Goal: Task Accomplishment & Management: Complete application form

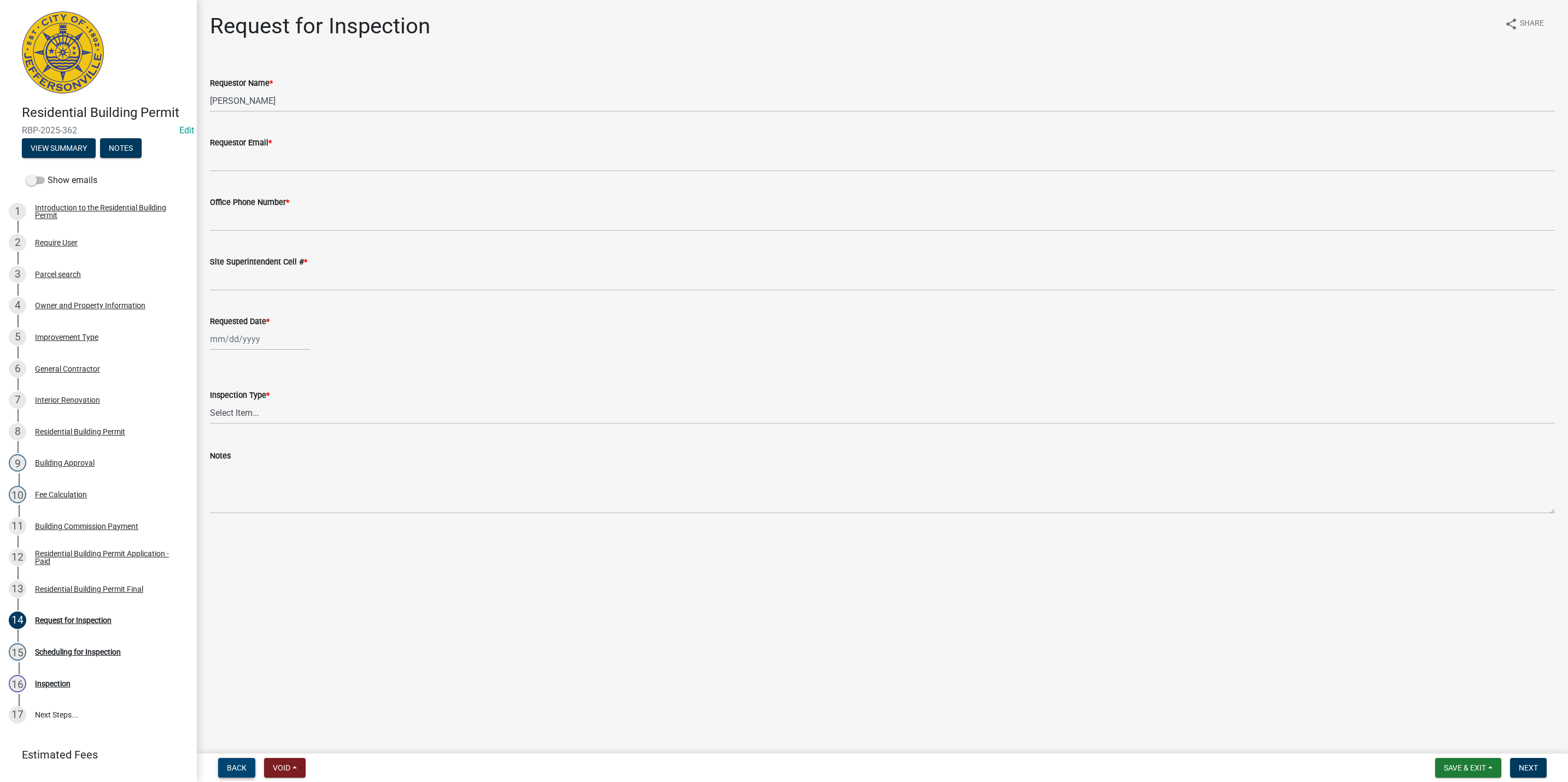
click at [251, 768] on button "Back" at bounding box center [236, 768] width 37 height 19
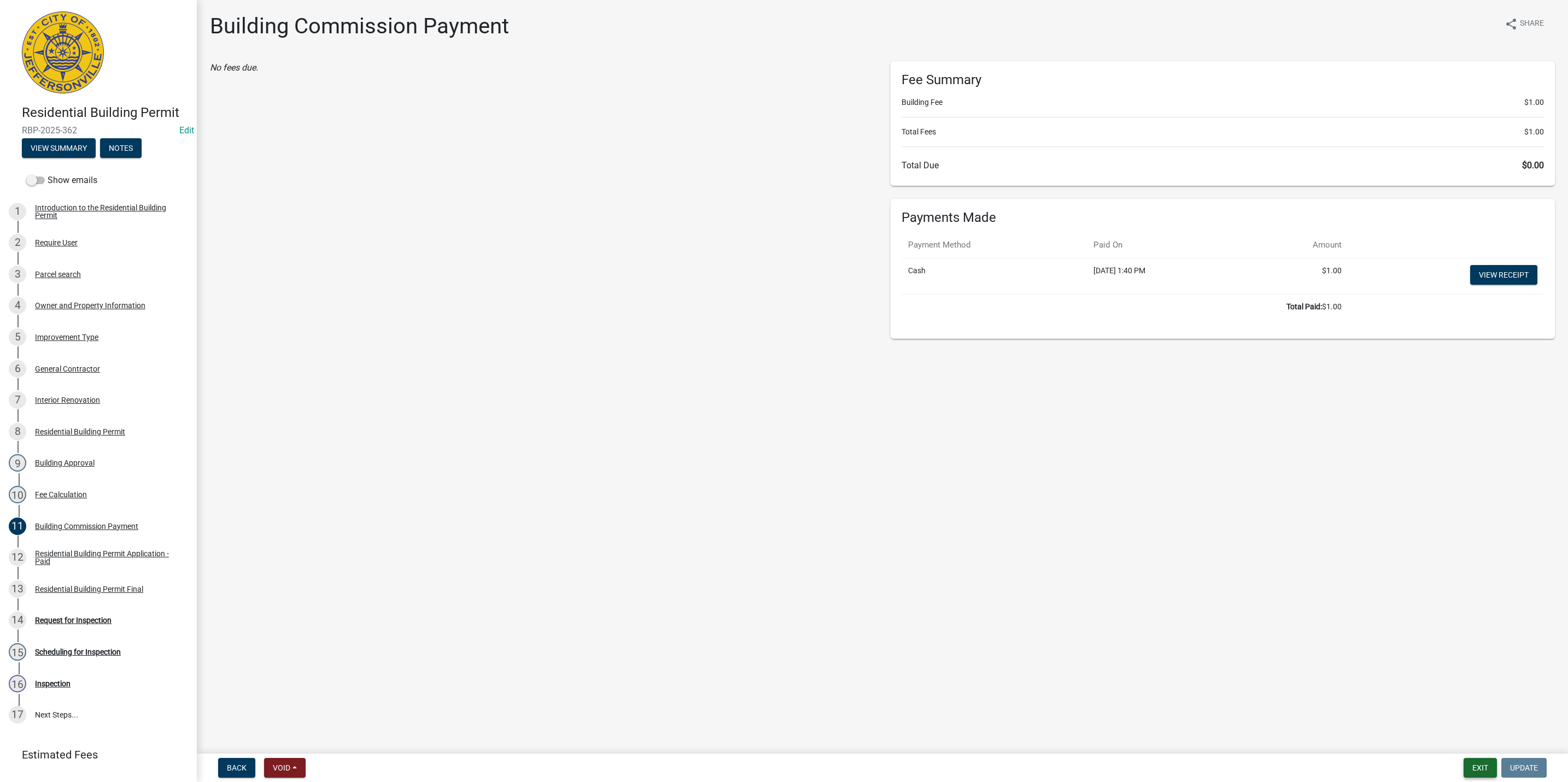
click at [1471, 763] on button "Exit" at bounding box center [1480, 768] width 33 height 19
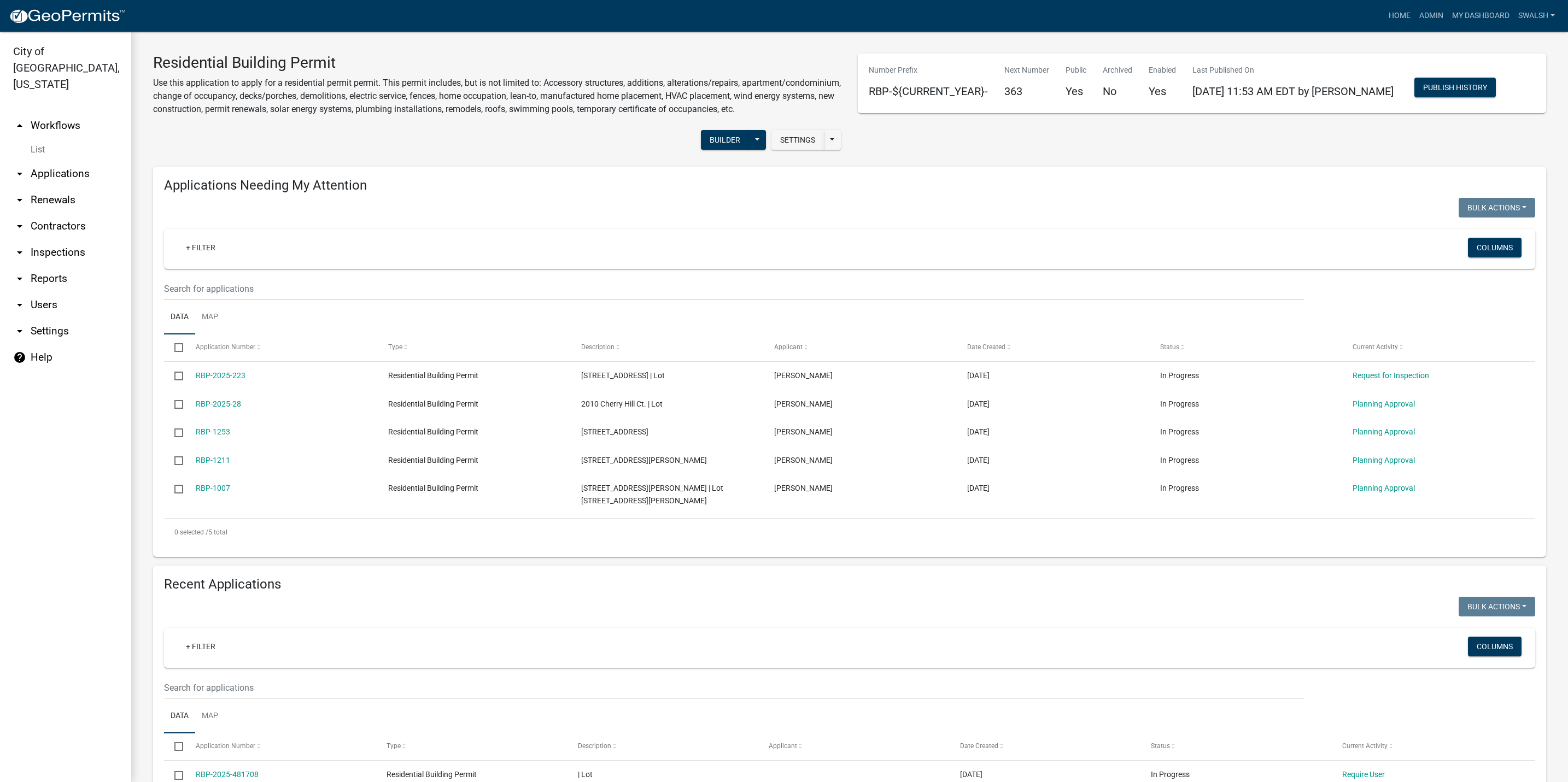
click at [77, 113] on link "arrow_drop_up Workflows" at bounding box center [66, 125] width 131 height 26
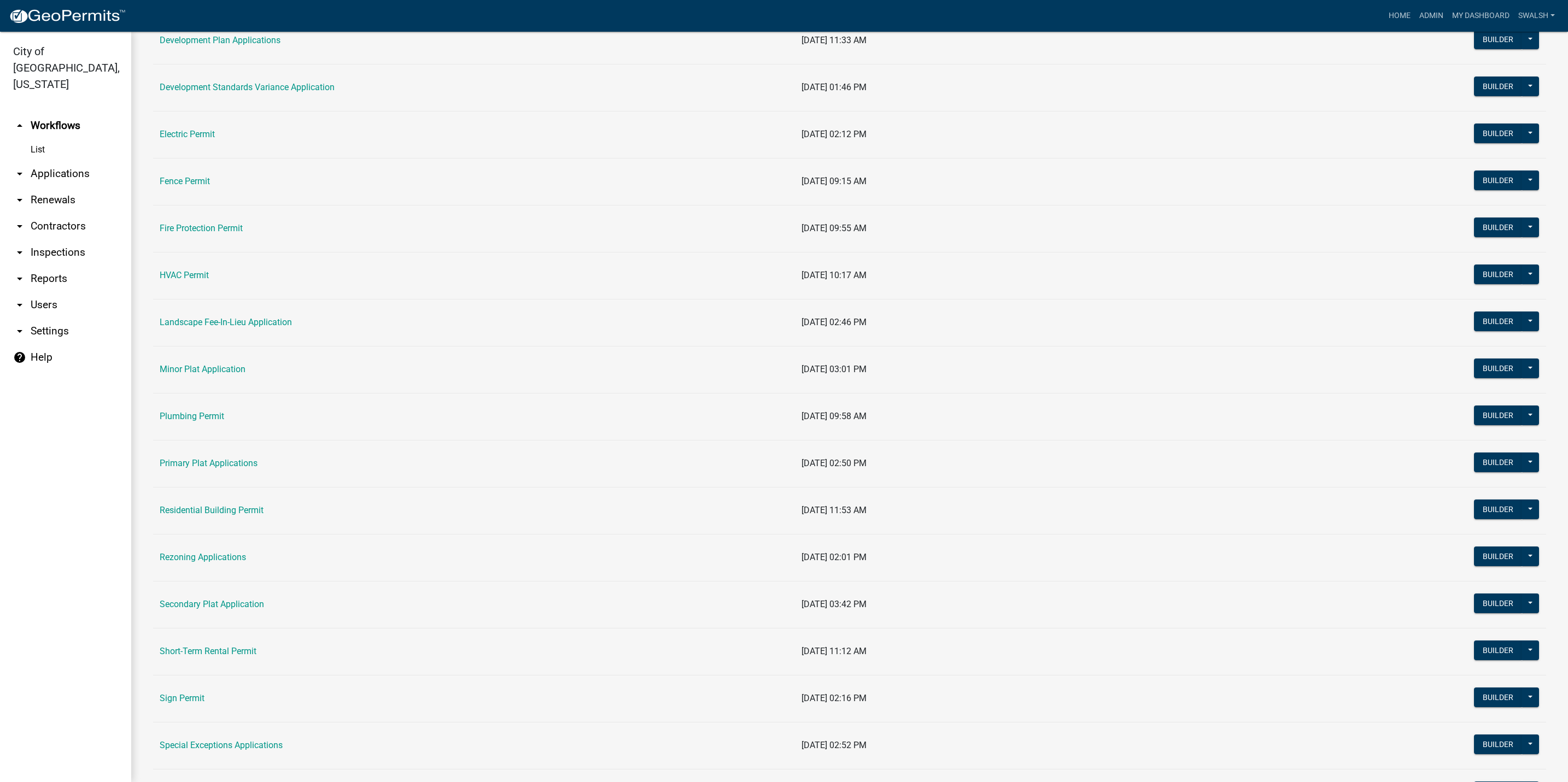
scroll to position [328, 0]
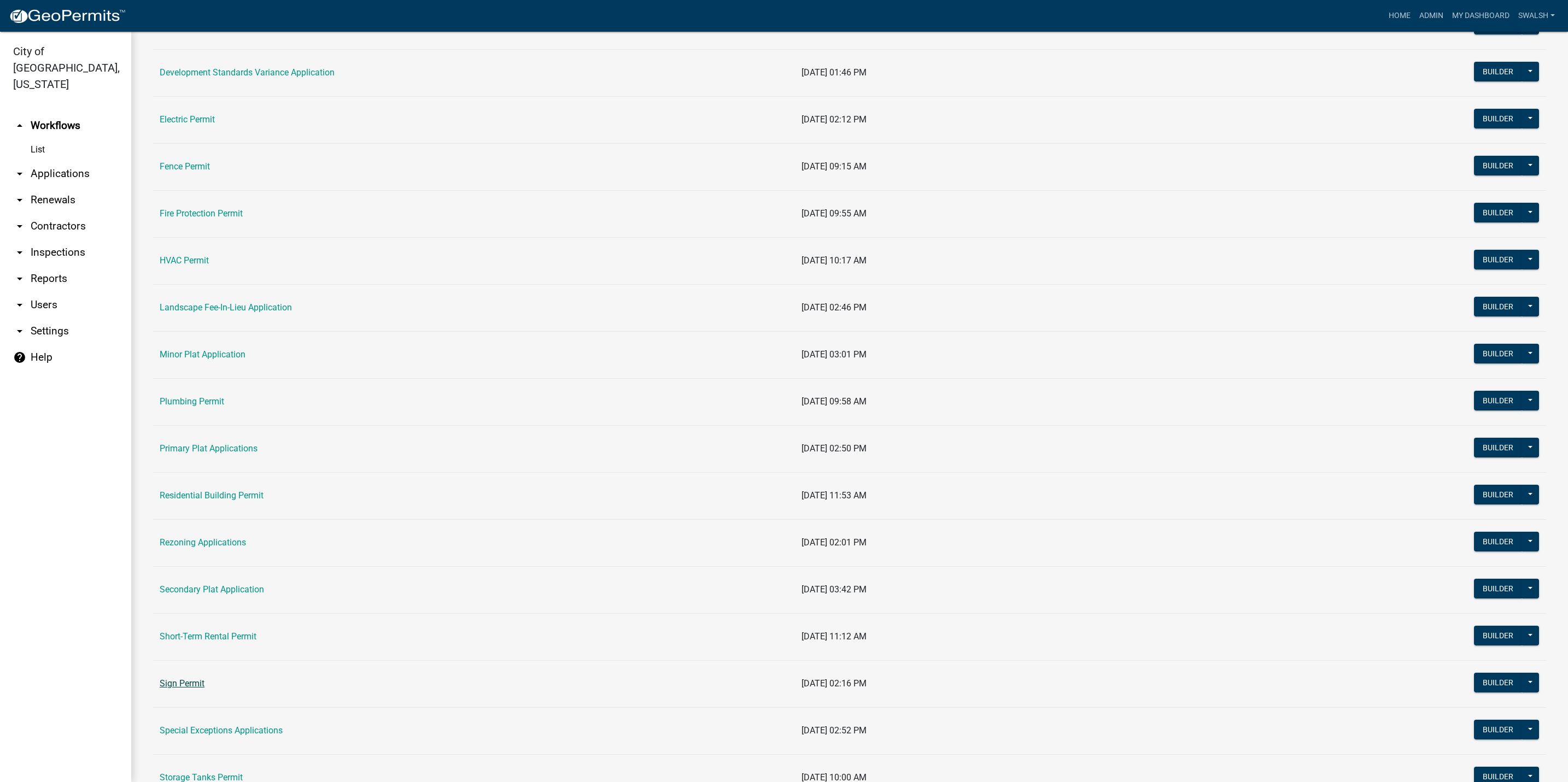
click at [189, 689] on link "Sign Permit" at bounding box center [182, 683] width 45 height 10
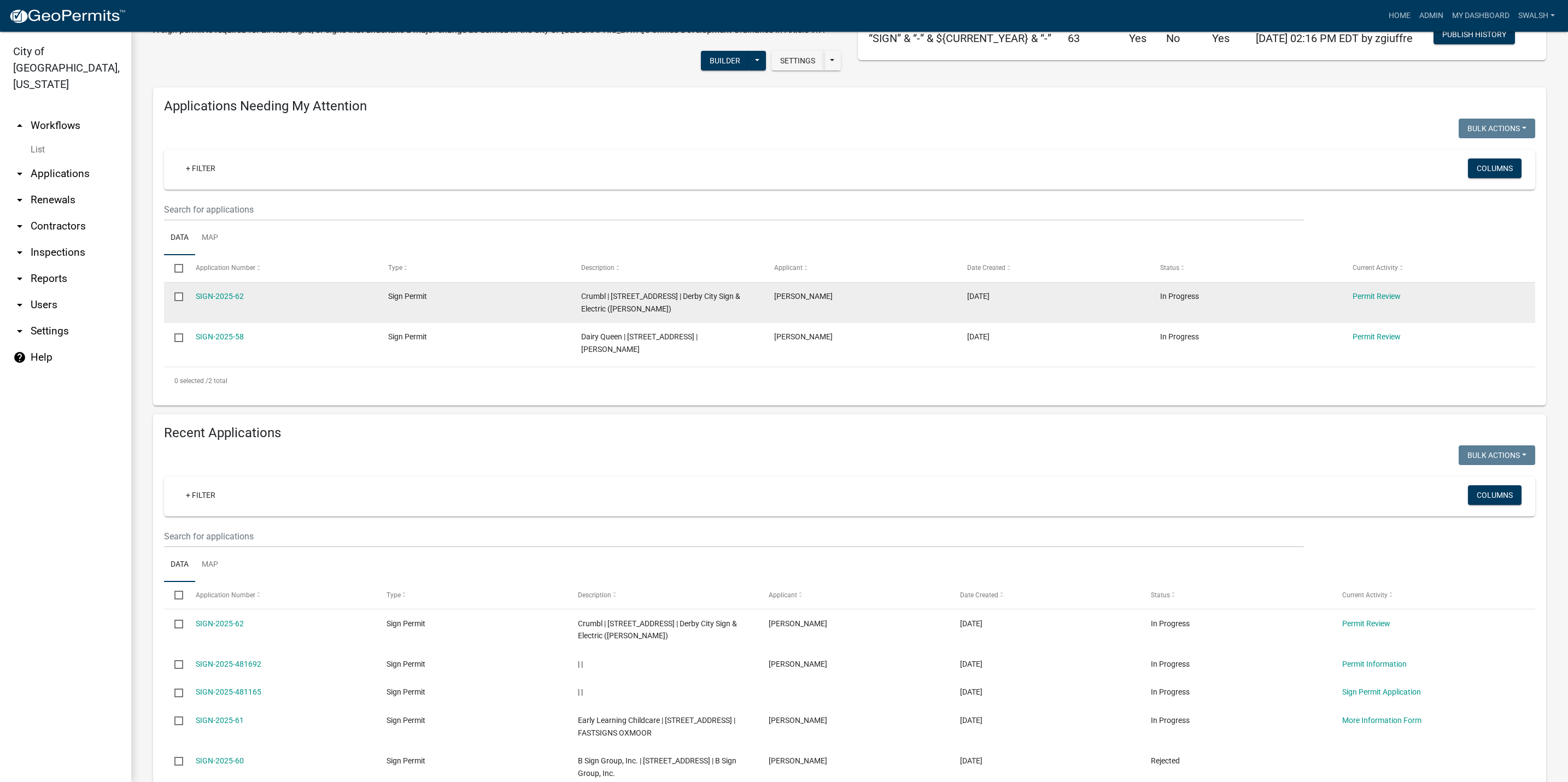
scroll to position [82, 0]
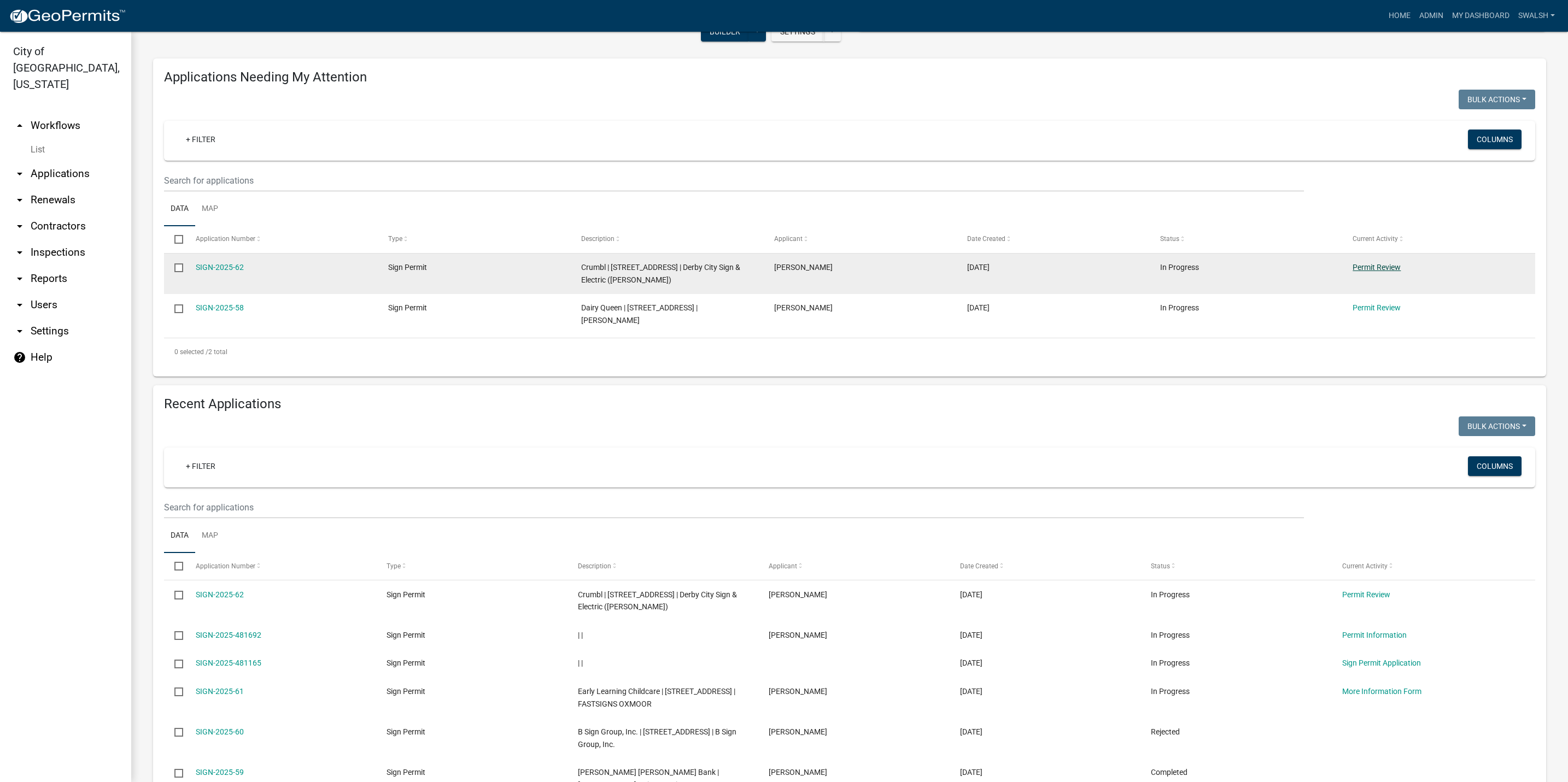
click at [1393, 271] on link "Permit Review" at bounding box center [1376, 267] width 48 height 9
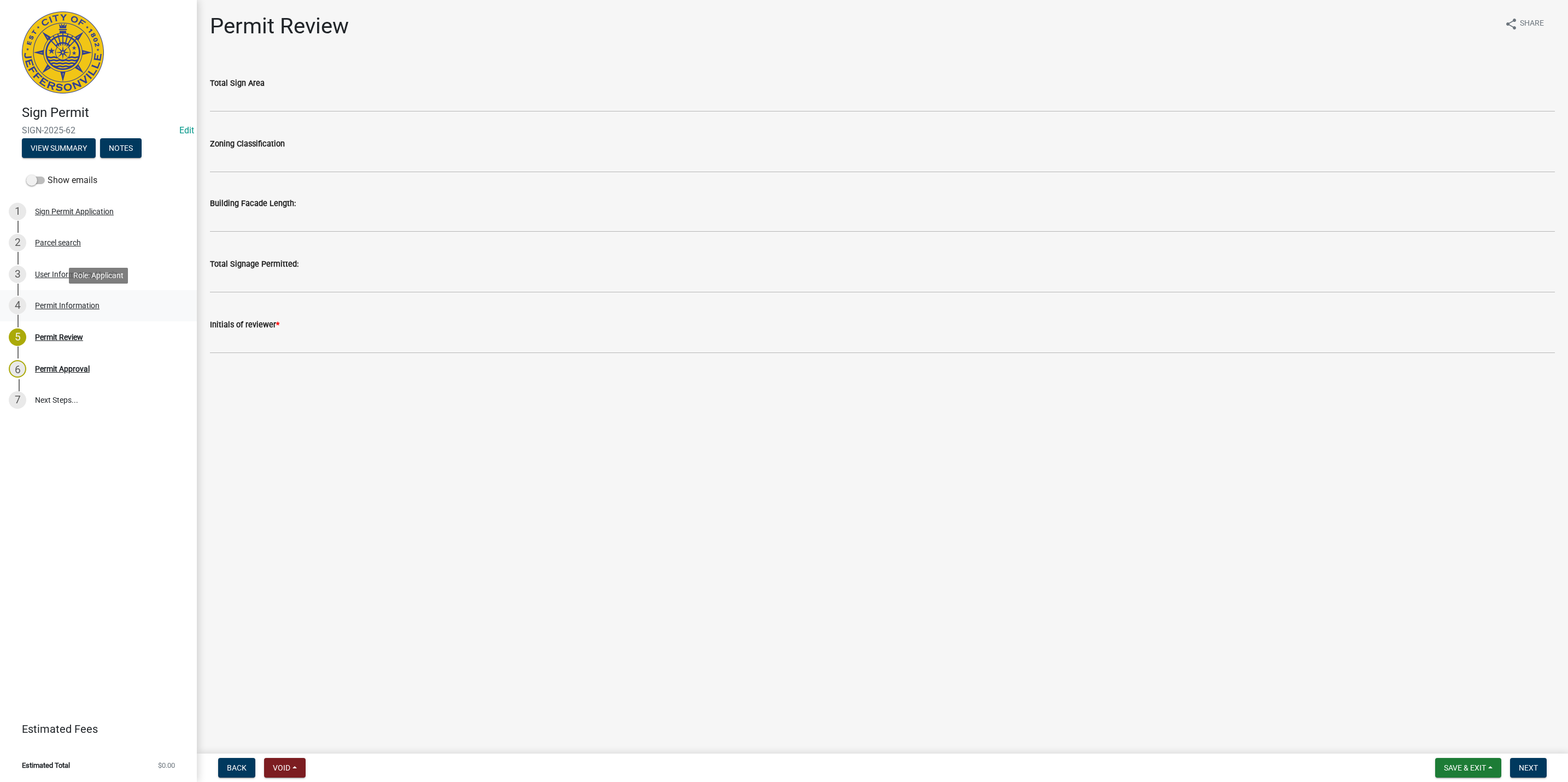
click at [68, 312] on div "4 Permit Information" at bounding box center [94, 305] width 170 height 18
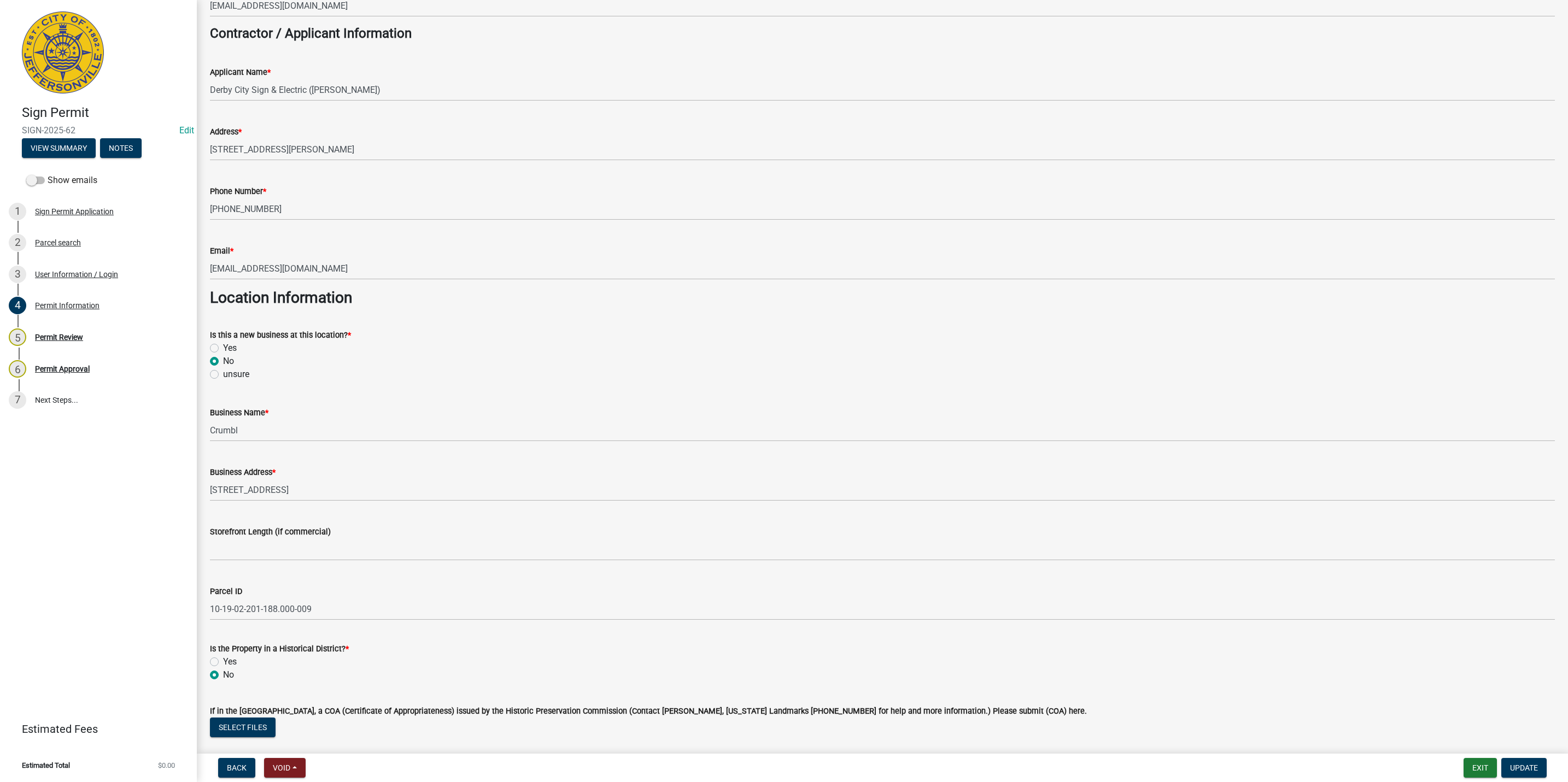
scroll to position [328, 0]
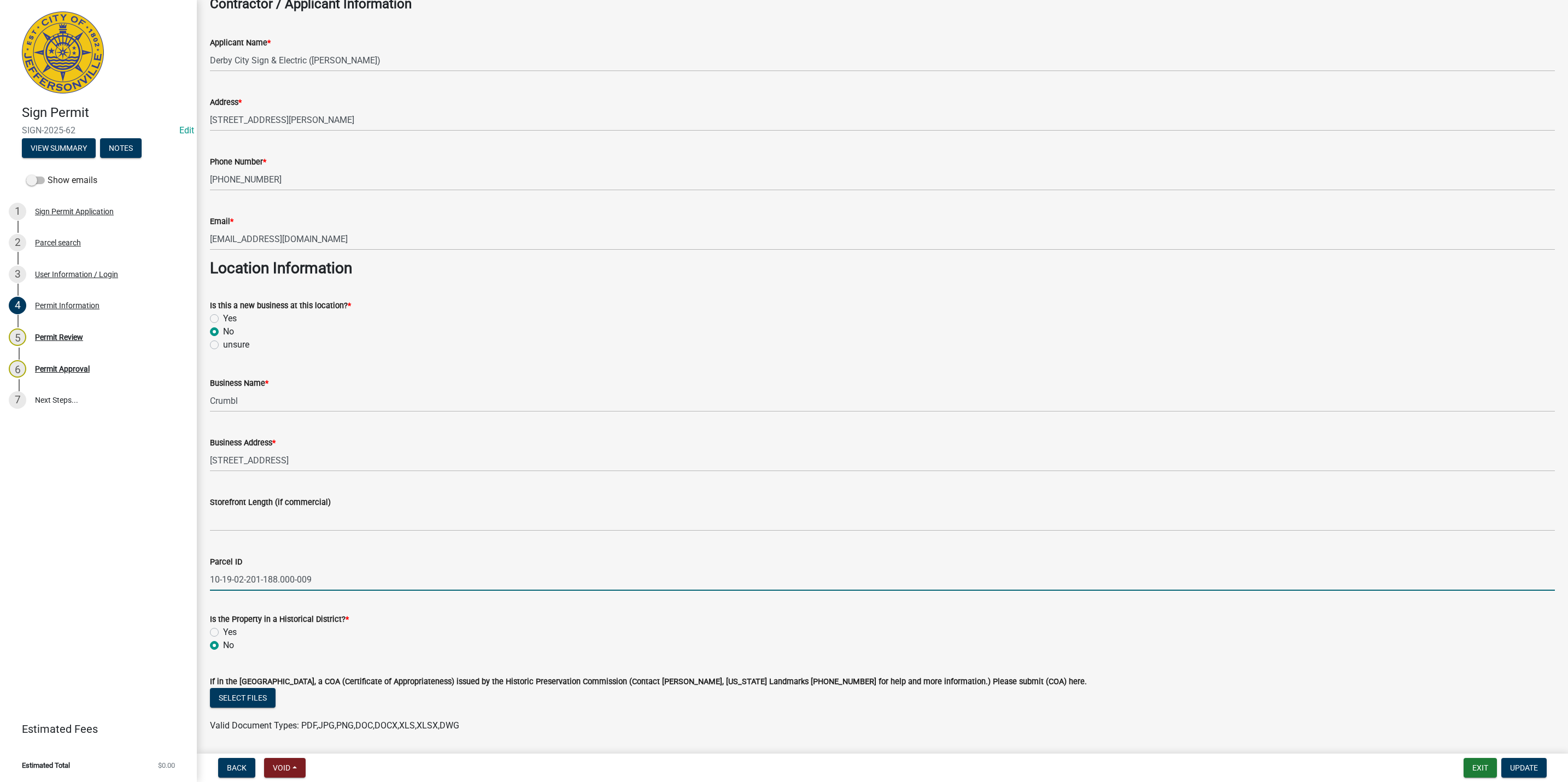
drag, startPoint x: 412, startPoint y: 576, endPoint x: 166, endPoint y: 572, distance: 246.0
click at [166, 572] on div "Sign Permit SIGN-2025-62 Edit View Summary Notes Show emails 1 Sign Permit Appl…" at bounding box center [784, 391] width 1568 height 782
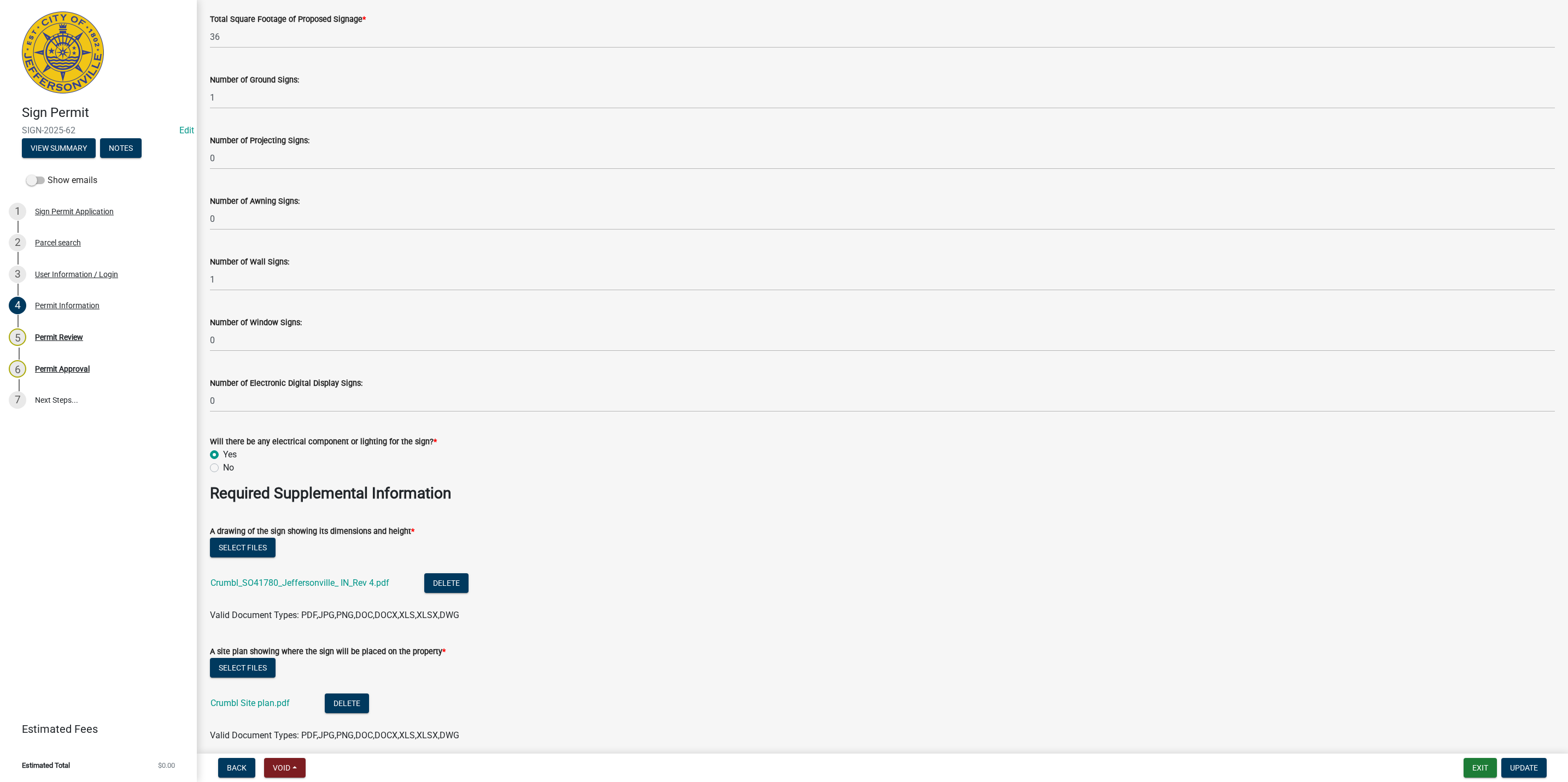
scroll to position [1476, 0]
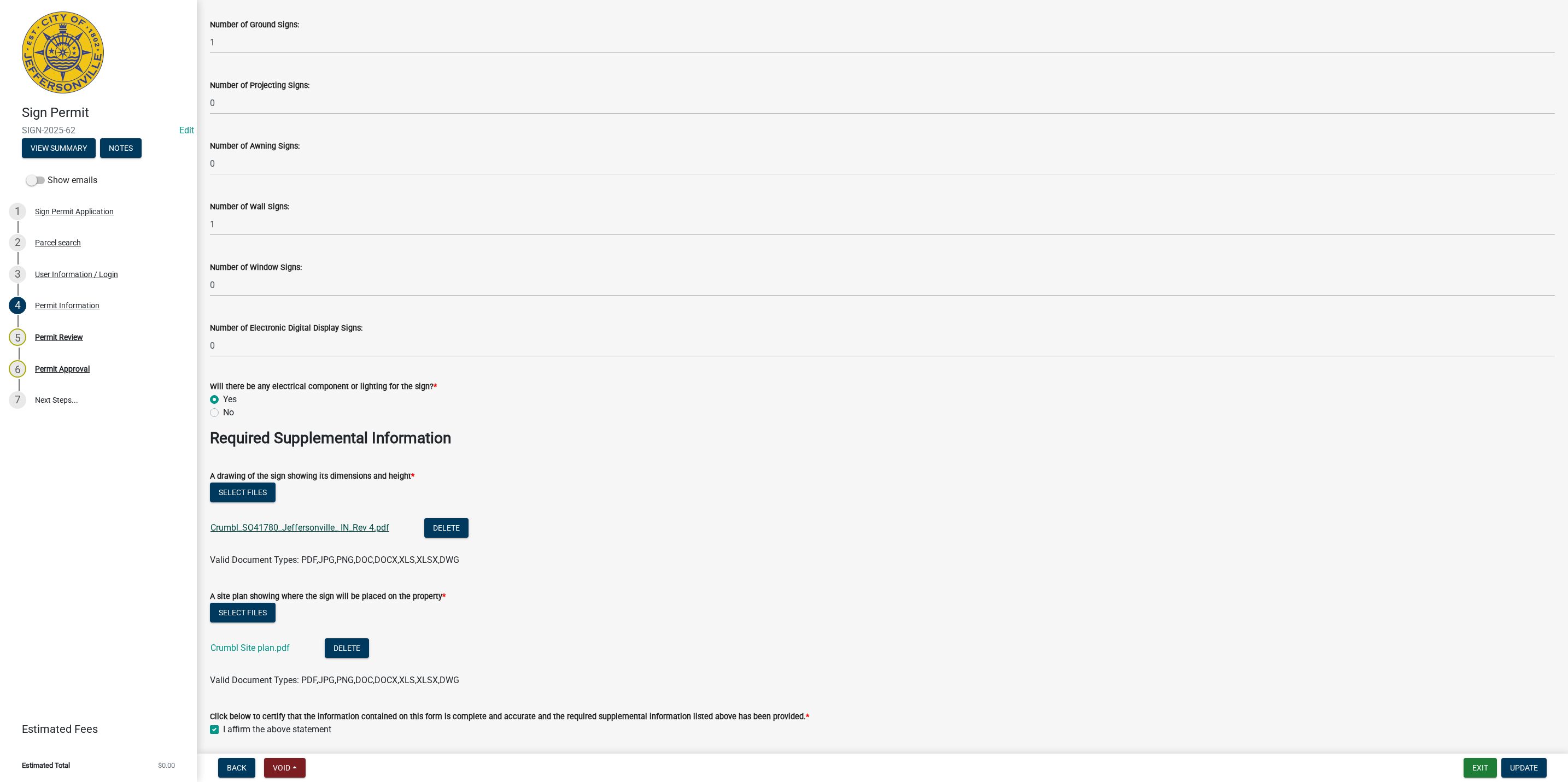
click at [324, 525] on link "Crumbl_SO41780_Jeffersonville_ IN_Rev 4.pdf" at bounding box center [300, 528] width 179 height 10
click at [65, 340] on div "Permit Review" at bounding box center [58, 337] width 48 height 8
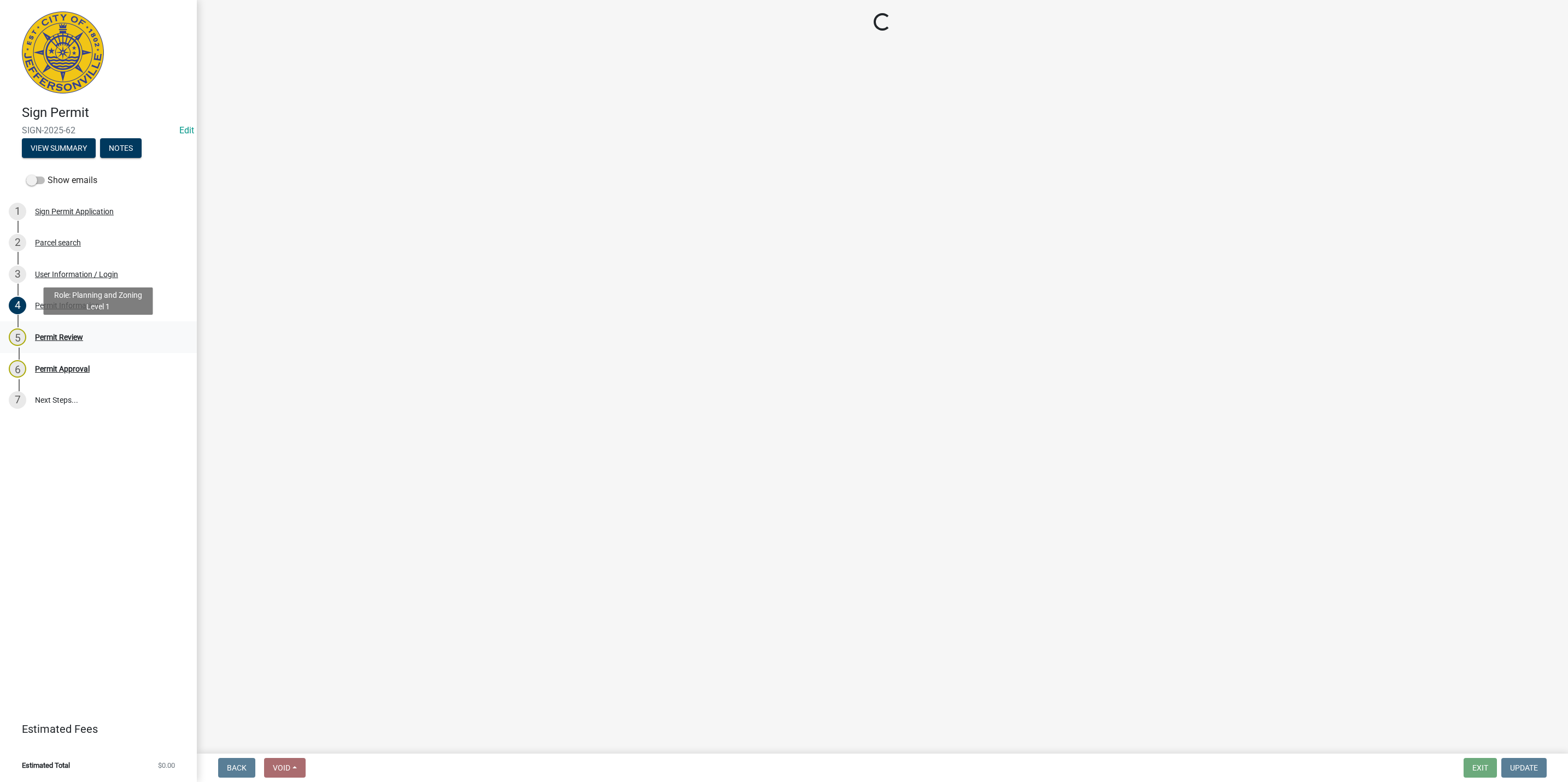
scroll to position [0, 0]
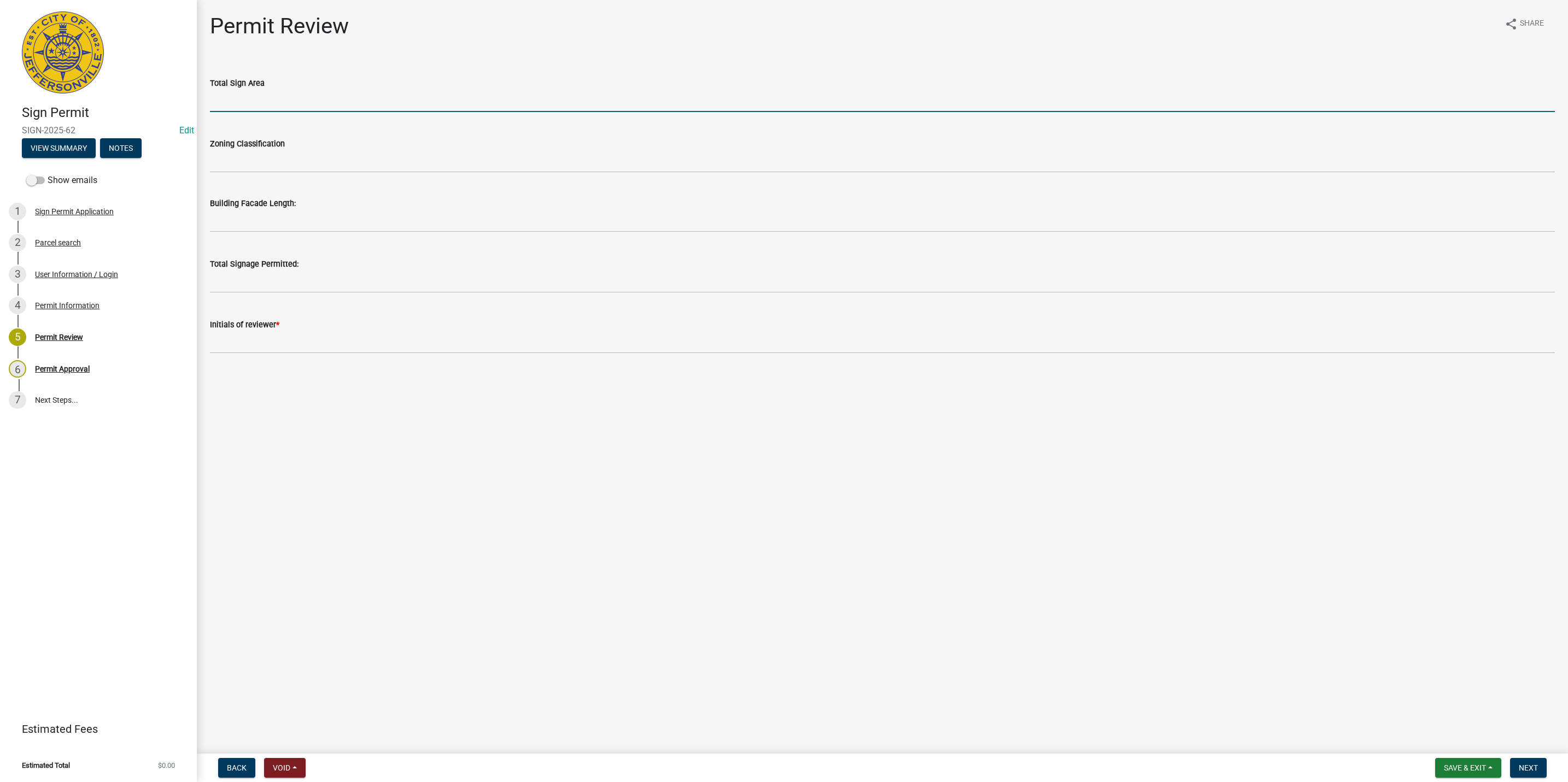
click at [230, 106] on input "text" at bounding box center [883, 100] width 1345 height 23
type input "30.8"
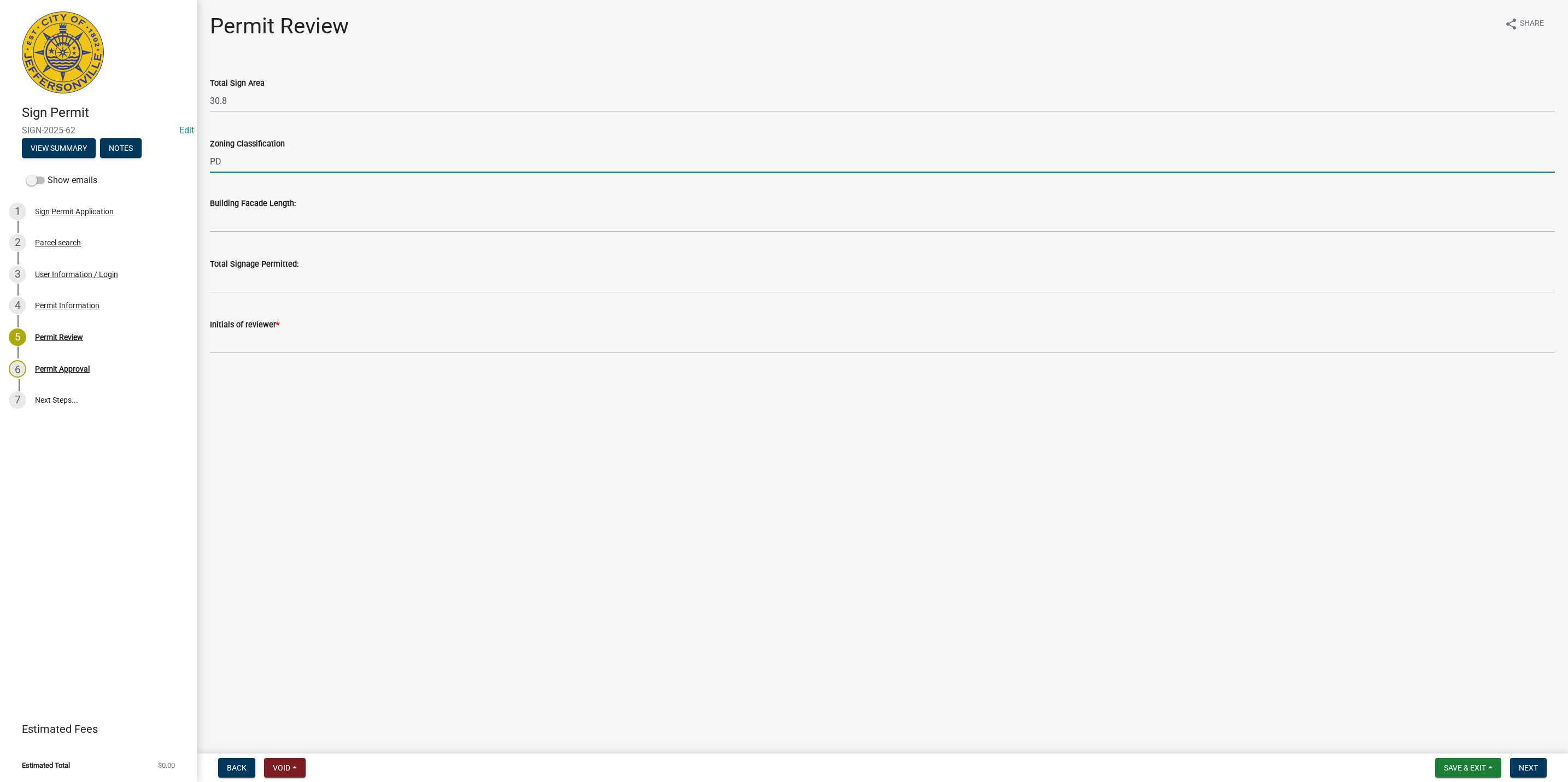
type input "PD"
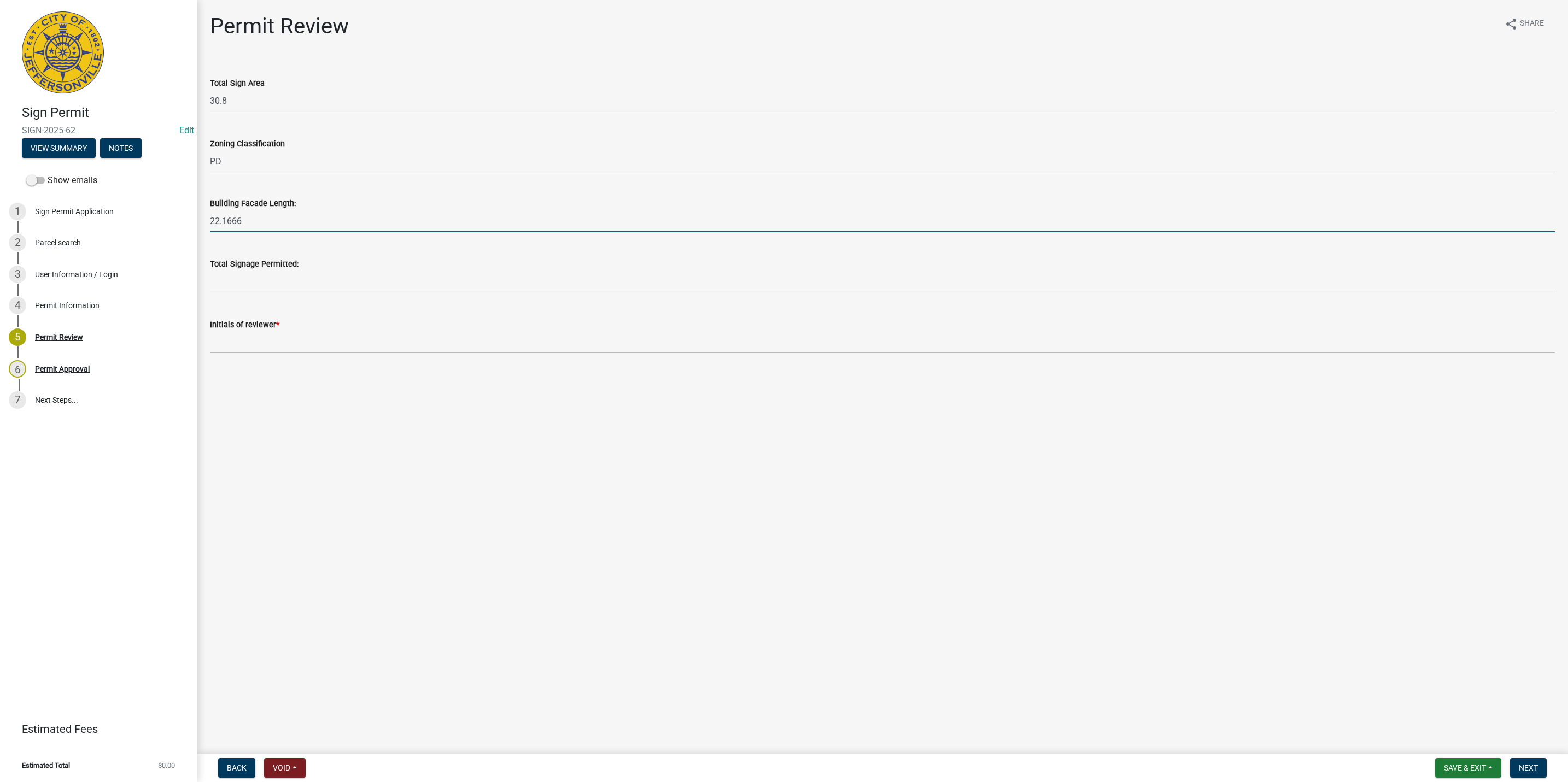
type input "22.1666"
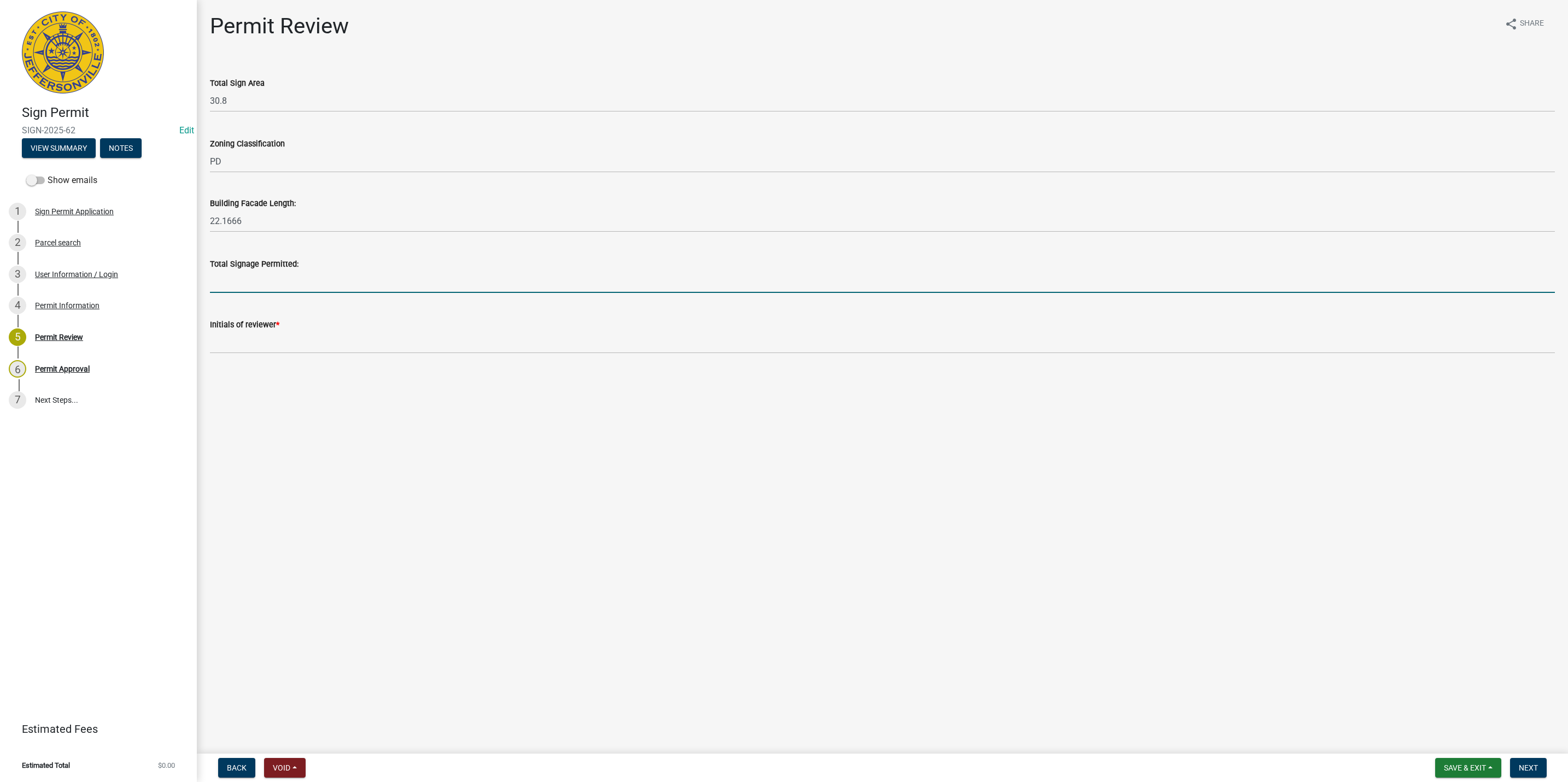
click at [325, 282] on input "text" at bounding box center [883, 282] width 1345 height 23
type input "27.7"
click at [261, 113] on wm-data-entity-input "Total Sign Area 30.8" at bounding box center [883, 92] width 1345 height 61
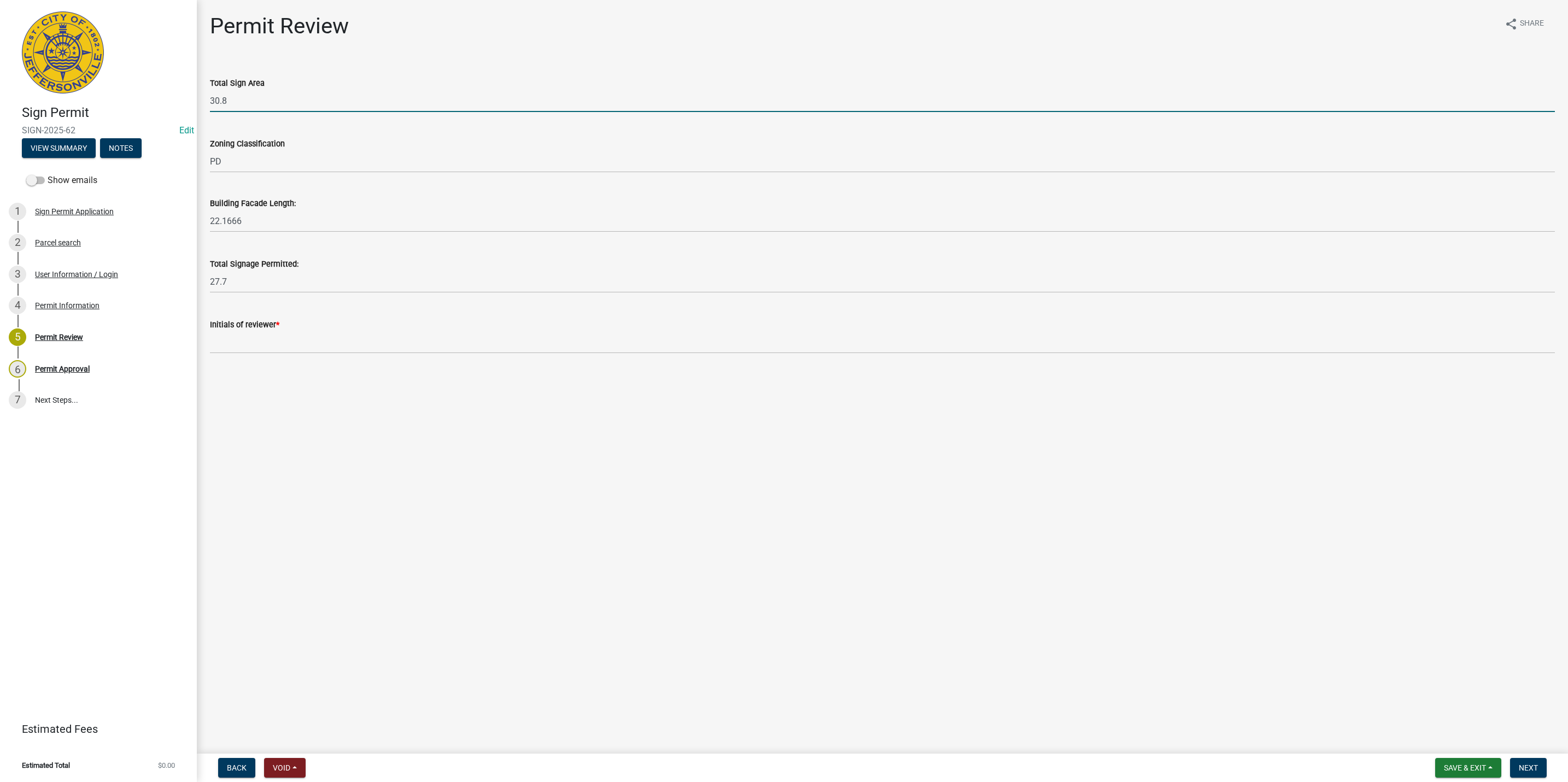
click at [256, 100] on input "30.8" at bounding box center [883, 100] width 1345 height 23
drag, startPoint x: 256, startPoint y: 100, endPoint x: 208, endPoint y: 102, distance: 48.0
click at [208, 102] on div "Total Sign Area 30.8" at bounding box center [882, 87] width 1361 height 51
type input "27"
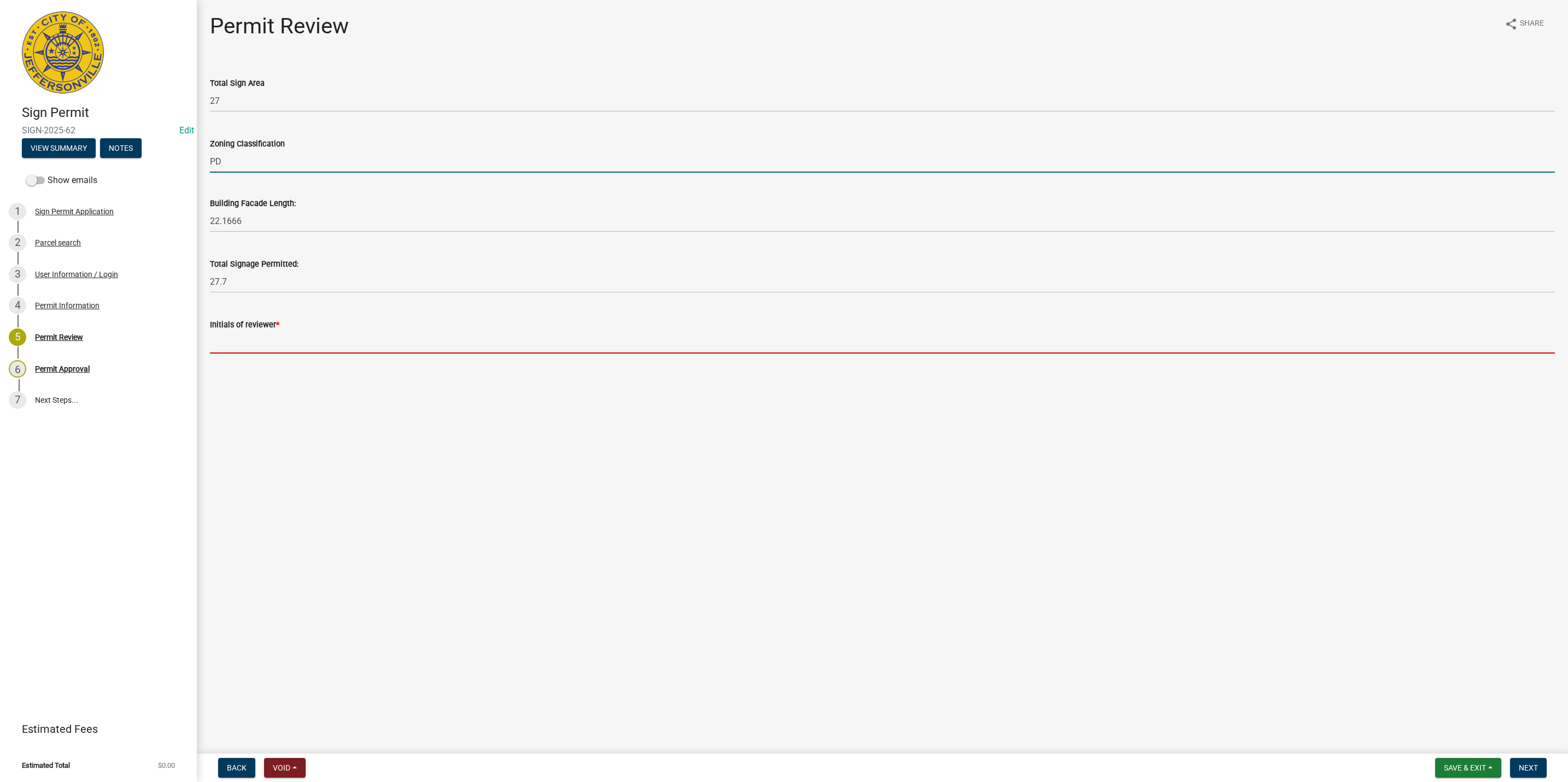
click at [309, 344] on input "Initials of reviewer *" at bounding box center [883, 342] width 1345 height 23
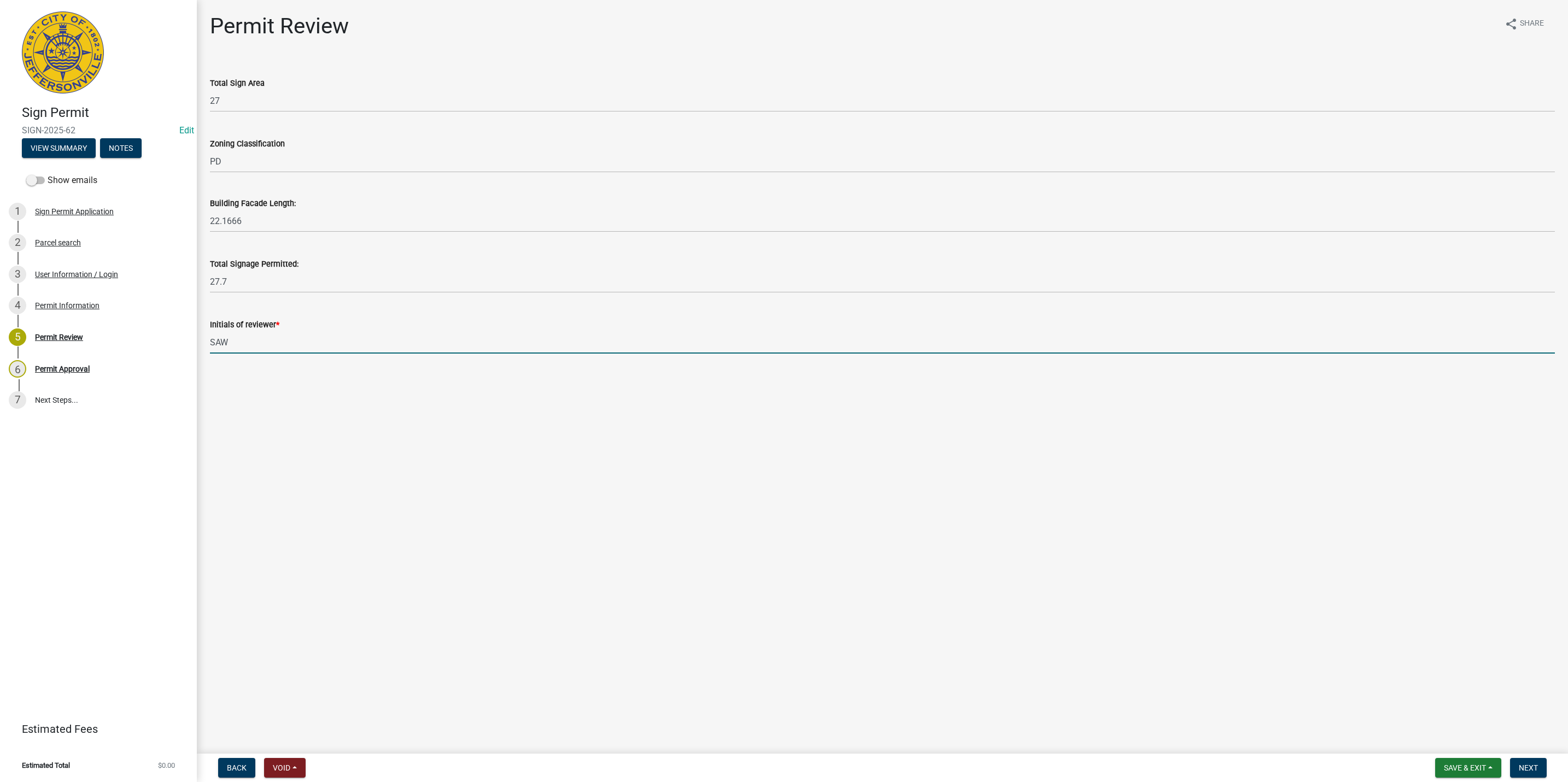
type input "SAW"
click at [1517, 767] on button "Next" at bounding box center [1528, 768] width 37 height 19
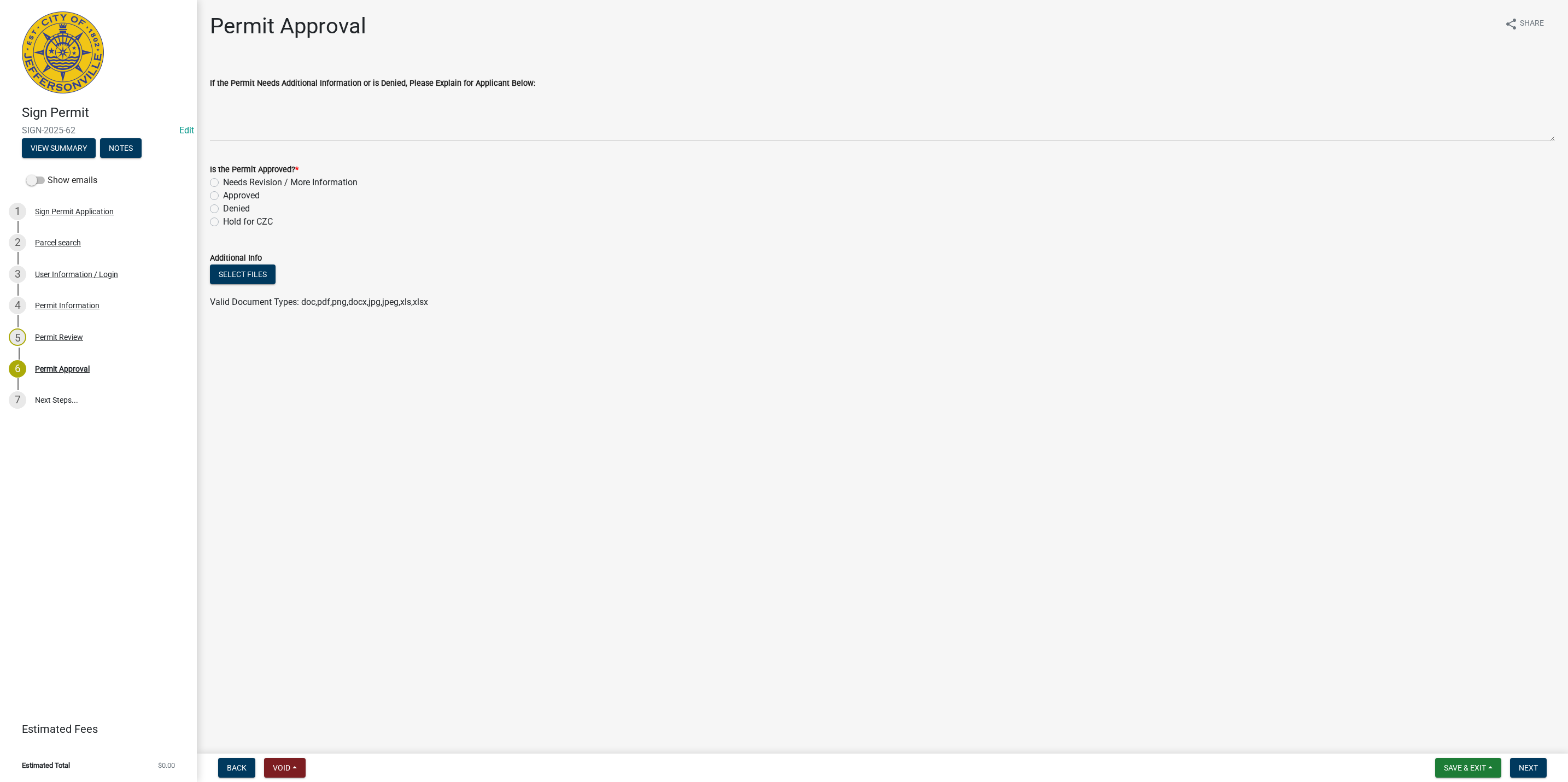
drag, startPoint x: 235, startPoint y: 197, endPoint x: 233, endPoint y: 183, distance: 14.1
click at [234, 197] on label "Approved" at bounding box center [241, 196] width 37 height 13
click at [230, 196] on input "Approved" at bounding box center [226, 193] width 7 height 7
radio input "true"
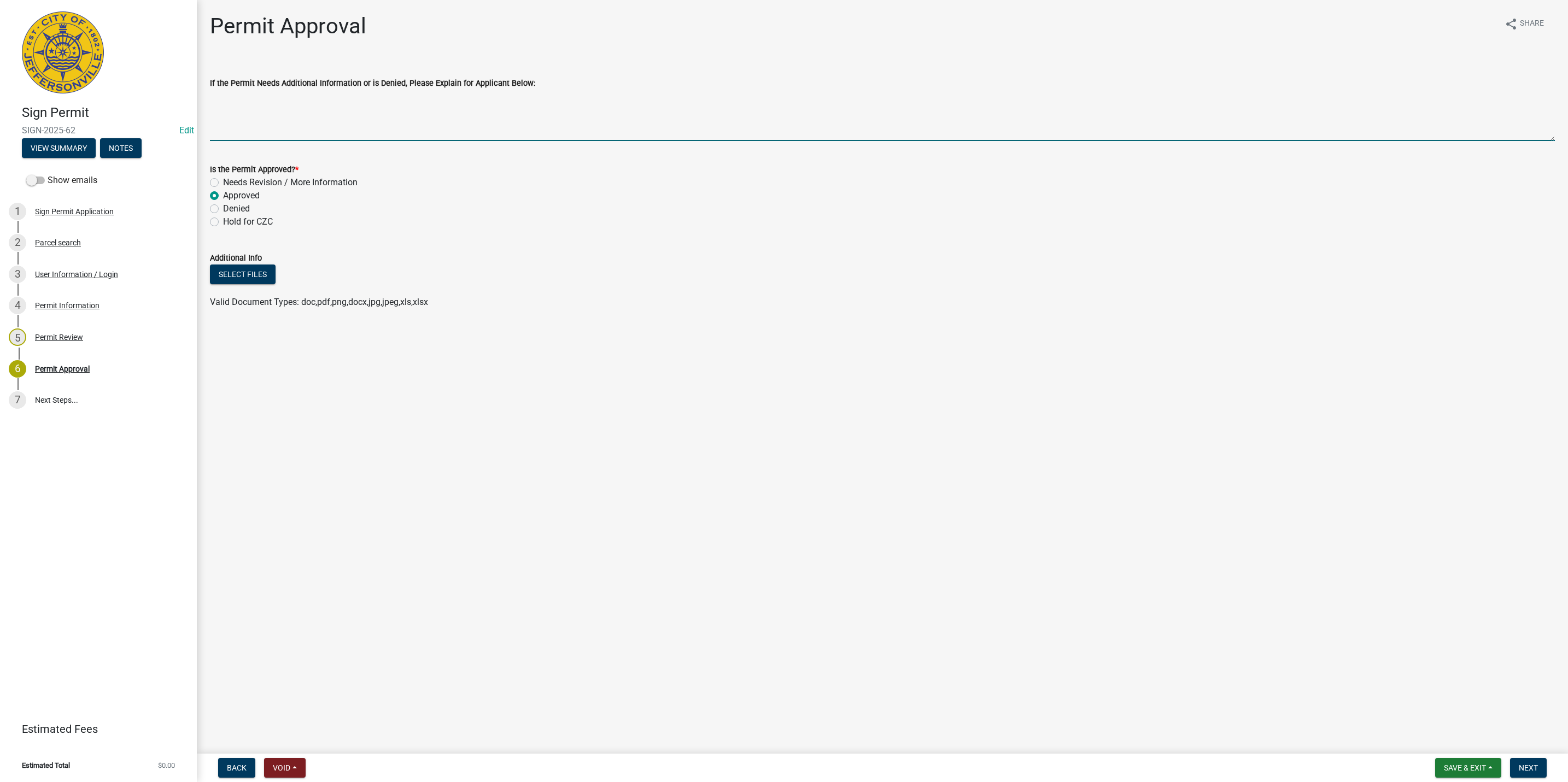
click at [453, 125] on textarea "If the Permit Needs Additional Information or is Denied, Please Explain for App…" at bounding box center [883, 115] width 1345 height 51
click at [238, 97] on textarea "Note - Maximum signage allowed is 27.7 sq. ft. as it is based on 1.25 x length.…" at bounding box center [883, 115] width 1345 height 51
click at [533, 94] on textarea "Note - For future reference, maximum signage allowed is 27.7 sq. ft. as it is b…" at bounding box center [883, 115] width 1345 height 51
click at [534, 105] on textarea "Note - For future reference, maximum signage allowed is 27.7 sq. ft. as it is b…" at bounding box center [883, 115] width 1345 height 51
click at [438, 108] on textarea "Note - For future reference, maximum signage allowed is 27.7 sq. ft. as it is b…" at bounding box center [883, 115] width 1345 height 51
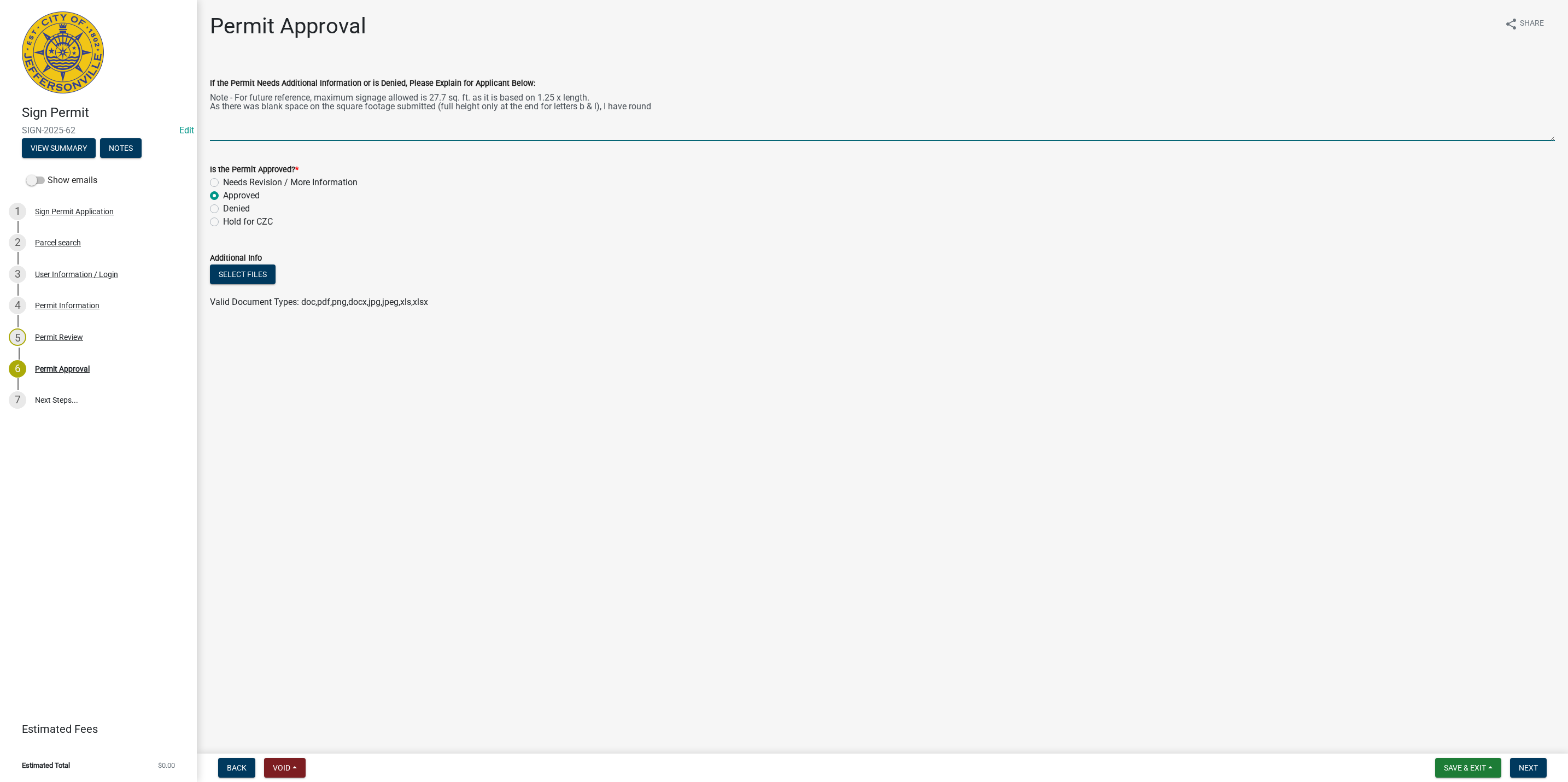
click at [697, 122] on textarea "Note - For future reference, maximum signage allowed is 27.7 sq. ft. as it is b…" at bounding box center [883, 115] width 1345 height 51
type textarea "Note - For future reference, maximum signage allowed is 27.7 sq. ft. as it is b…"
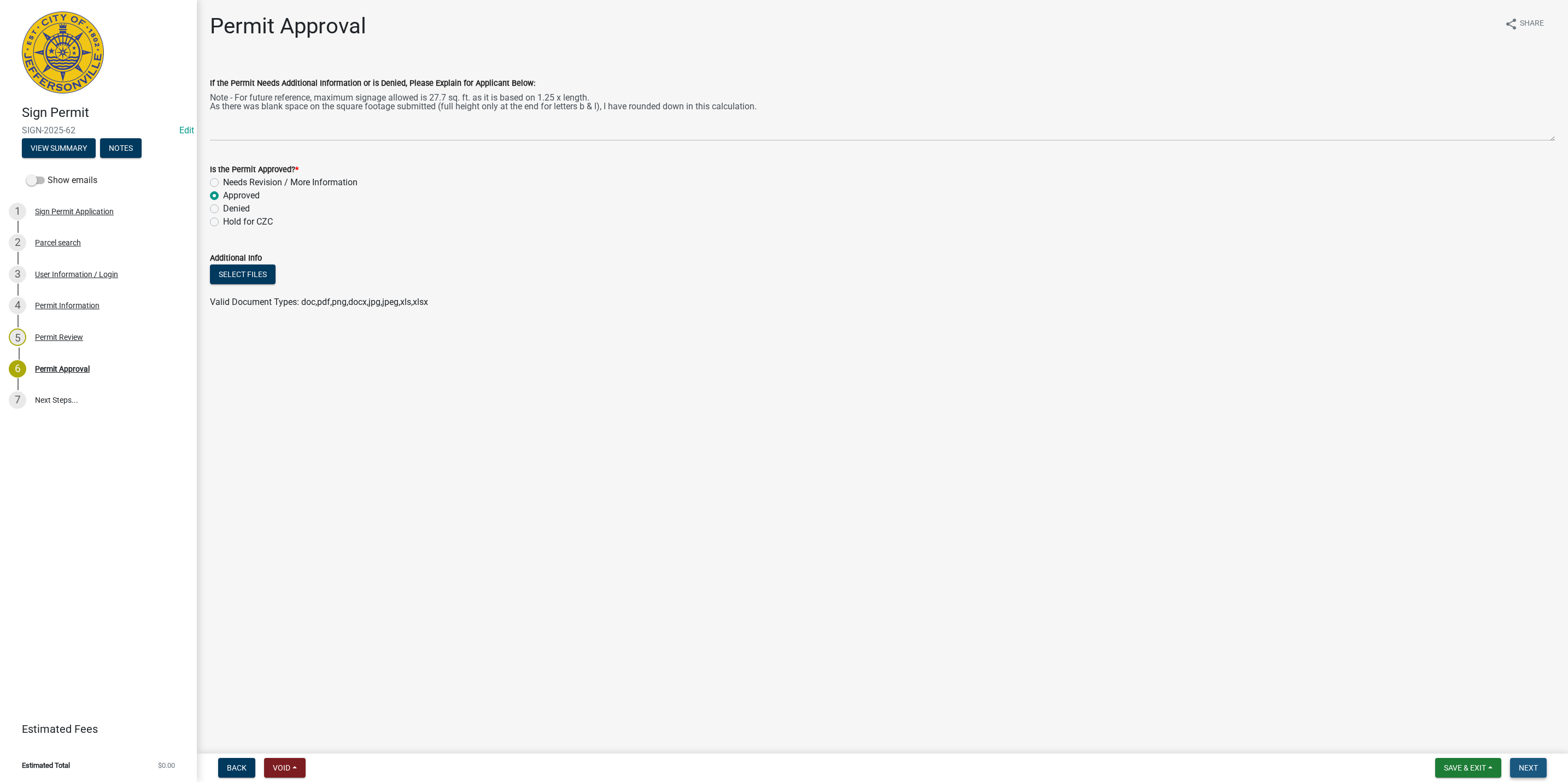
click at [1533, 765] on span "Next" at bounding box center [1528, 768] width 19 height 9
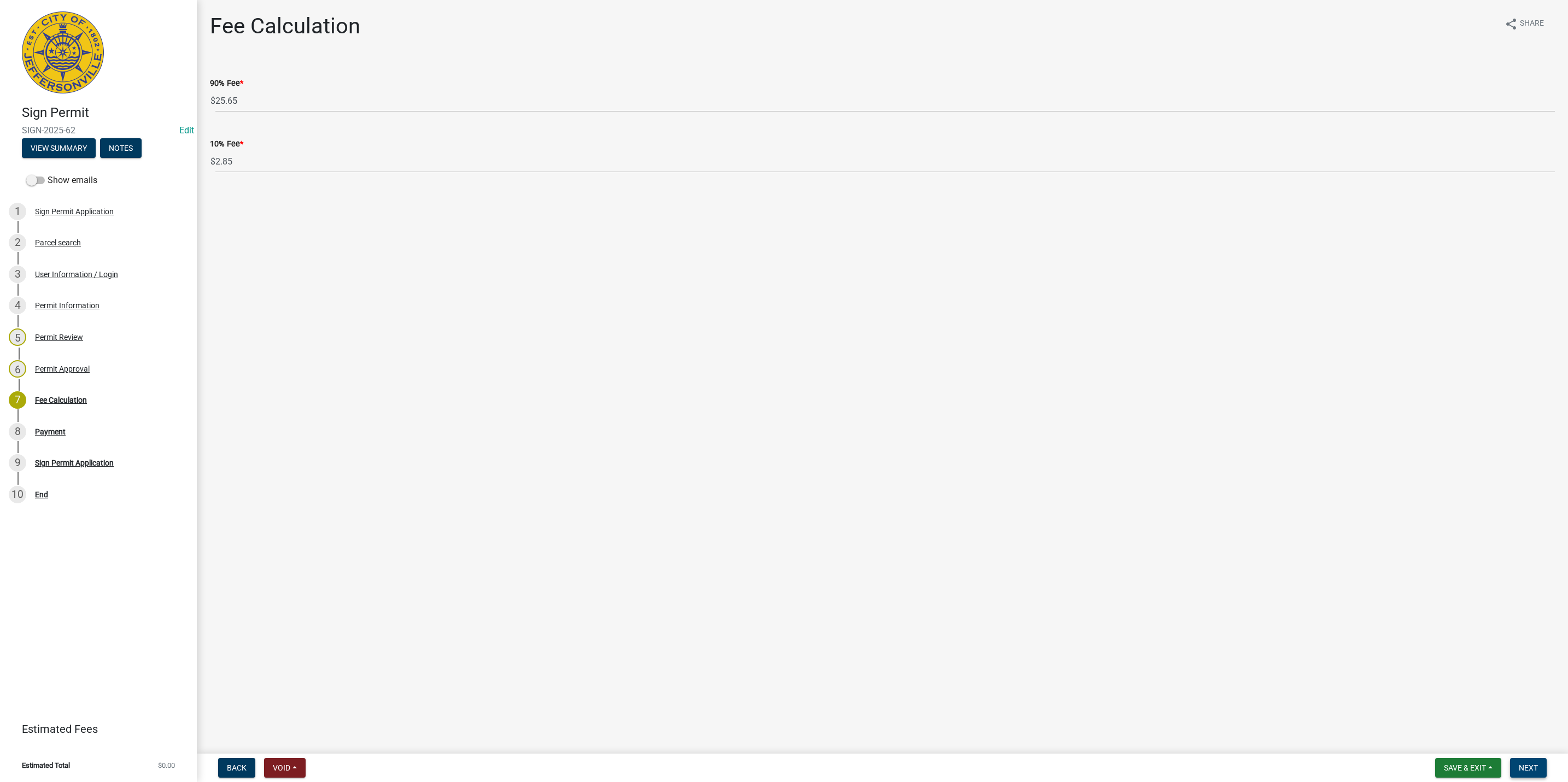
click at [1524, 772] on button "Next" at bounding box center [1528, 768] width 37 height 19
select select "3: 3"
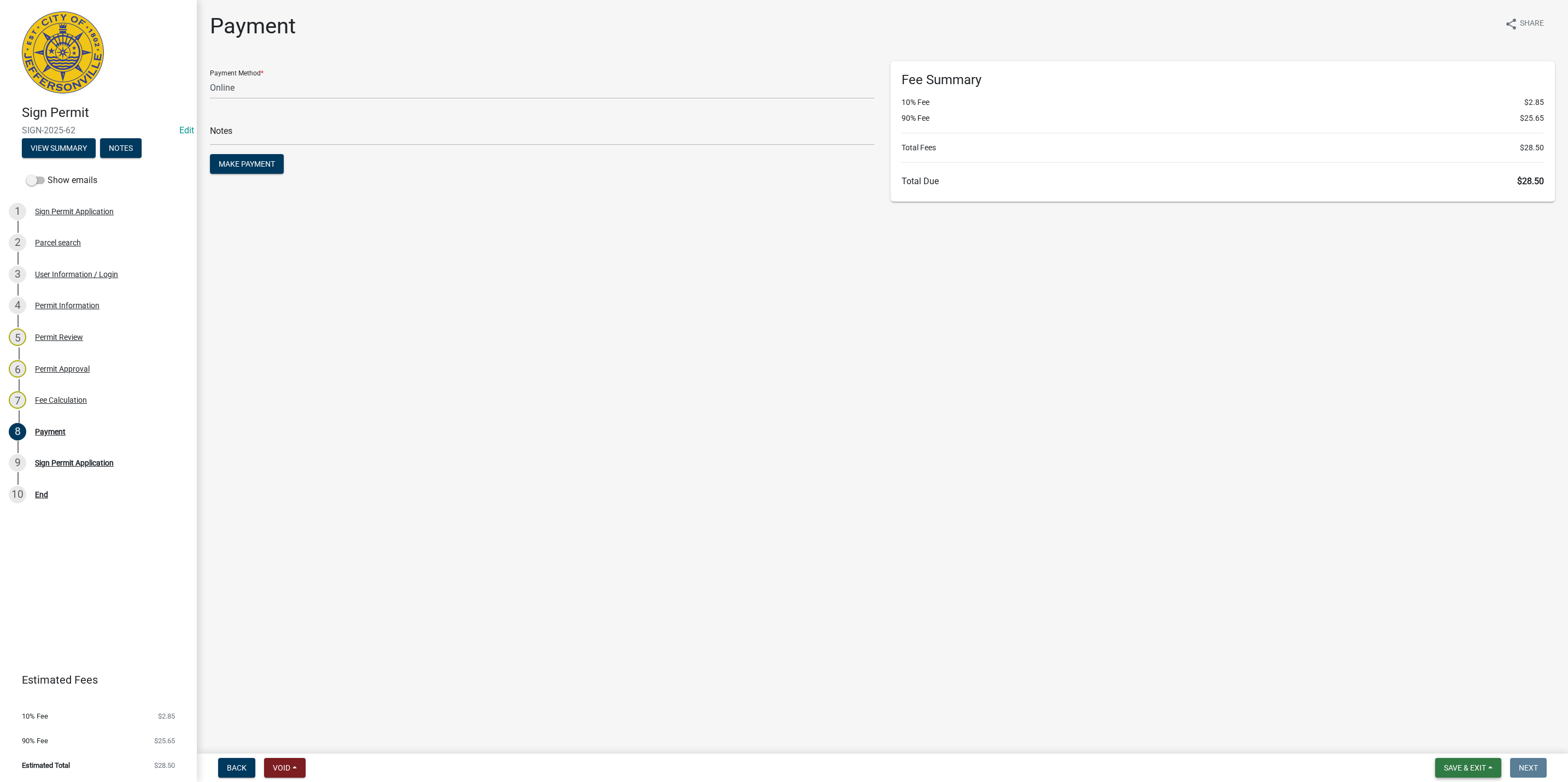
click at [1446, 765] on span "Save & Exit" at bounding box center [1465, 768] width 42 height 9
click at [1460, 744] on button "Save & Exit" at bounding box center [1458, 740] width 88 height 26
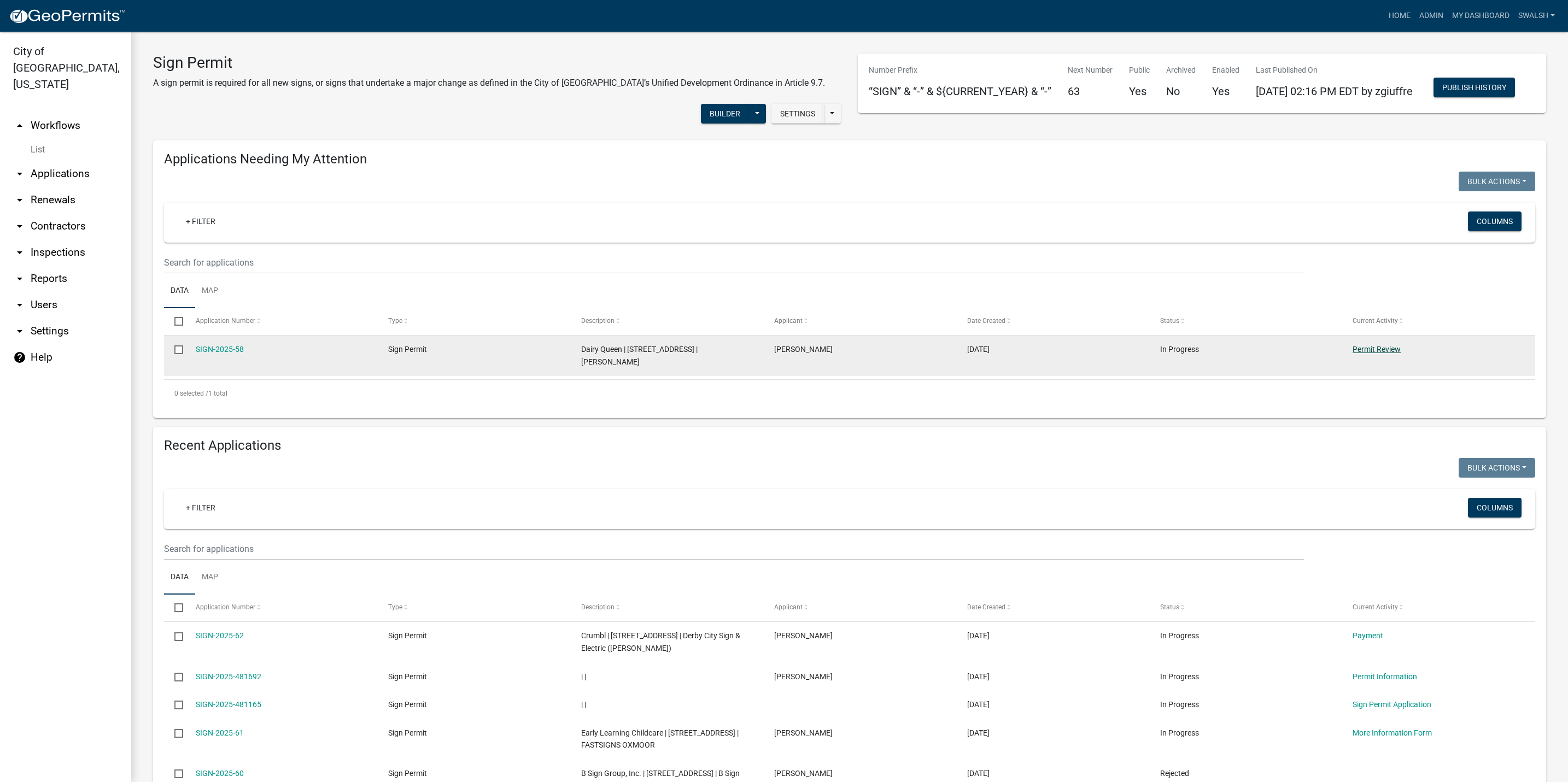
drag, startPoint x: 1377, startPoint y: 372, endPoint x: 1382, endPoint y: 364, distance: 9.4
click at [1377, 356] on div "Permit Review" at bounding box center [1438, 349] width 172 height 13
click at [1383, 354] on link "Permit Review" at bounding box center [1376, 349] width 48 height 9
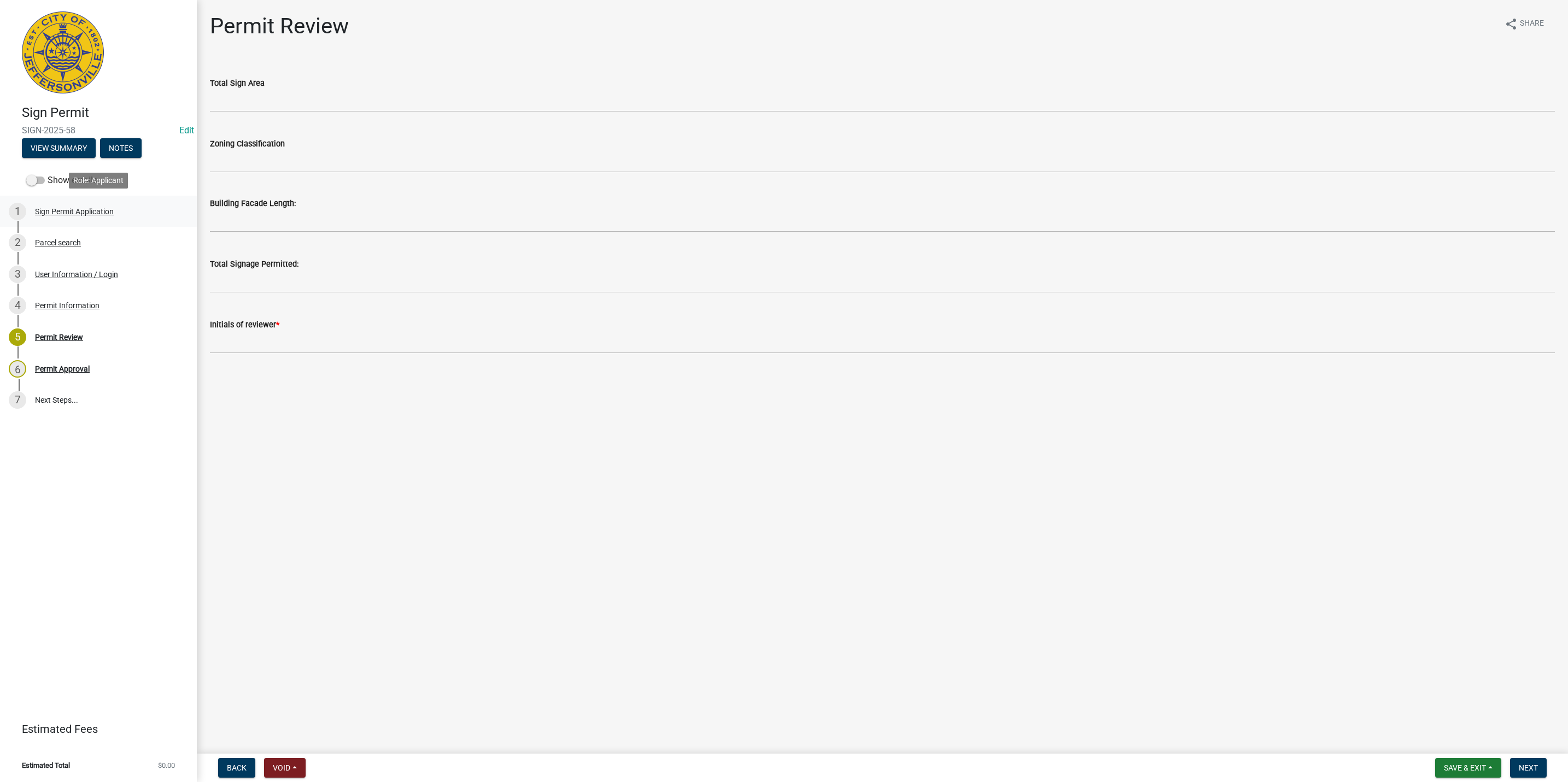
click at [64, 198] on link "1 Sign Permit Application" at bounding box center [98, 212] width 197 height 32
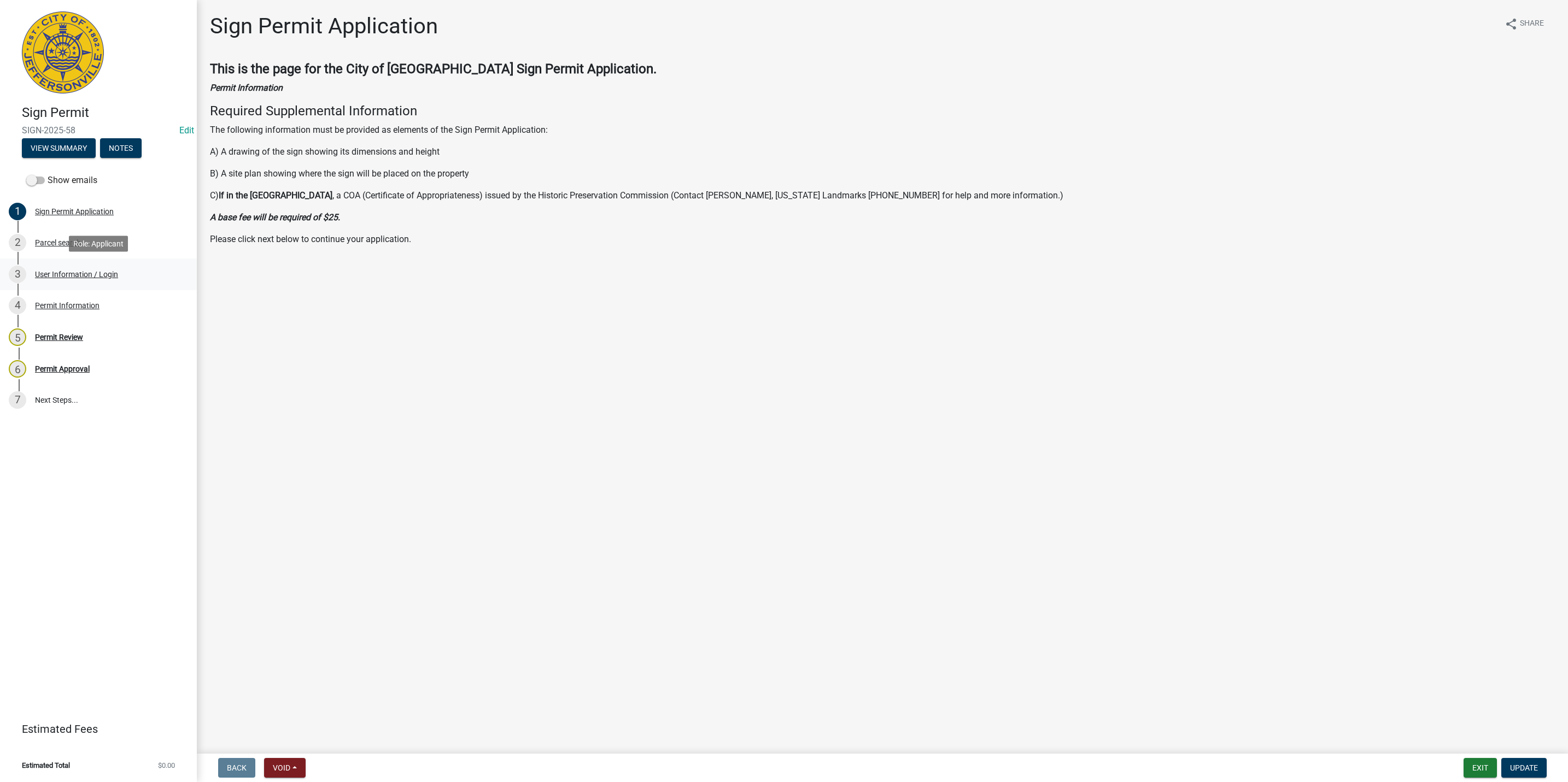
click at [68, 260] on link "3 User Information / Login" at bounding box center [98, 274] width 197 height 32
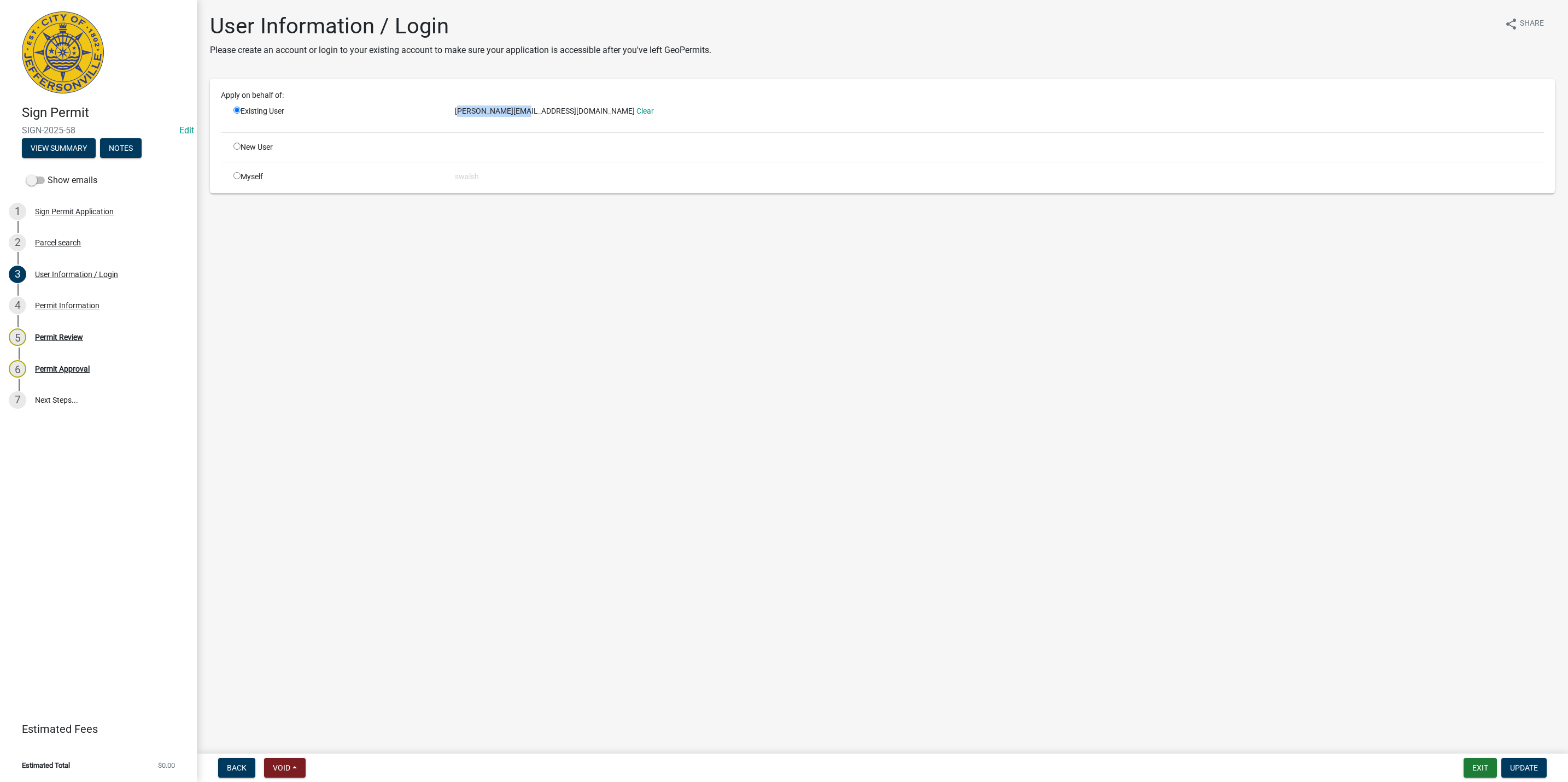
drag, startPoint x: 527, startPoint y: 112, endPoint x: 458, endPoint y: 108, distance: 69.1
click at [458, 108] on span "john@johnsodom.com" at bounding box center [545, 111] width 180 height 9
drag, startPoint x: 458, startPoint y: 108, endPoint x: 449, endPoint y: 113, distance: 10.3
click at [449, 113] on div "john@johnsodom.com Clear" at bounding box center [999, 114] width 1105 height 18
drag, startPoint x: 453, startPoint y: 110, endPoint x: 530, endPoint y: 110, distance: 77.0
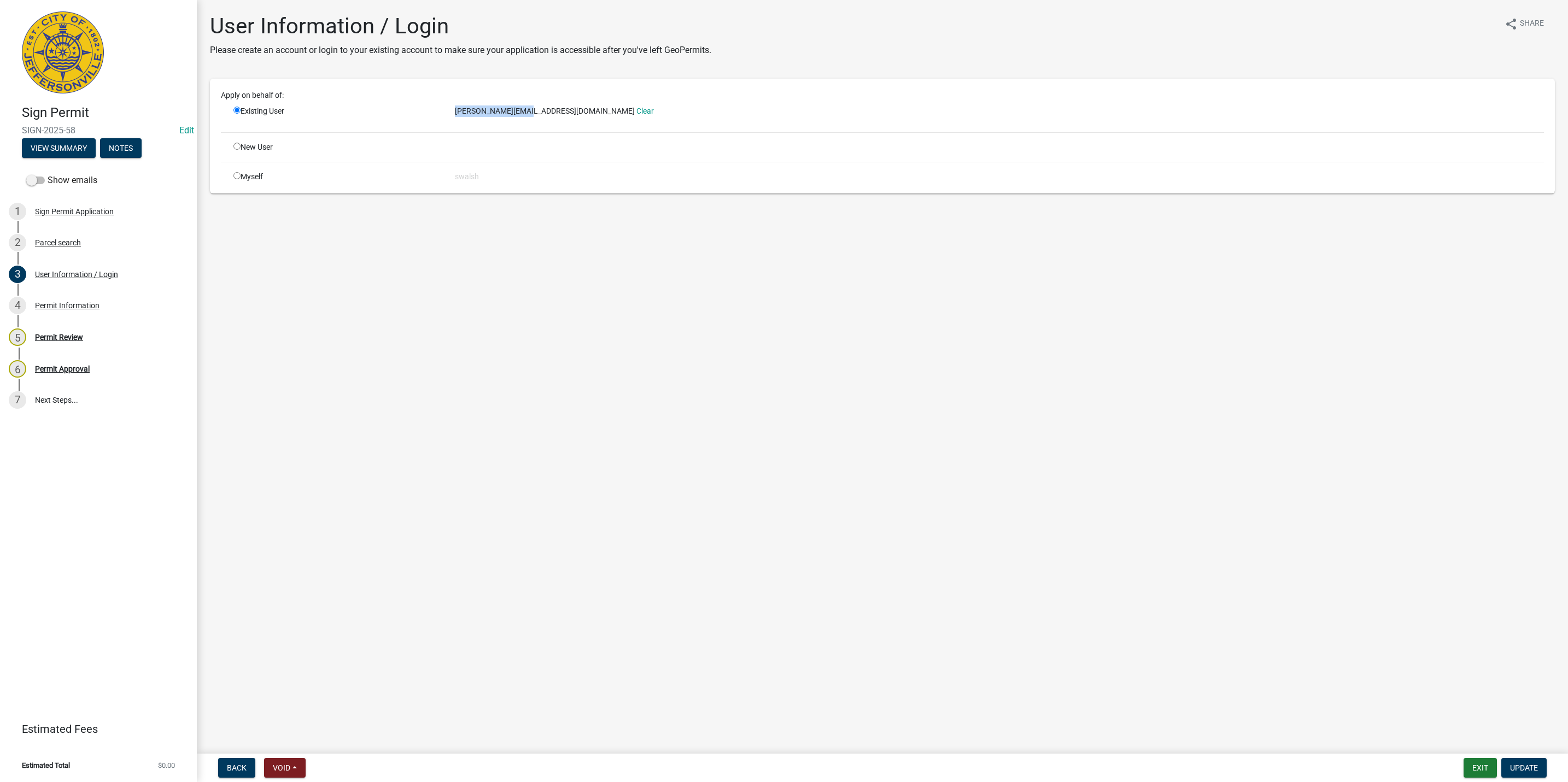
click at [530, 110] on div "john@johnsodom.com Clear" at bounding box center [999, 114] width 1105 height 18
copy span "john@johnsodom.com"
click at [1474, 772] on button "Exit" at bounding box center [1480, 768] width 33 height 19
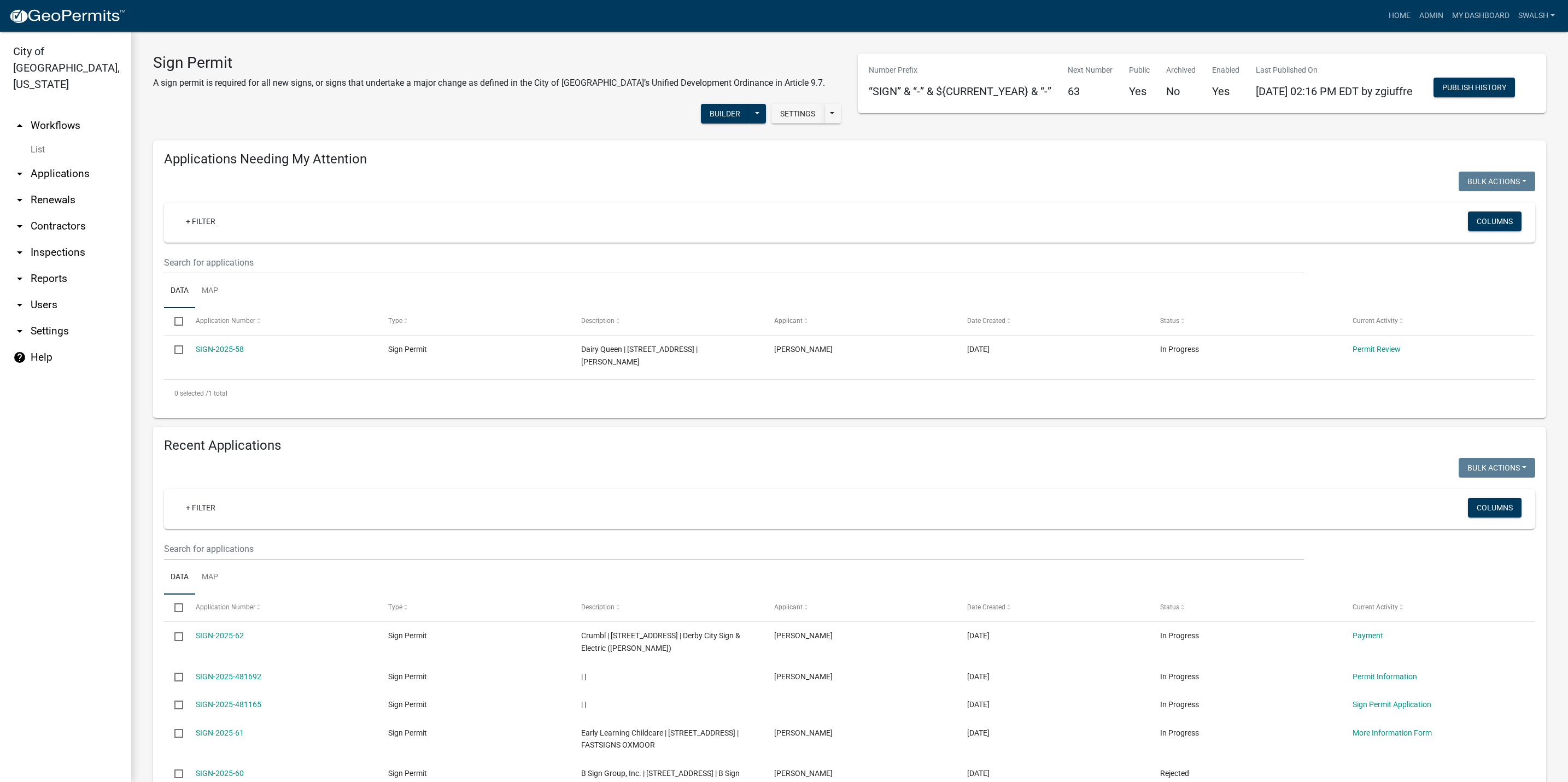
click at [96, 116] on link "arrow_drop_up Workflows" at bounding box center [66, 125] width 131 height 26
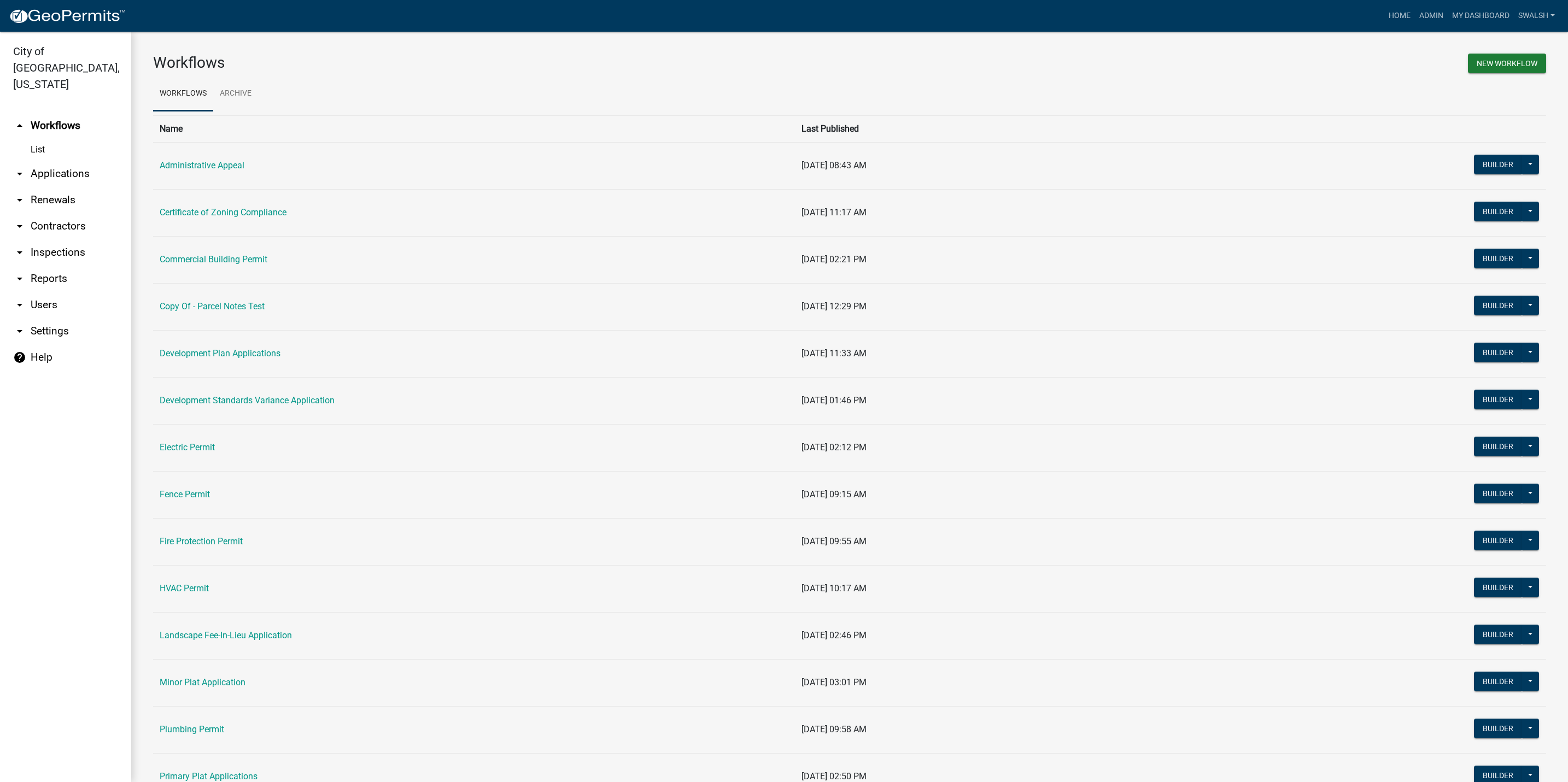
click at [214, 499] on td "Fence Permit" at bounding box center [474, 494] width 642 height 47
click at [205, 497] on link "Fence Permit" at bounding box center [184, 494] width 51 height 10
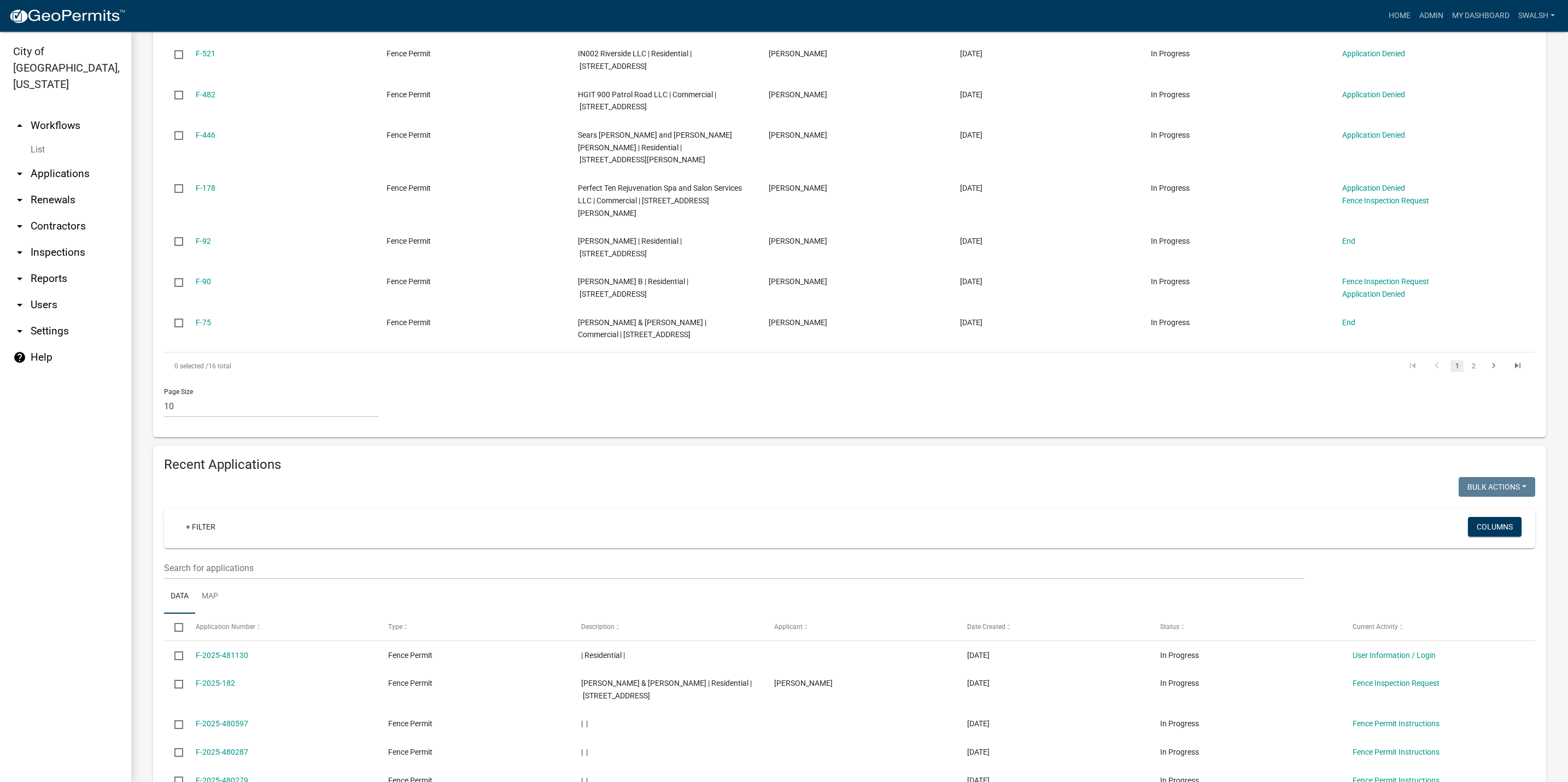
scroll to position [246, 0]
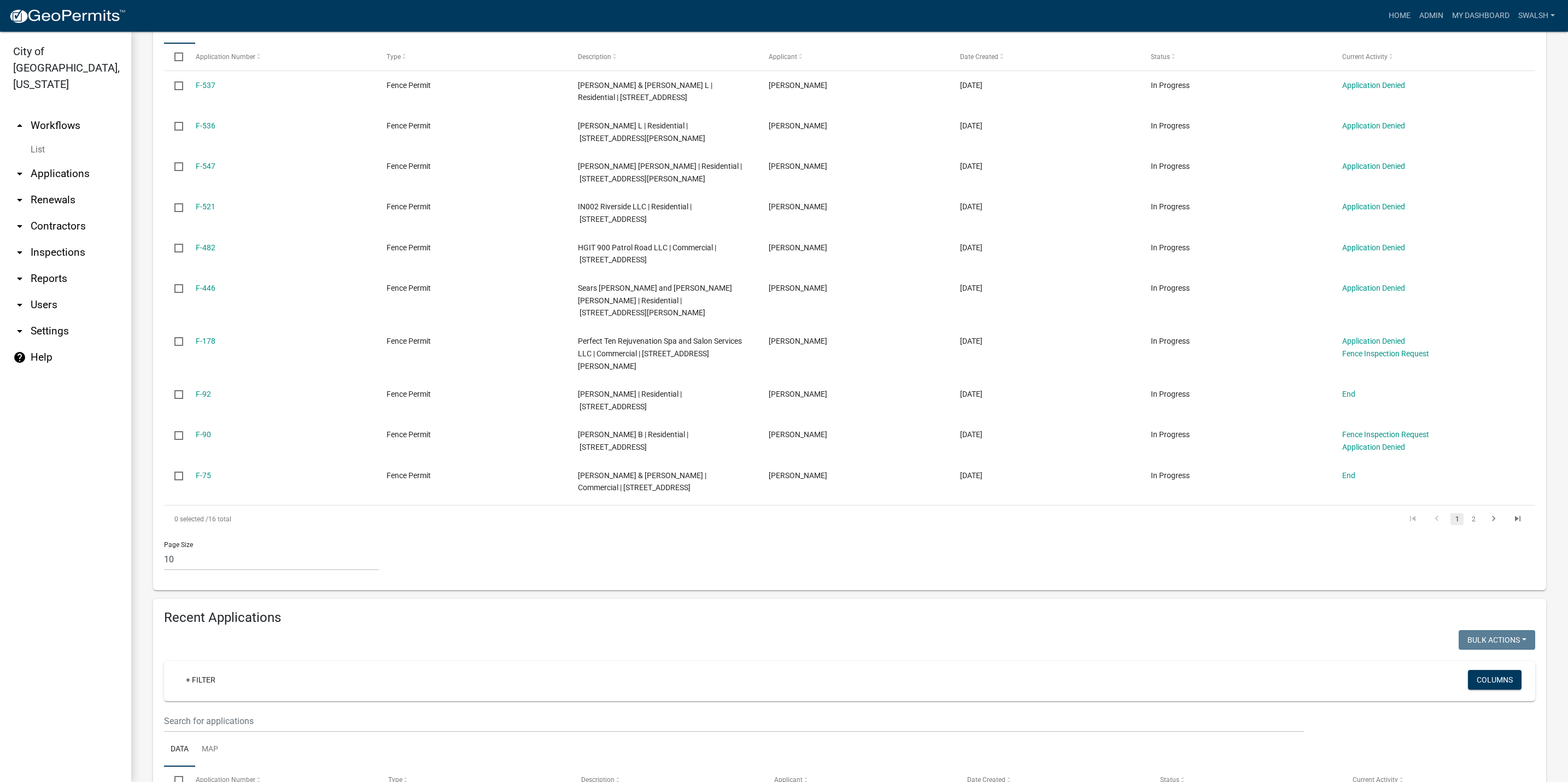
click at [56, 113] on link "arrow_drop_up Workflows" at bounding box center [66, 125] width 131 height 26
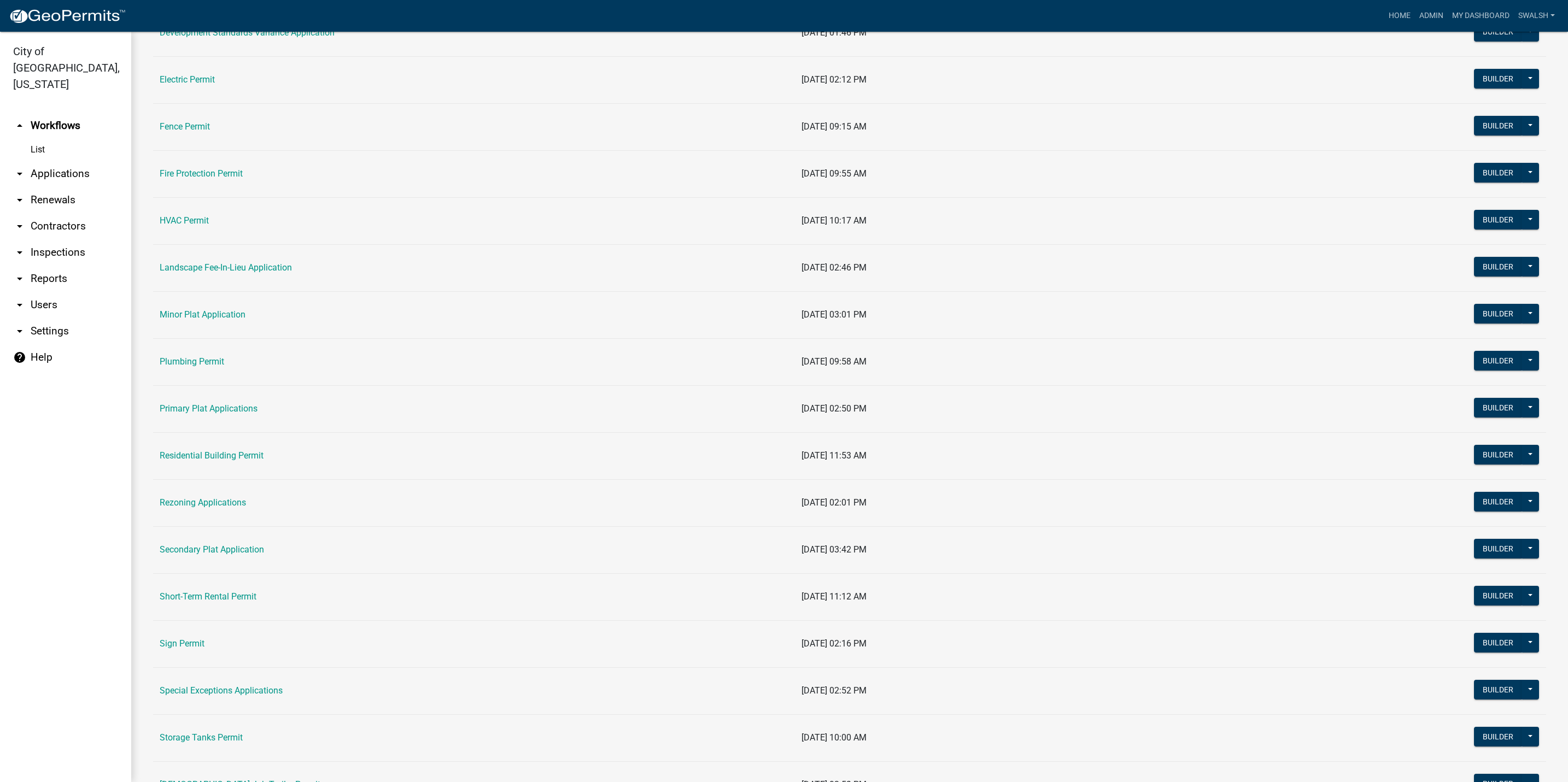
scroll to position [492, 0]
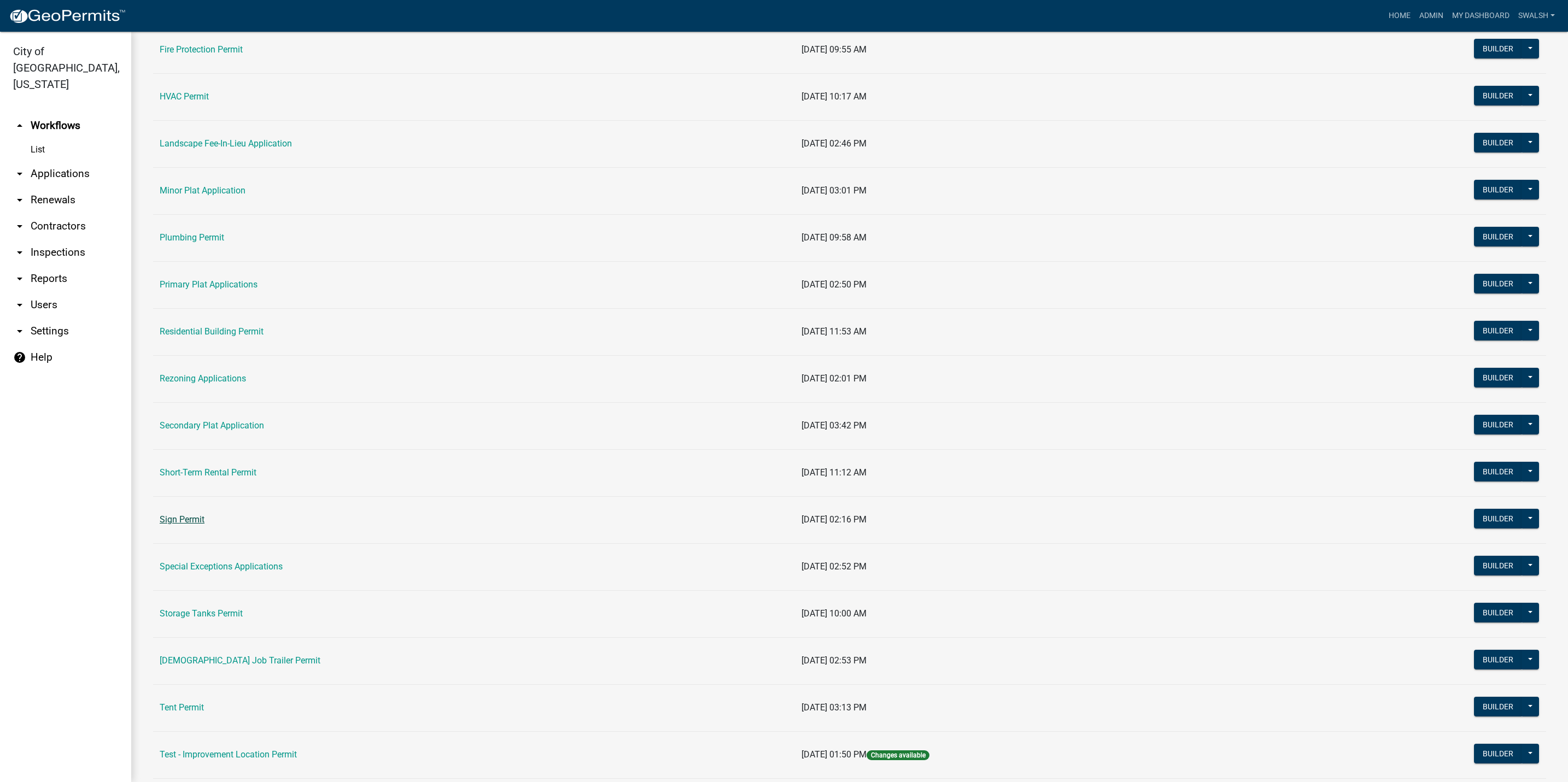
click at [198, 523] on link "Sign Permit" at bounding box center [182, 519] width 45 height 10
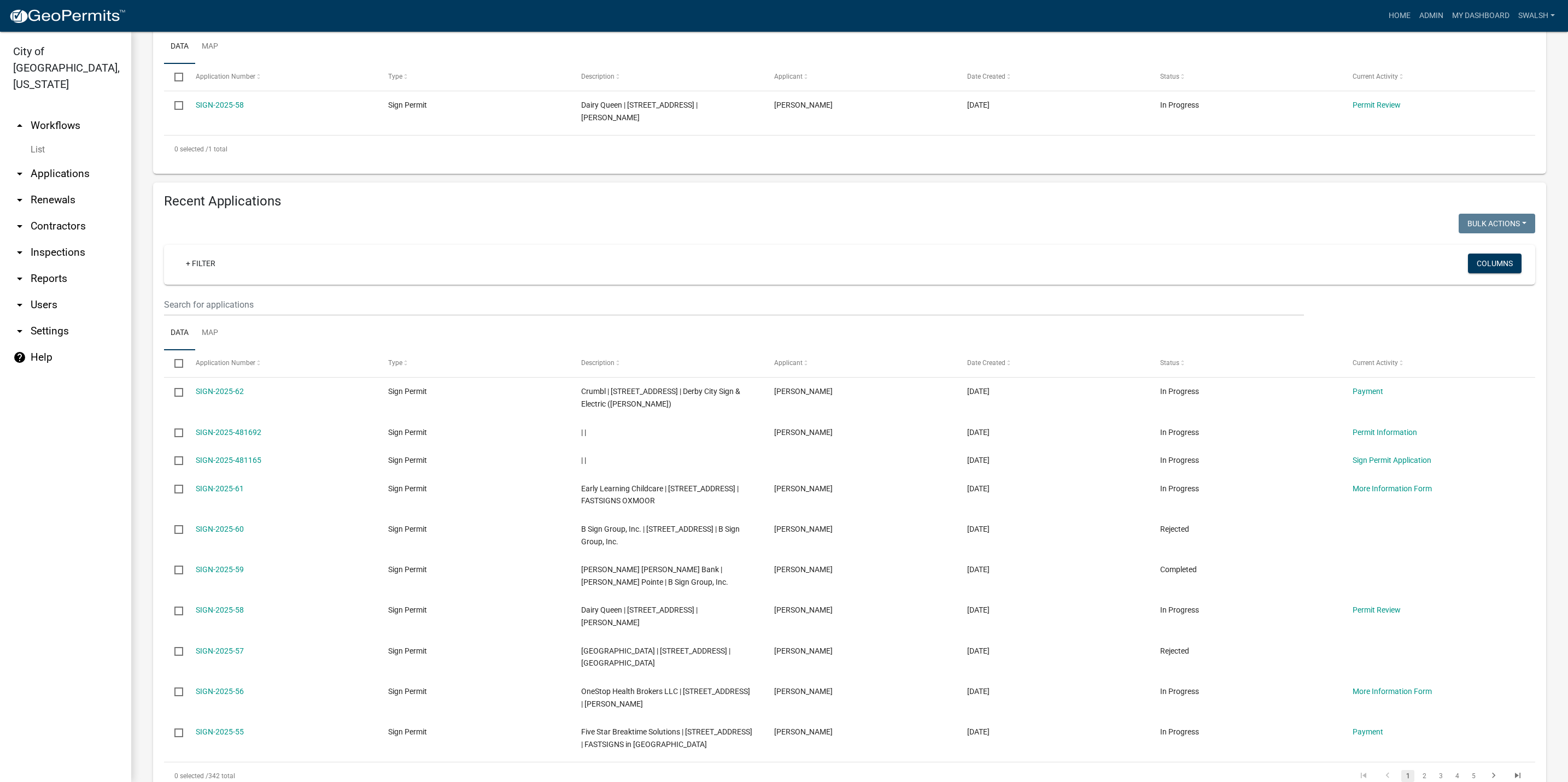
scroll to position [246, 0]
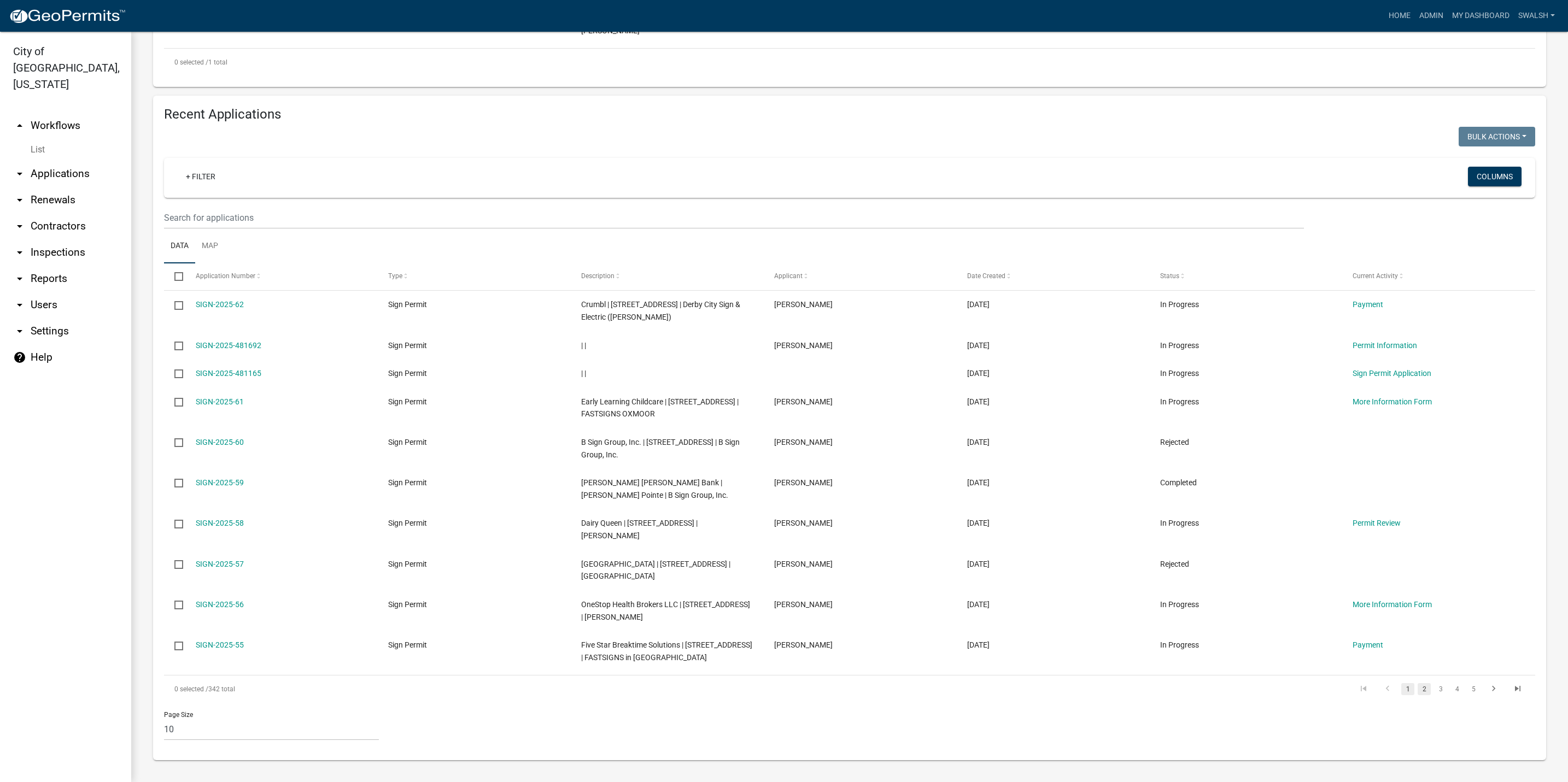
click at [1418, 685] on link "2" at bounding box center [1424, 689] width 13 height 12
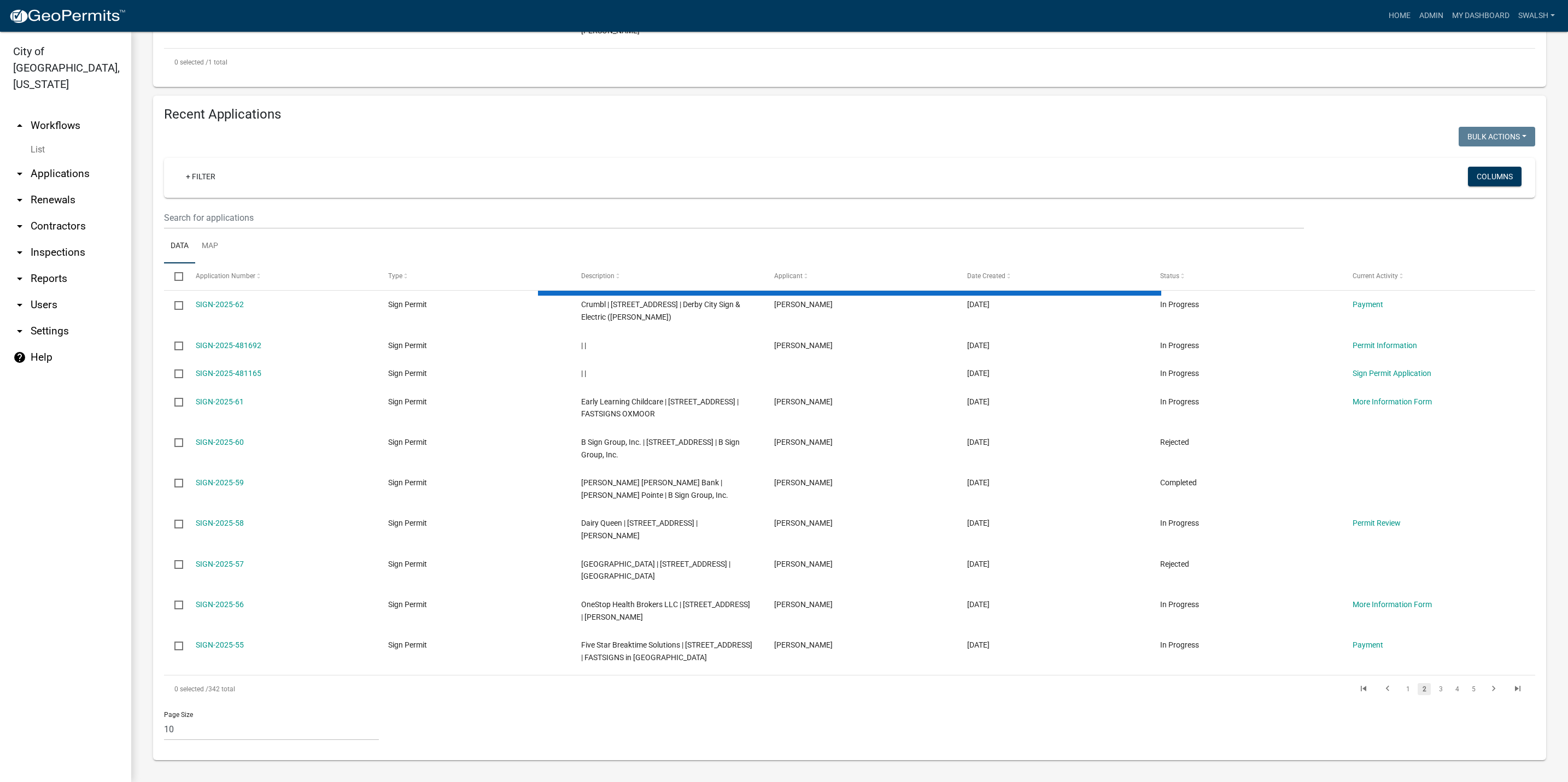
scroll to position [348, 0]
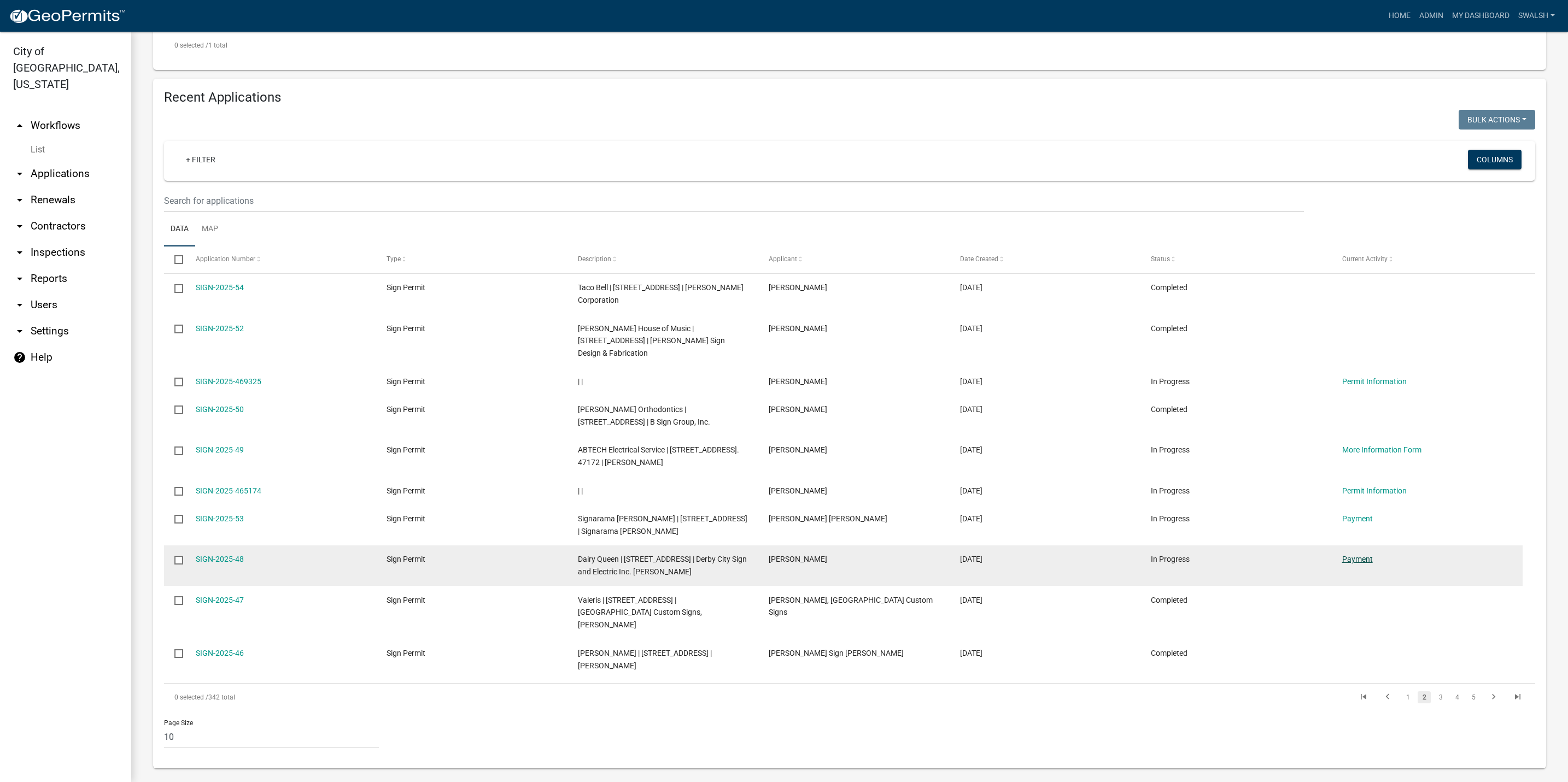
click at [1351, 561] on link "Payment" at bounding box center [1357, 559] width 30 height 9
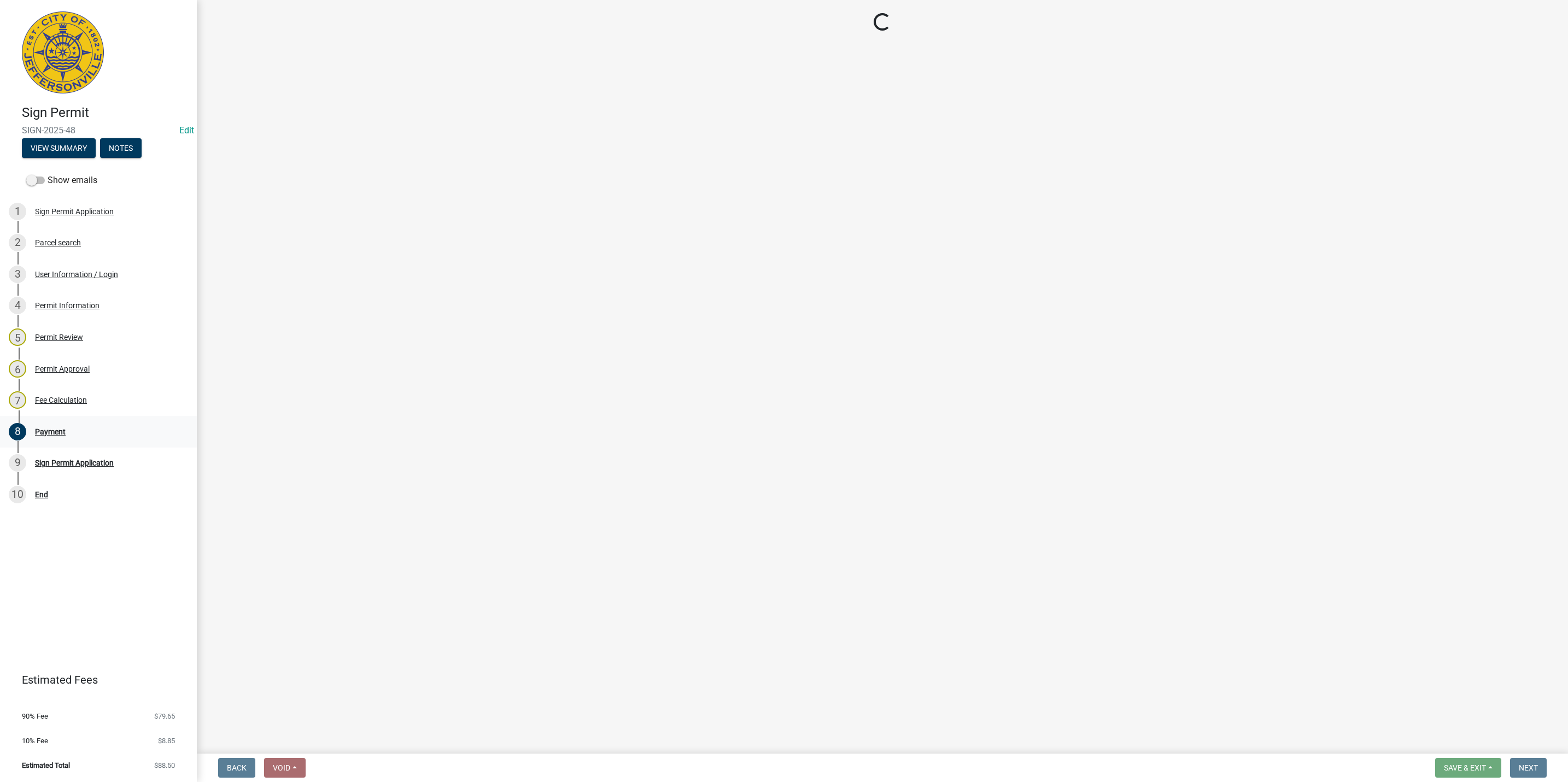
select select "3: 3"
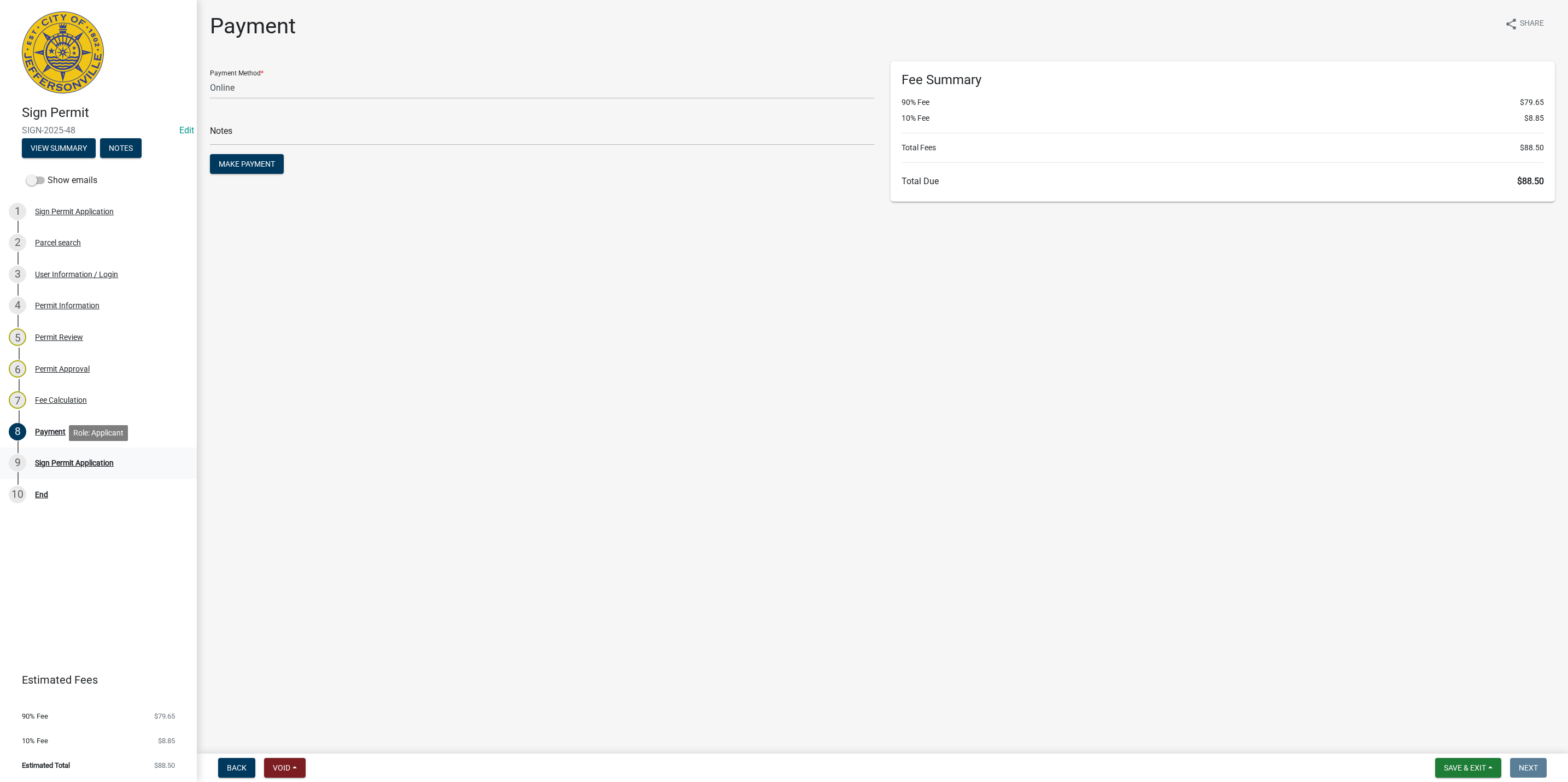
click at [128, 459] on div "9 Sign Permit Application" at bounding box center [94, 463] width 170 height 18
click at [1093, 187] on div "Fee Summary 90% Fee $79.65 10% Fee $8.85 Total Fees $88.50 Total Due $88.50" at bounding box center [1222, 131] width 664 height 141
click at [164, 762] on span "$88.50" at bounding box center [164, 766] width 21 height 7
click at [45, 294] on link "4 Permit Information" at bounding box center [98, 306] width 197 height 32
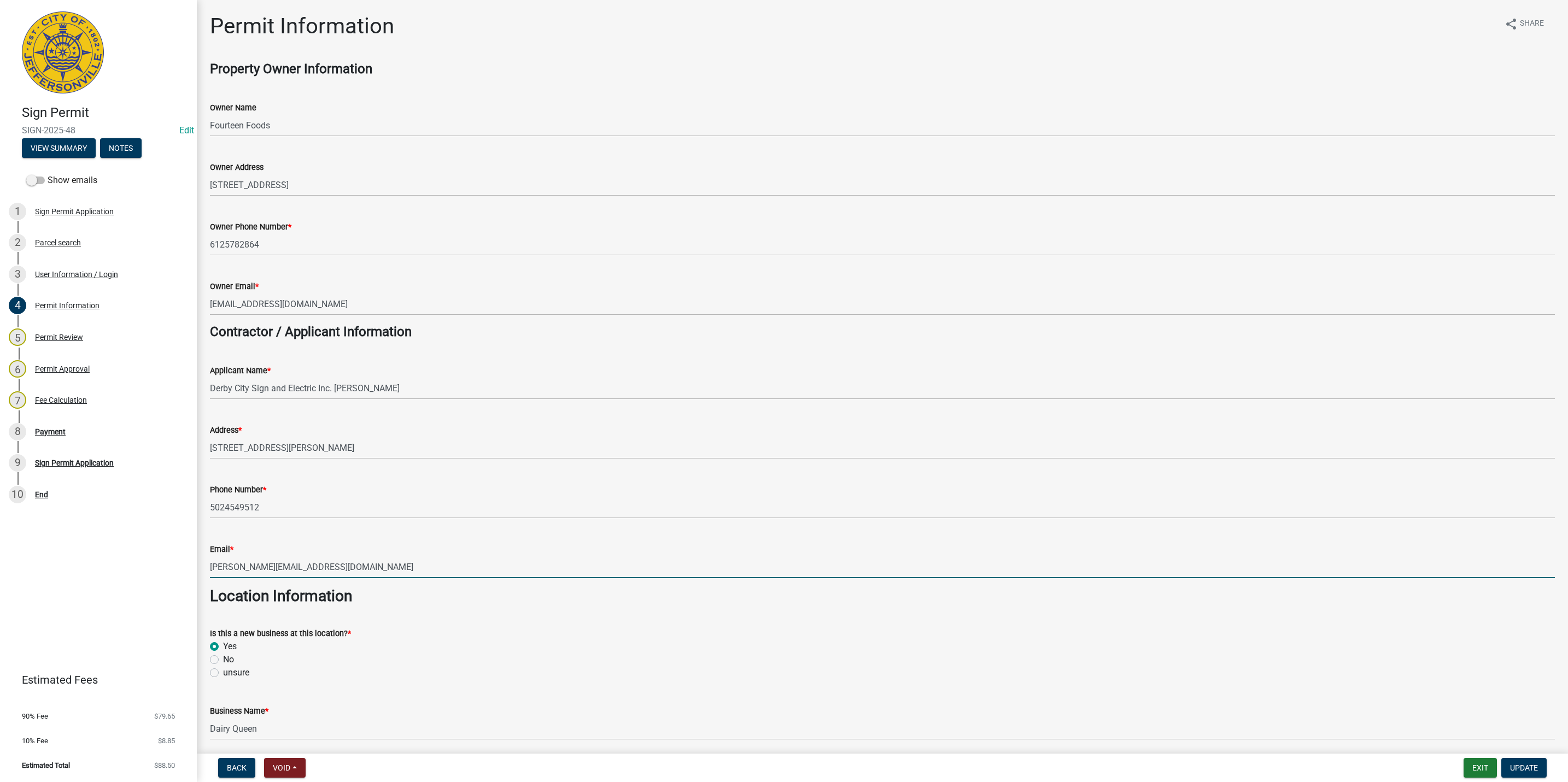
drag, startPoint x: 362, startPoint y: 576, endPoint x: 192, endPoint y: 572, distance: 170.0
click at [192, 572] on div "Sign Permit SIGN-2025-48 Edit View Summary Notes Show emails 1 Sign Permit Appl…" at bounding box center [784, 391] width 1568 height 782
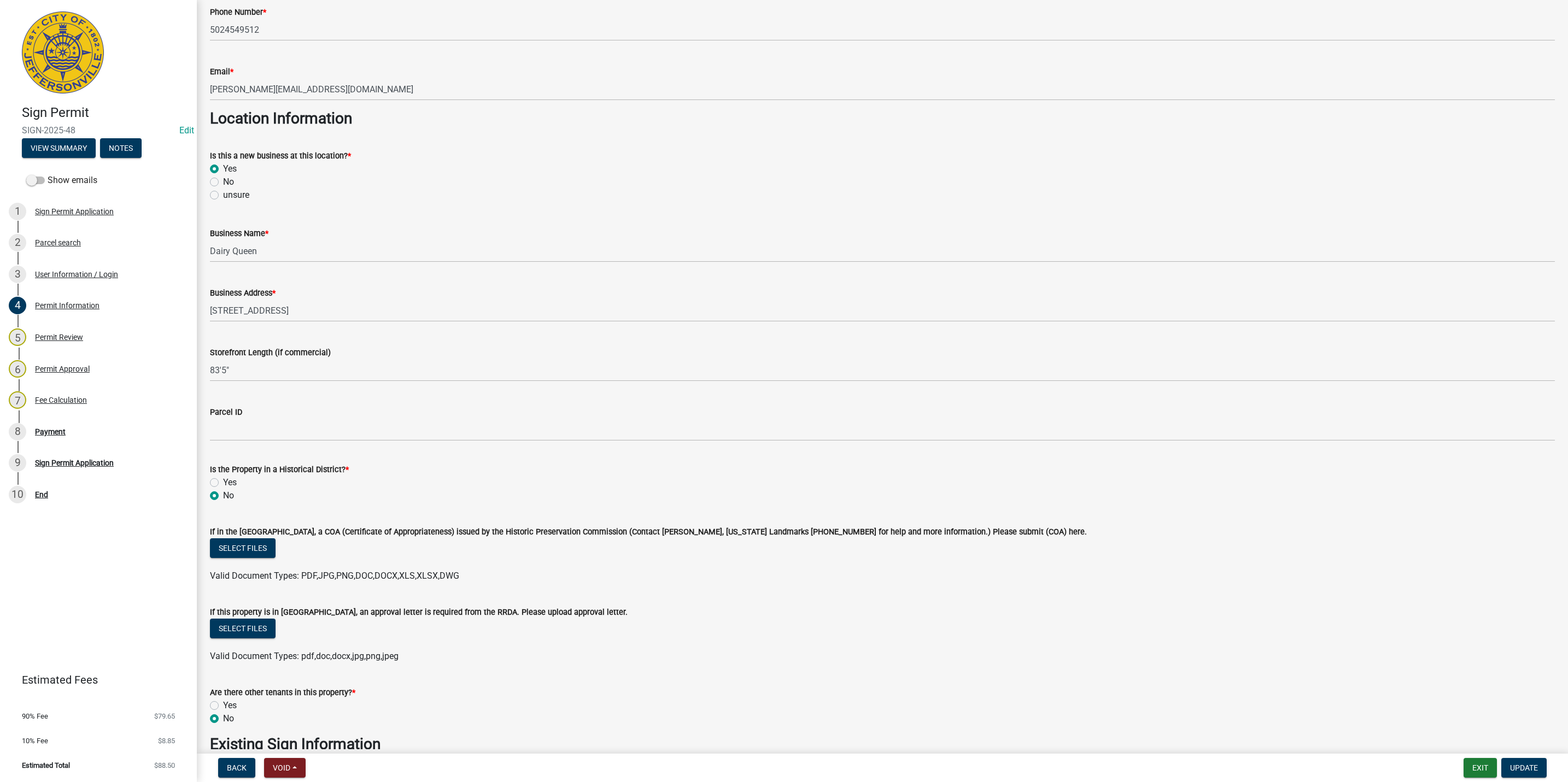
scroll to position [574, 0]
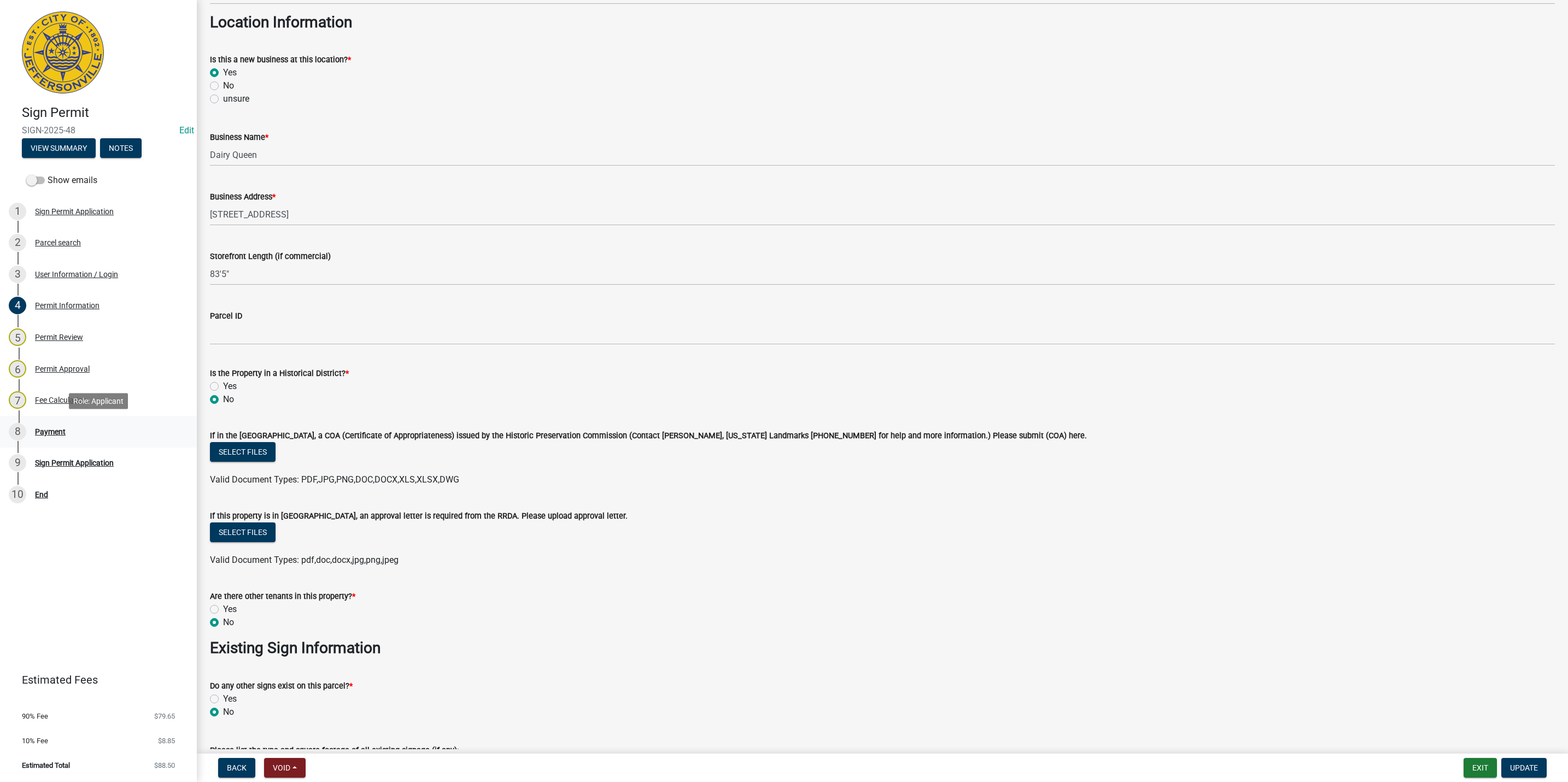
click at [86, 436] on div "8 Payment" at bounding box center [94, 431] width 170 height 18
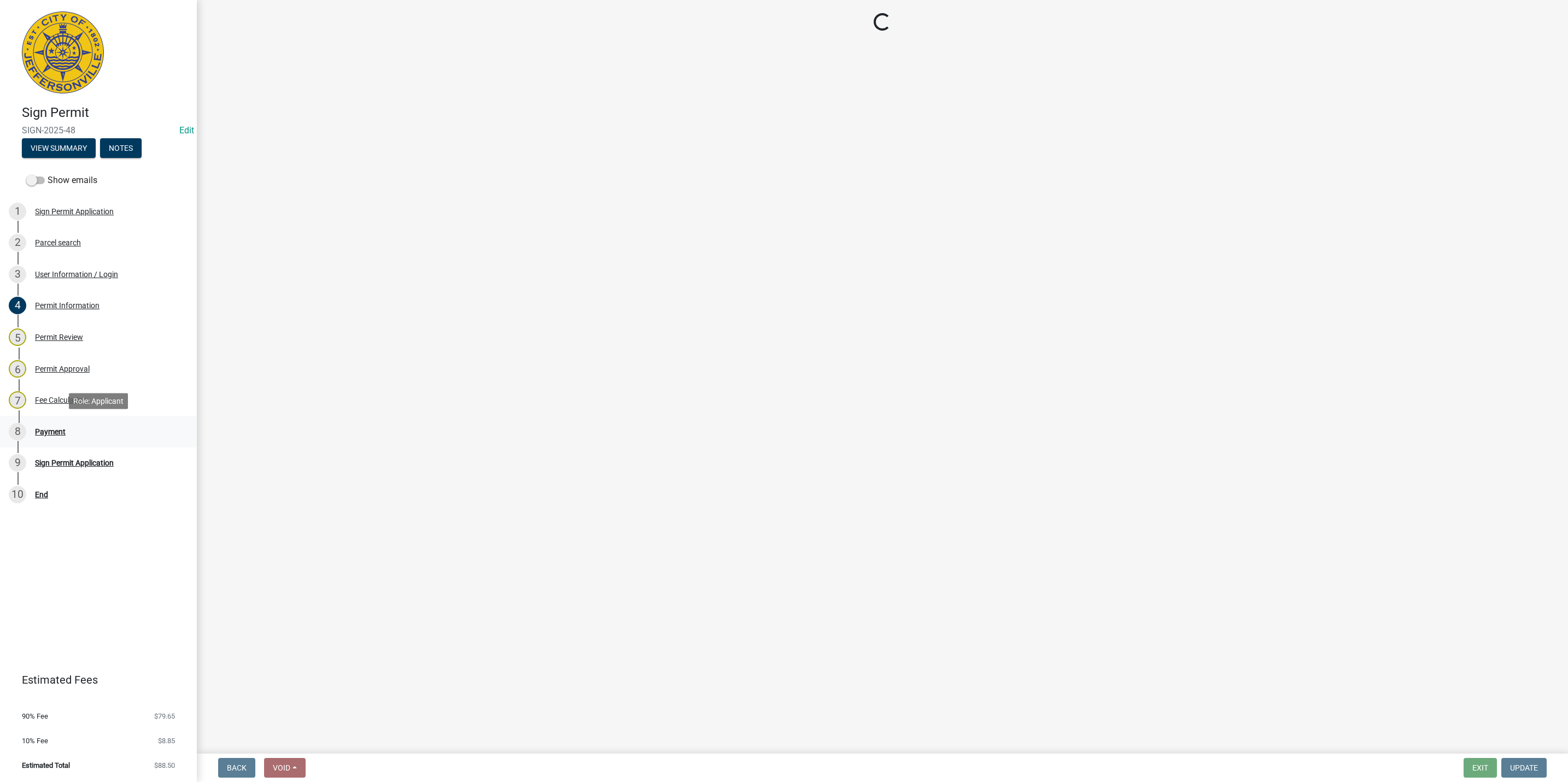
scroll to position [0, 0]
select select "3: 3"
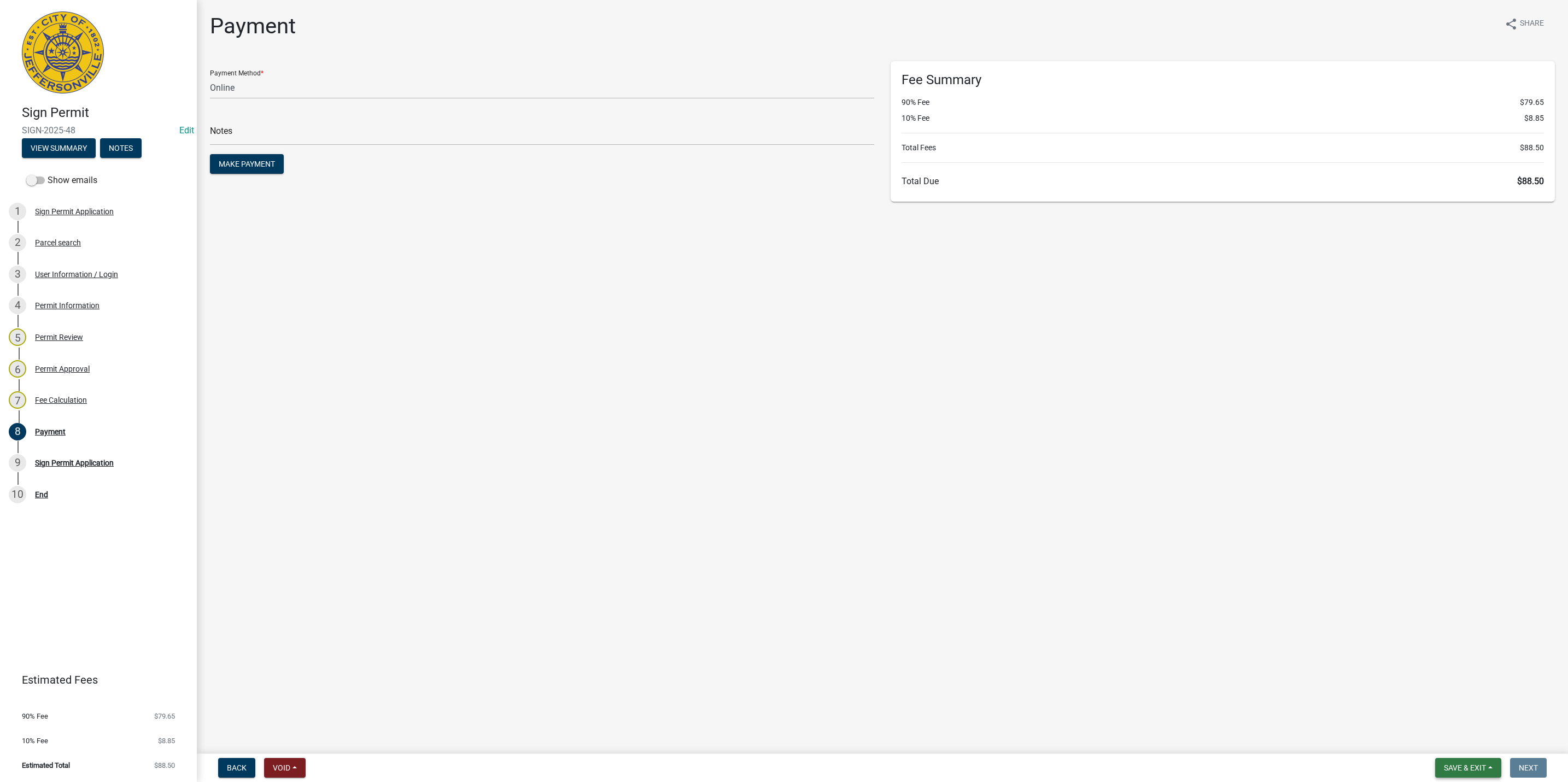
click at [1491, 772] on button "Save & Exit" at bounding box center [1468, 768] width 66 height 19
click at [888, 686] on main "Payment share Share Payment Method * Credit Card POS Check Cash Online Notes Ma…" at bounding box center [882, 374] width 1371 height 749
click at [303, 763] on button "Void" at bounding box center [285, 768] width 41 height 19
click at [562, 504] on main "Payment share Share Payment Method * Credit Card POS Check Cash Online Notes Ma…" at bounding box center [882, 374] width 1371 height 749
click at [185, 125] on link "Edit" at bounding box center [187, 130] width 15 height 10
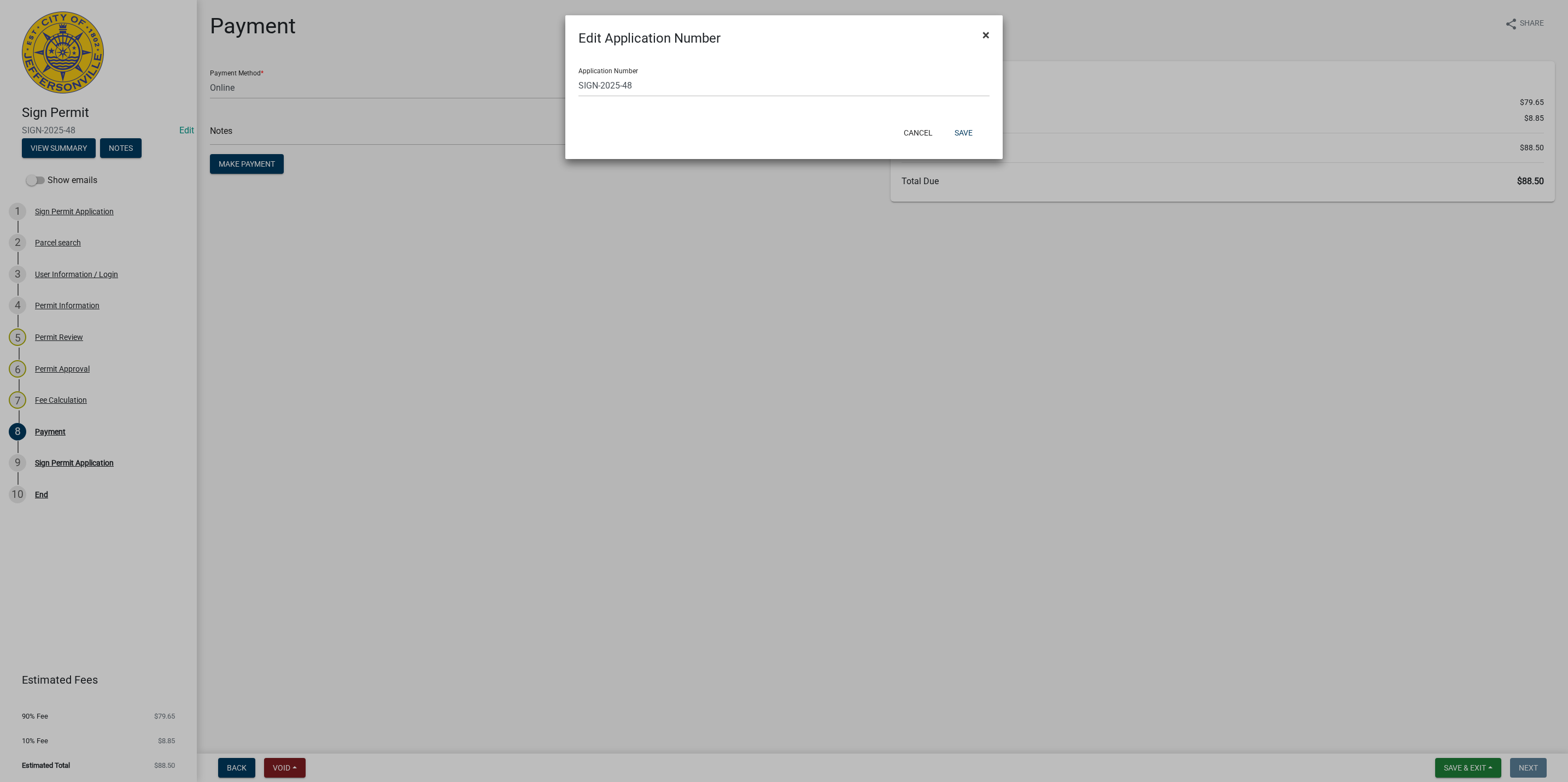
click at [991, 33] on button "×" at bounding box center [986, 35] width 24 height 30
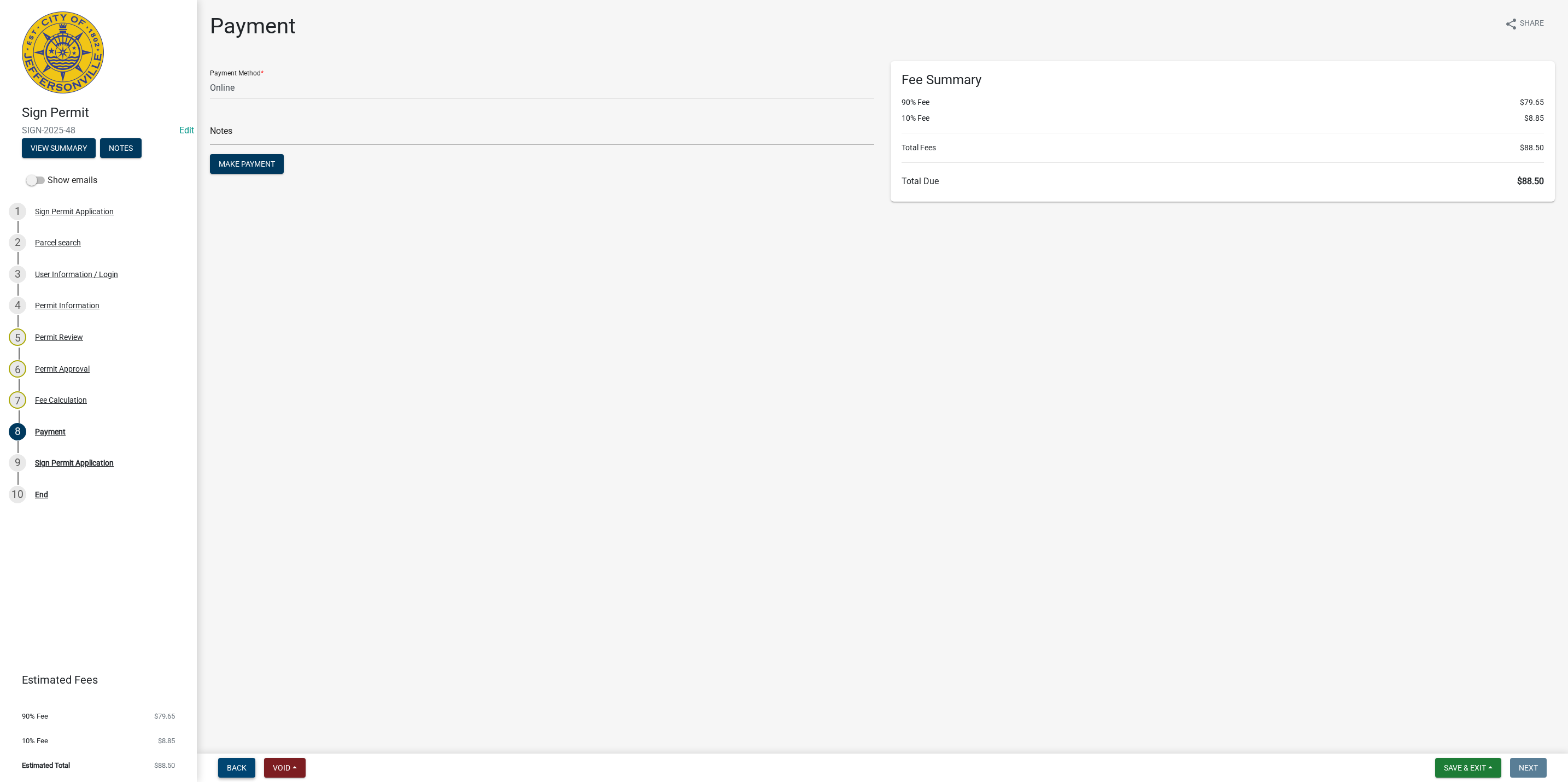
click at [228, 770] on span "Back" at bounding box center [237, 768] width 19 height 9
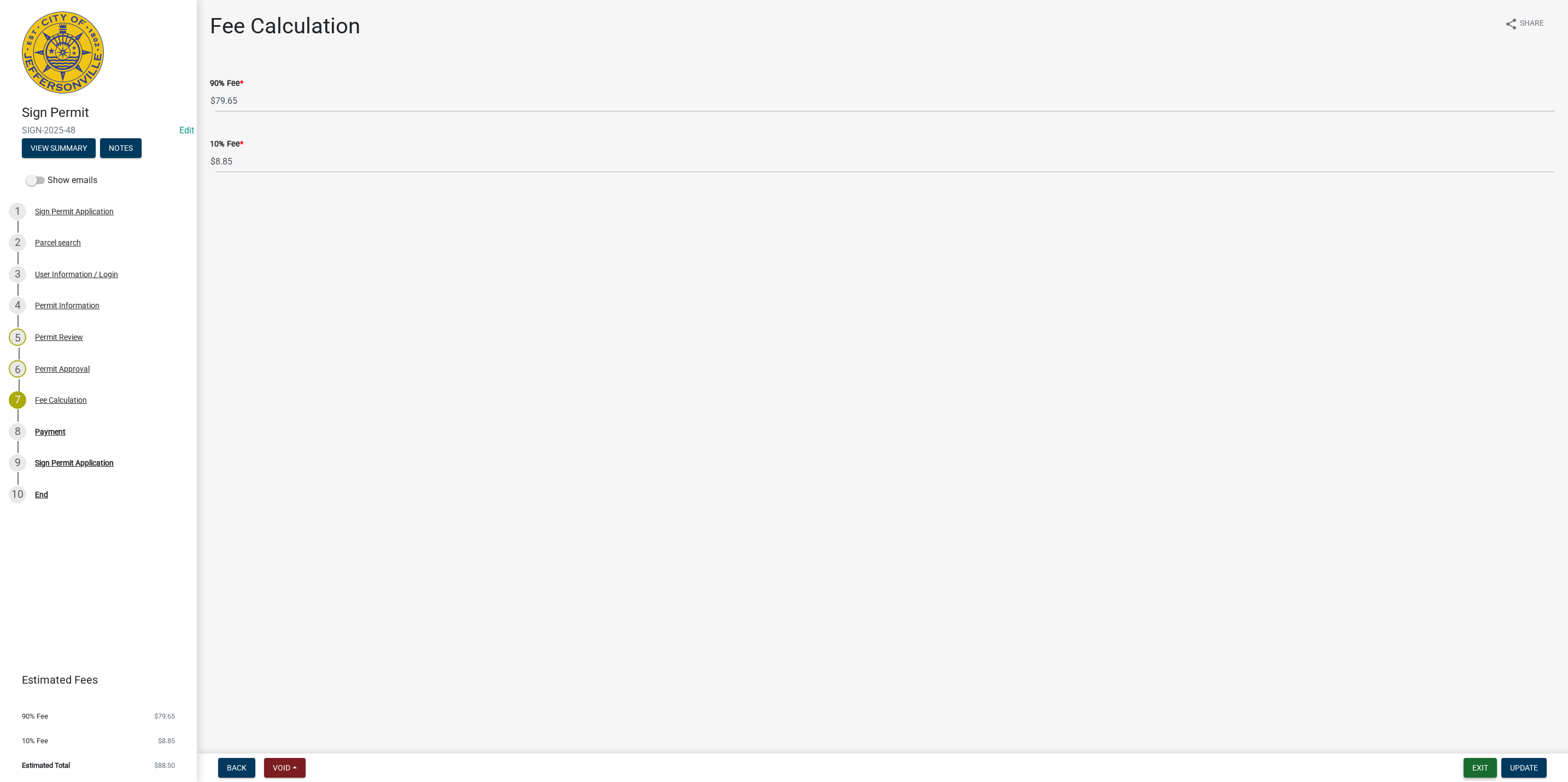
click at [1479, 769] on button "Exit" at bounding box center [1480, 768] width 33 height 19
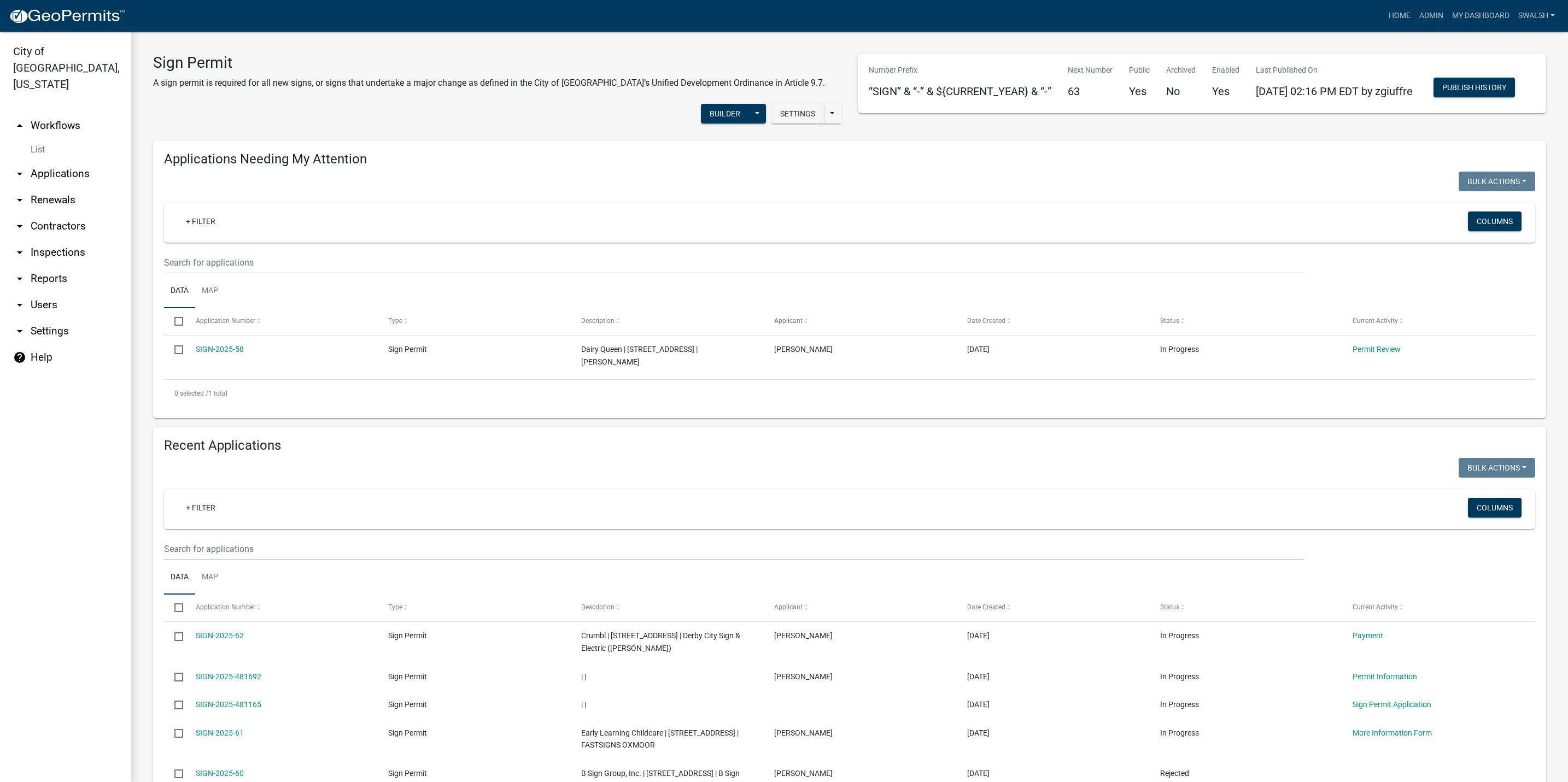
click at [66, 113] on link "arrow_drop_up Workflows" at bounding box center [66, 125] width 131 height 26
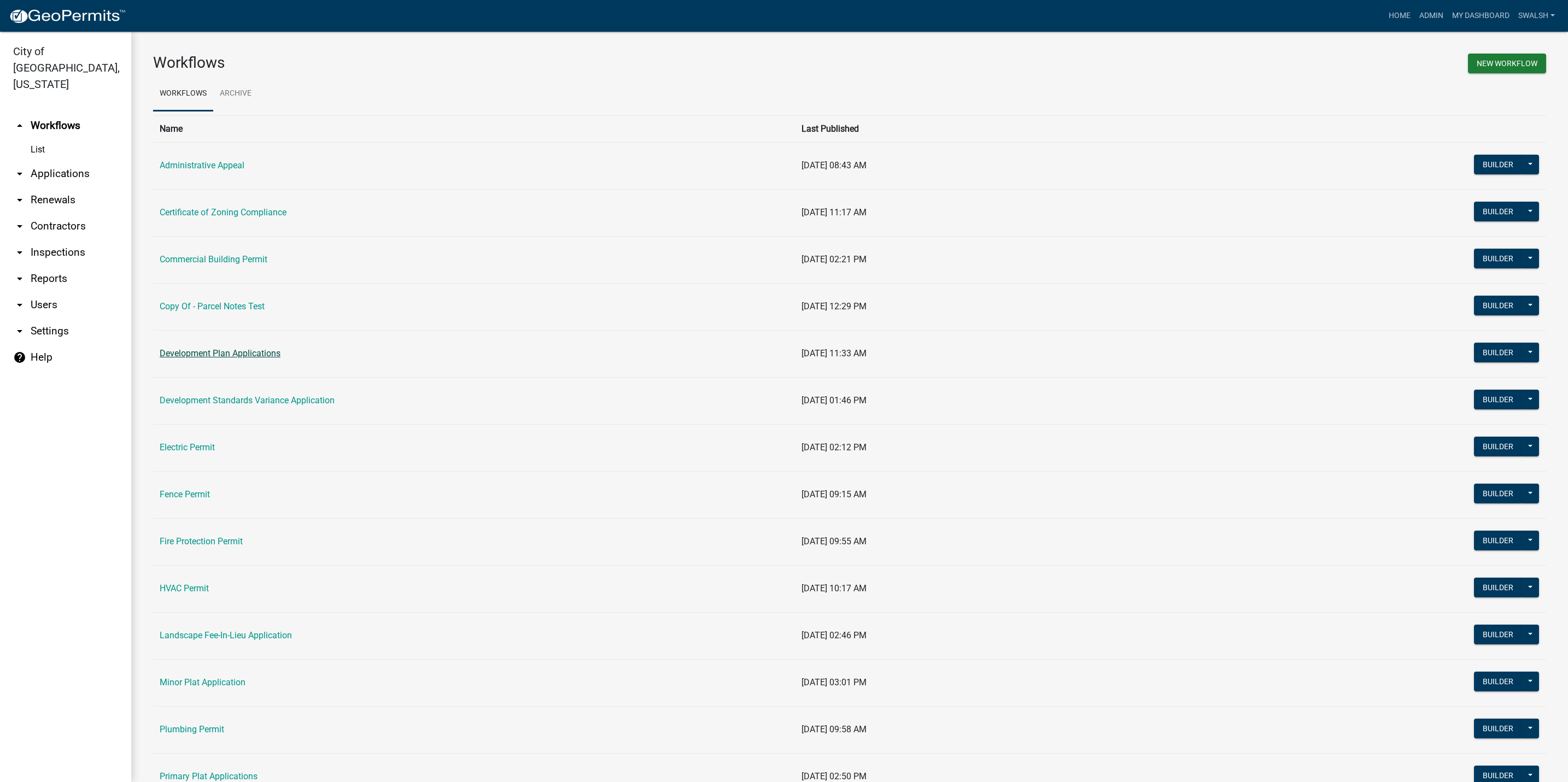
click at [226, 354] on link "Development Plan Applications" at bounding box center [220, 353] width 121 height 10
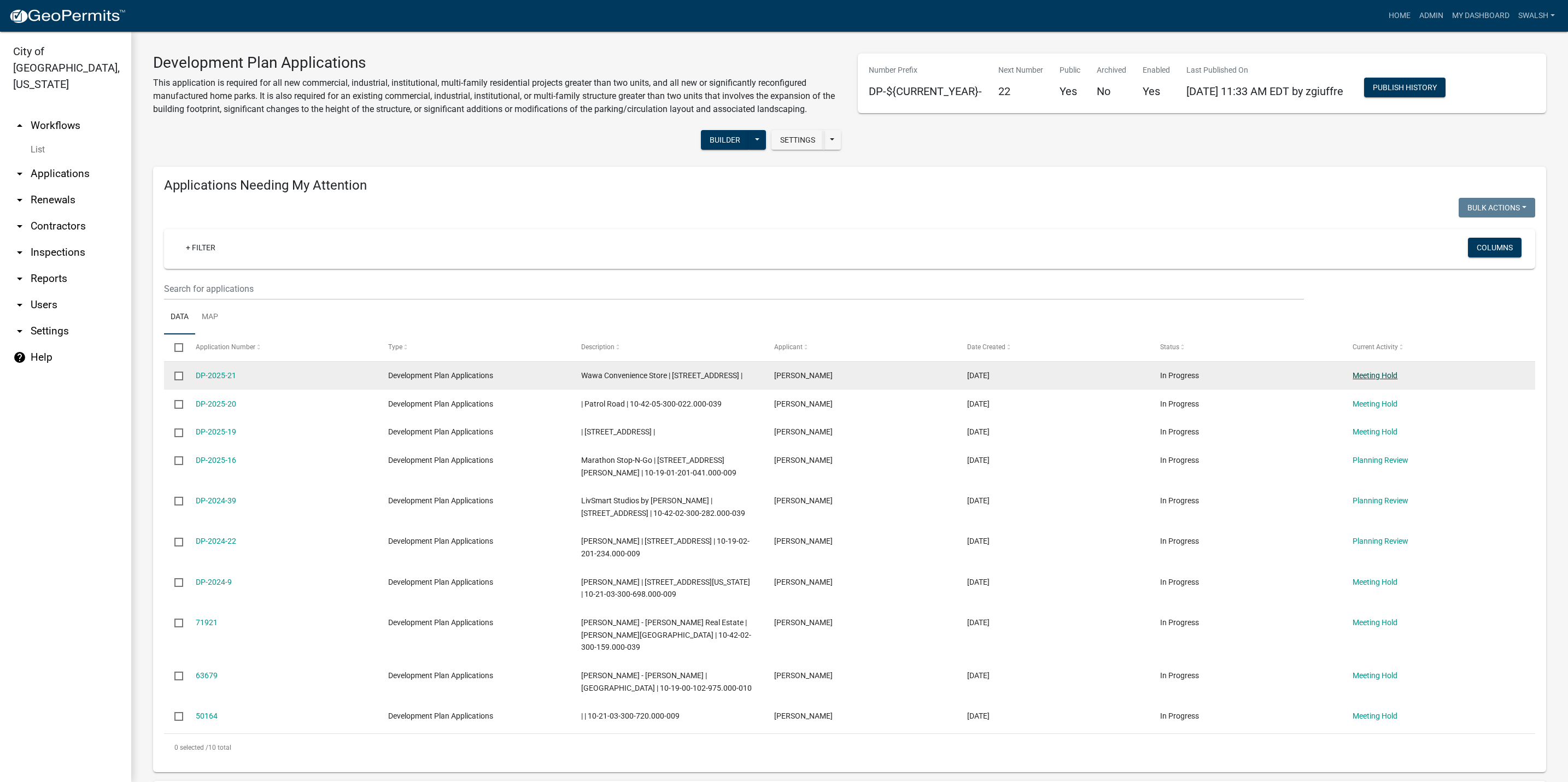
click at [1361, 379] on link "Meeting Hold" at bounding box center [1375, 375] width 45 height 9
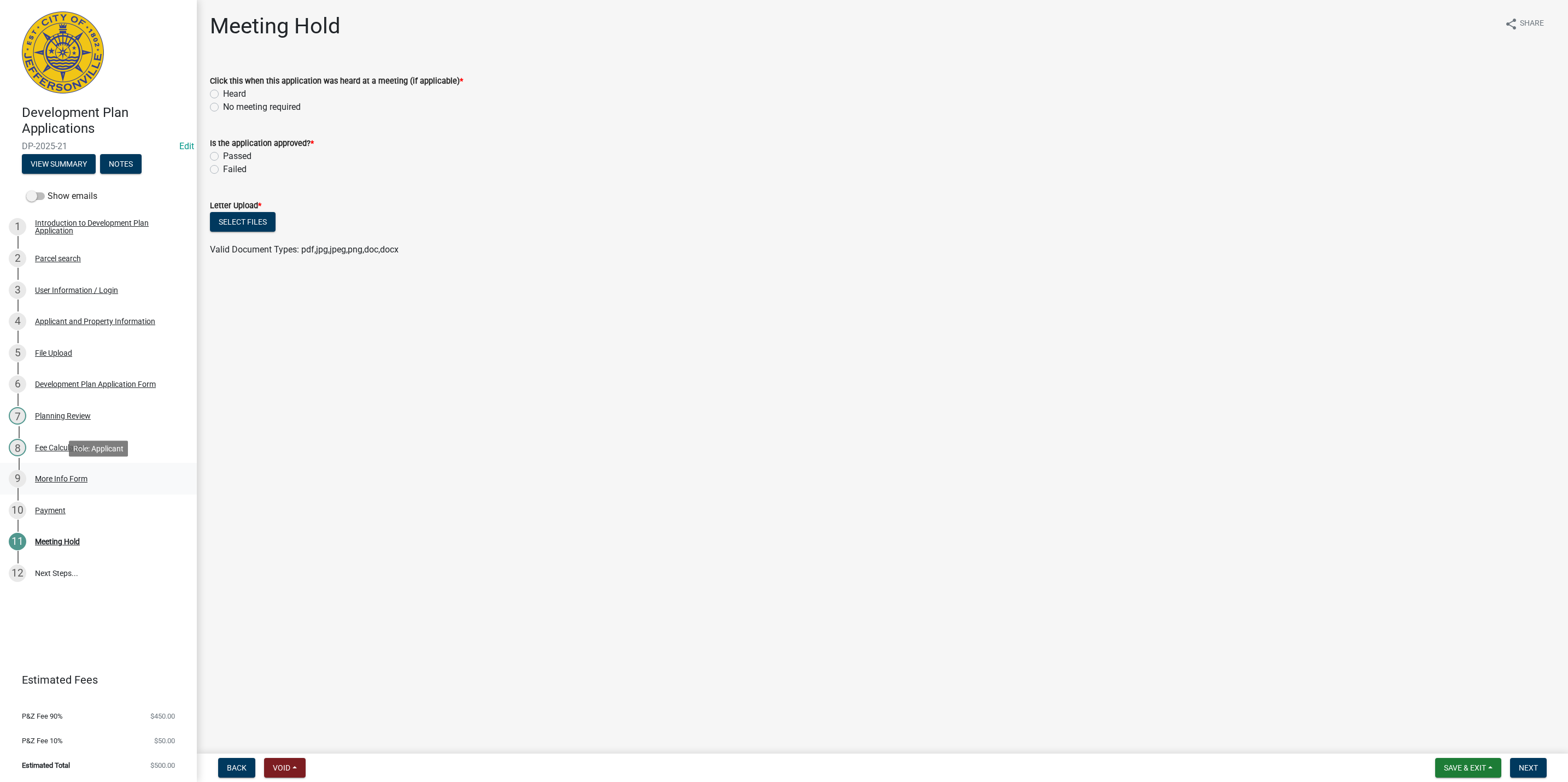
click at [94, 486] on div "9 More Info Form" at bounding box center [94, 478] width 170 height 18
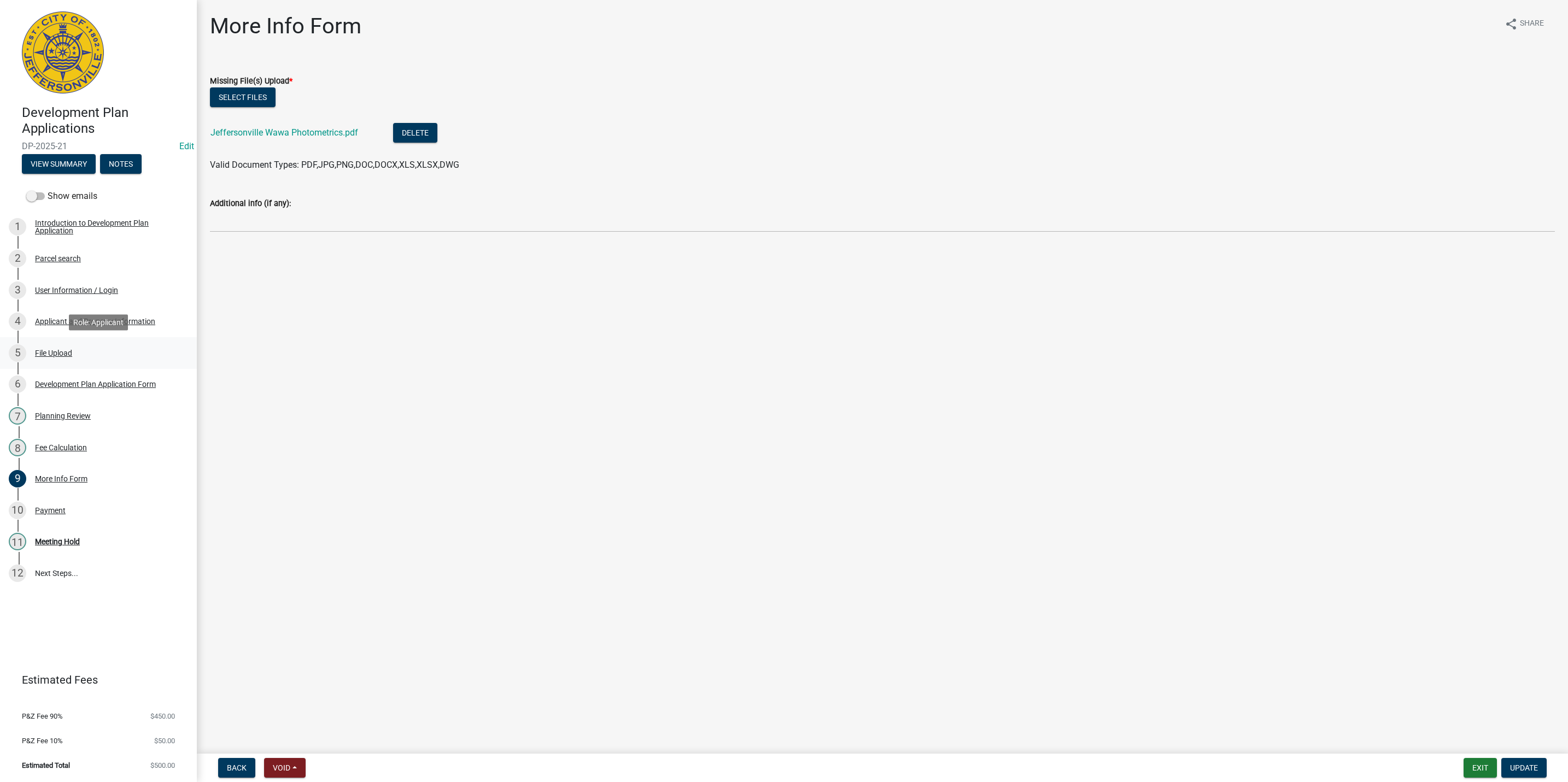
click at [71, 362] on link "5 File Upload" at bounding box center [98, 353] width 197 height 32
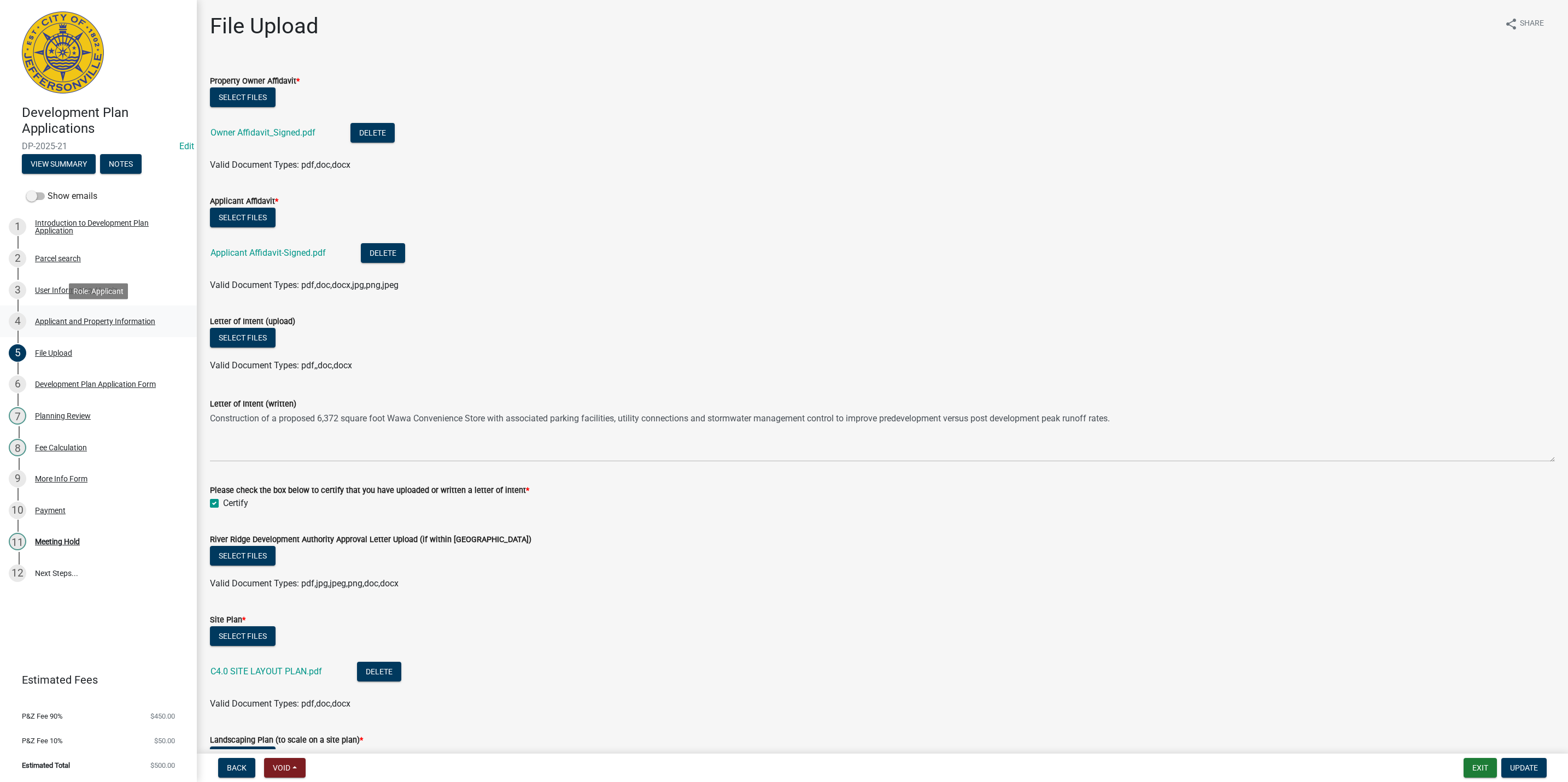
click at [61, 314] on div "4 Applicant and Property Information" at bounding box center [94, 321] width 170 height 18
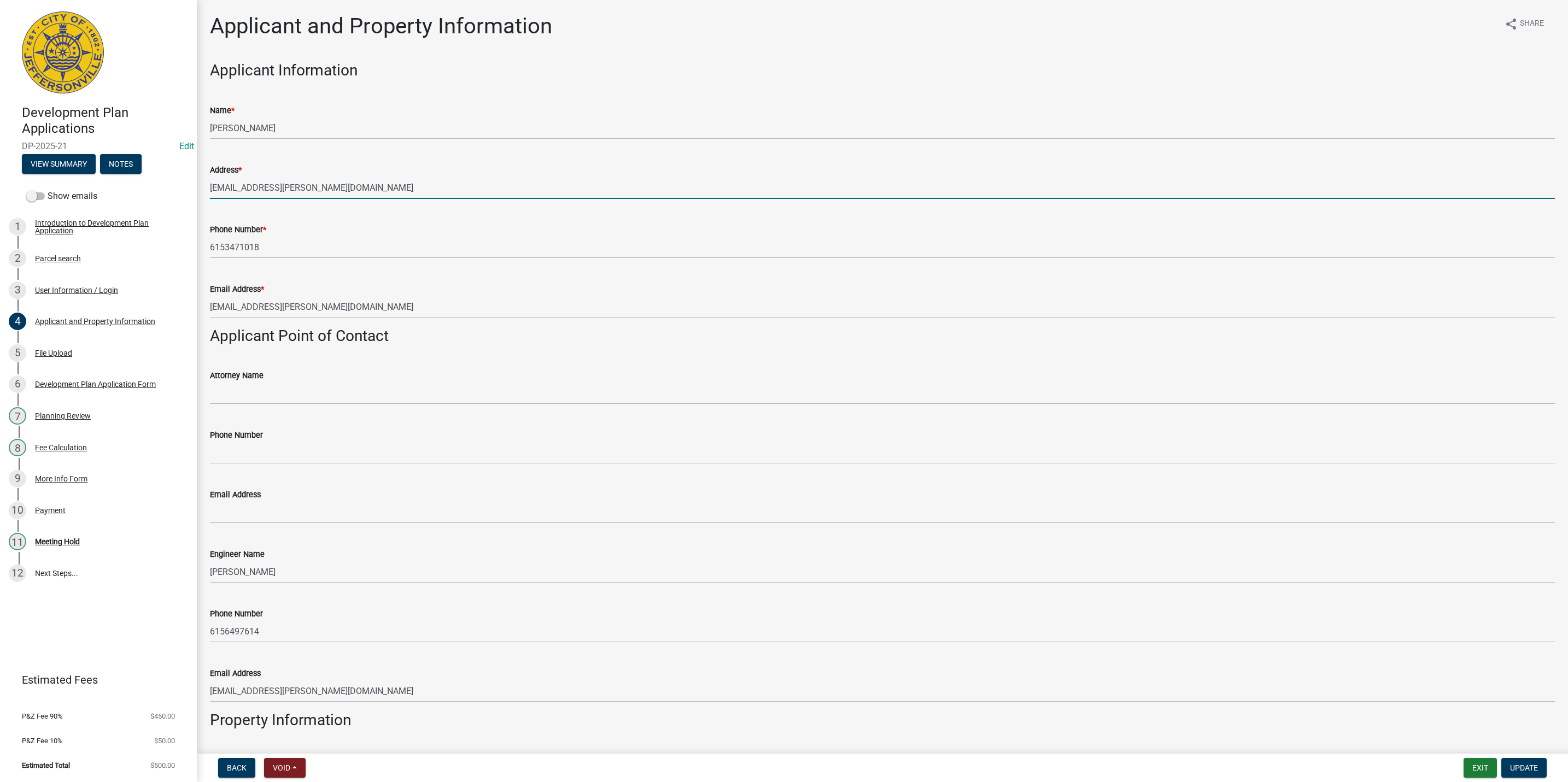
drag, startPoint x: 310, startPoint y: 190, endPoint x: 208, endPoint y: 194, distance: 102.1
click at [208, 194] on div "Address * jmichael@bowman.com" at bounding box center [882, 173] width 1361 height 51
click at [1475, 769] on button "Exit" at bounding box center [1480, 768] width 33 height 19
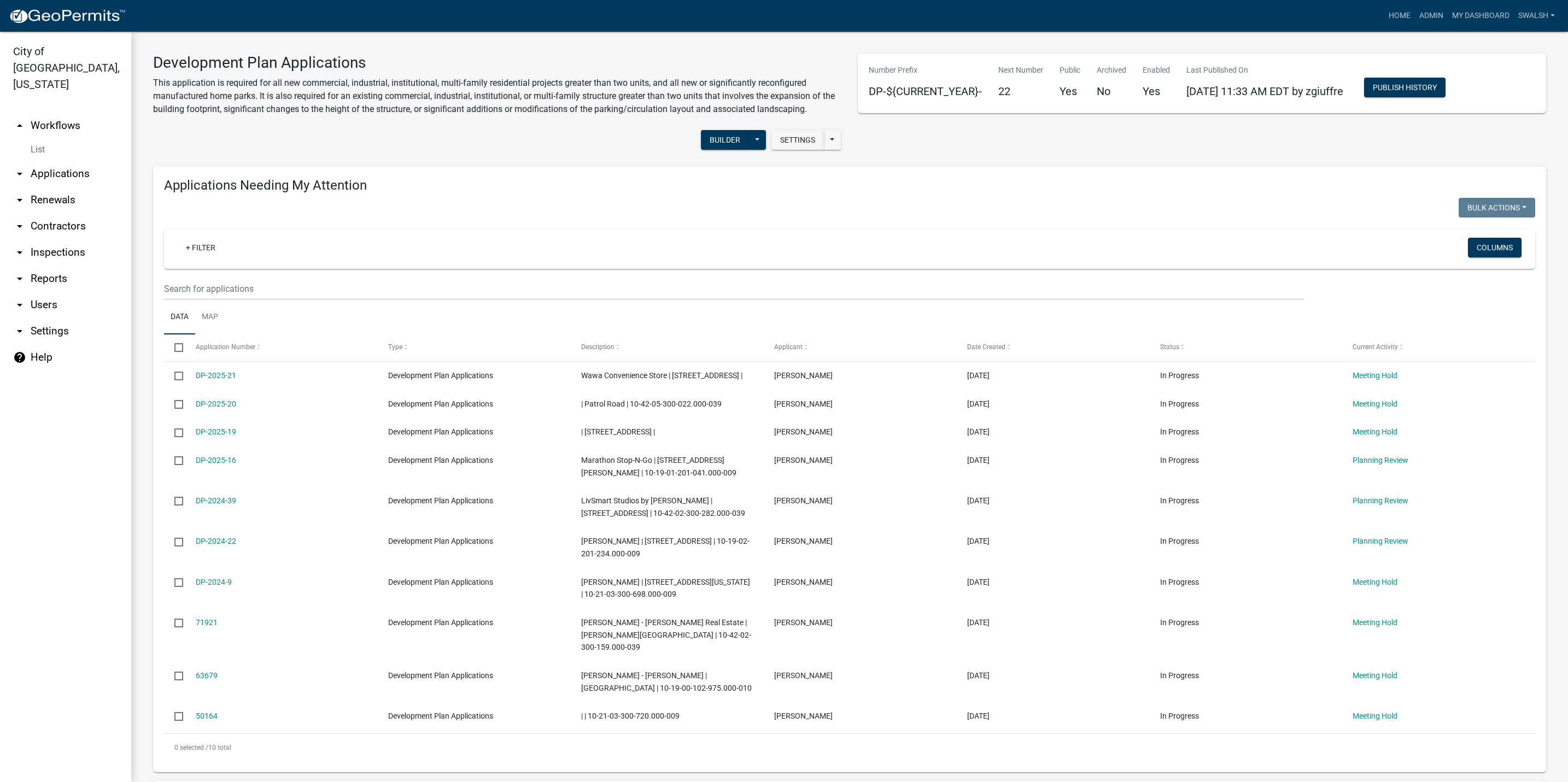
click at [41, 113] on link "arrow_drop_up Workflows" at bounding box center [66, 125] width 131 height 26
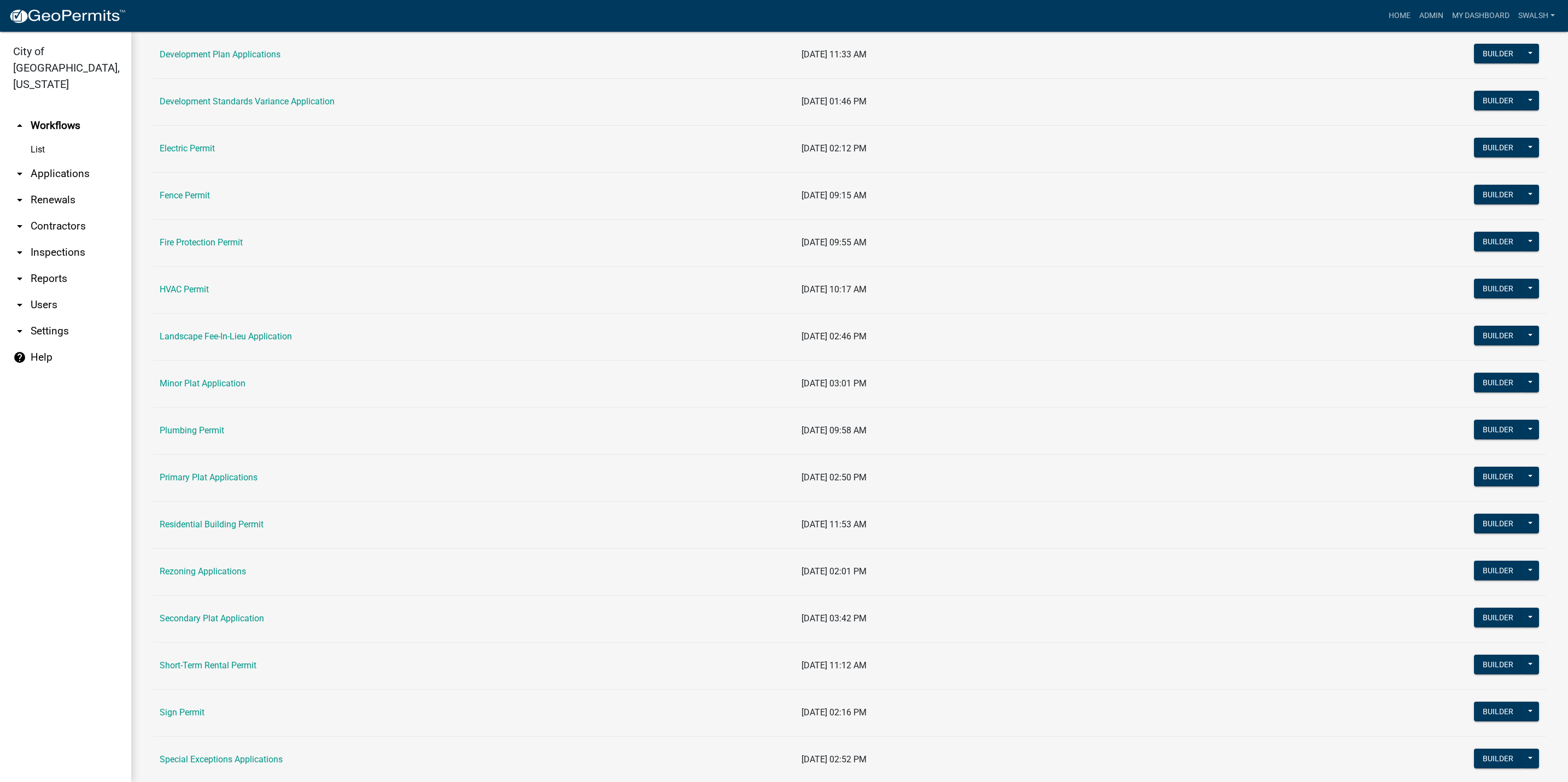
scroll to position [328, 0]
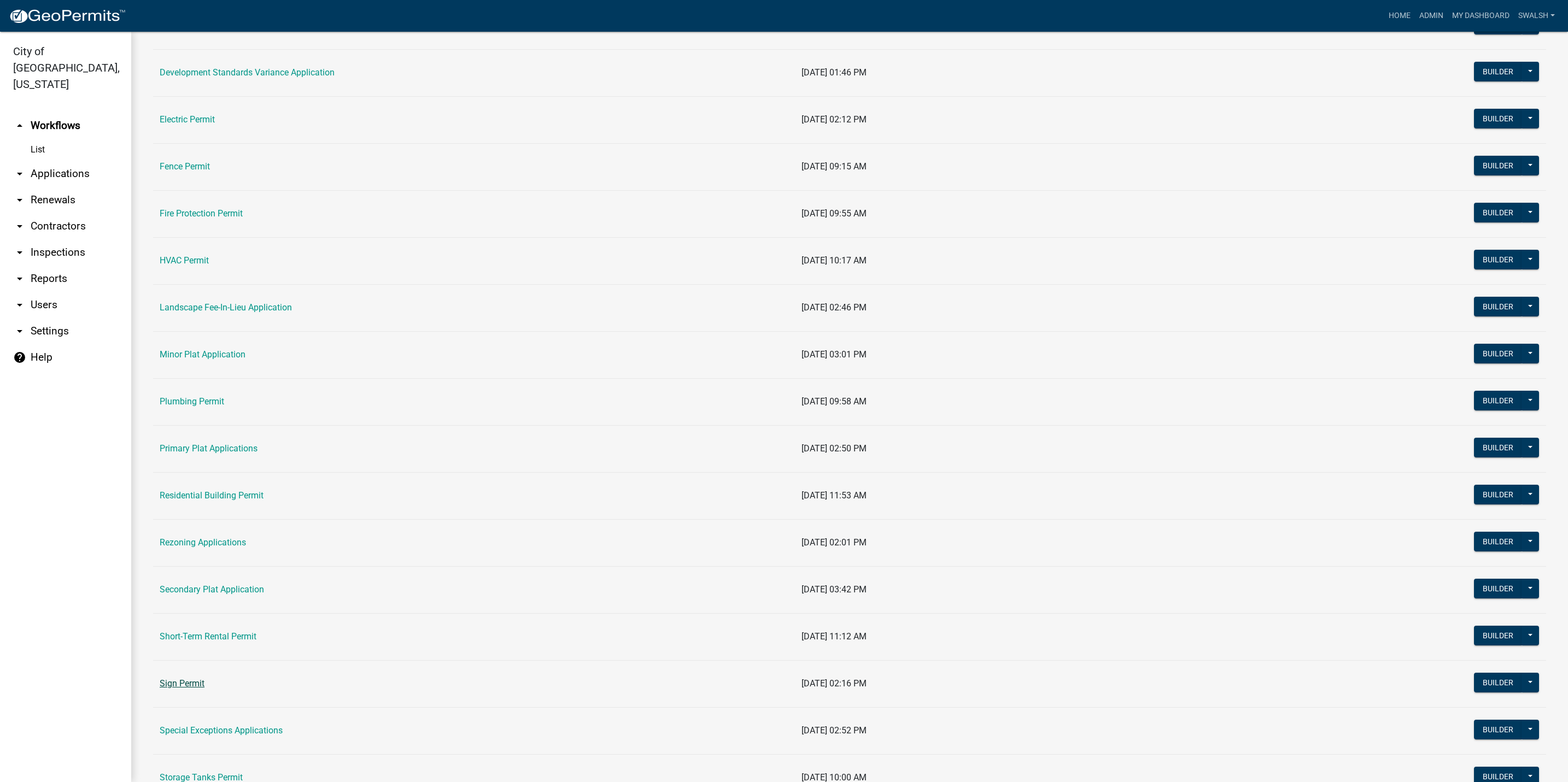
click at [174, 685] on link "Sign Permit" at bounding box center [182, 683] width 45 height 10
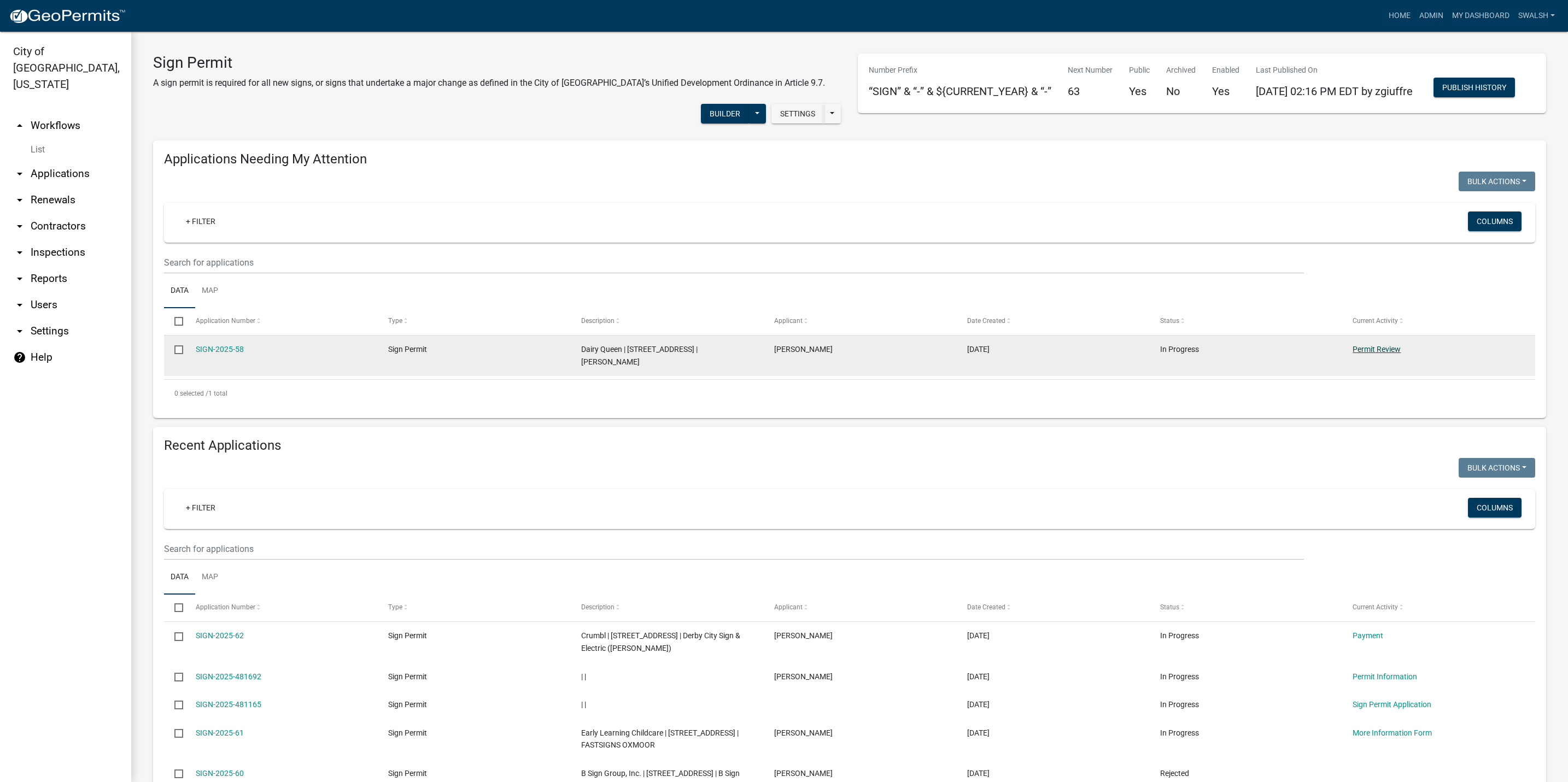
click at [1386, 354] on link "Permit Review" at bounding box center [1376, 349] width 48 height 9
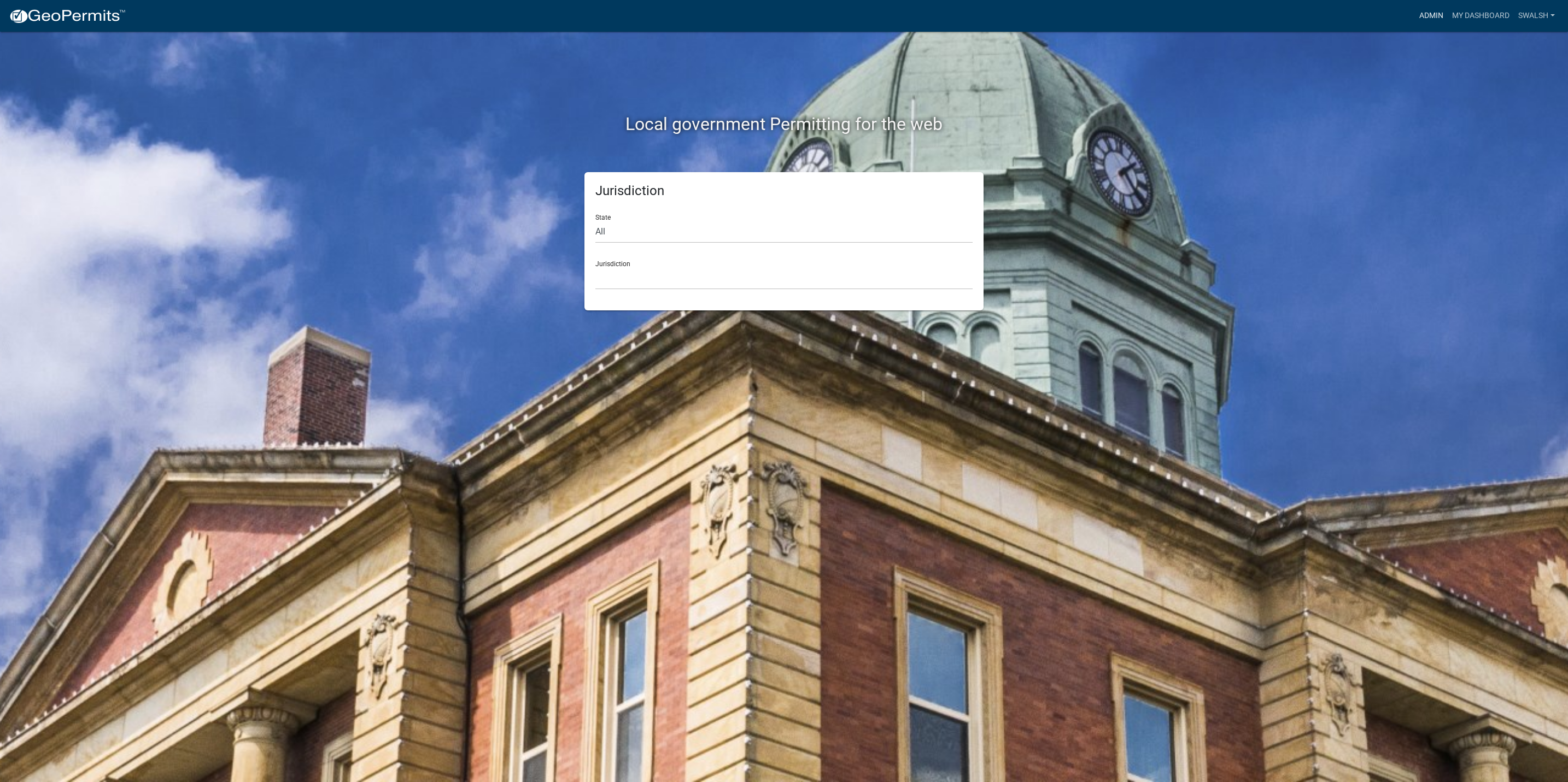
click at [1422, 12] on link "Admin" at bounding box center [1432, 16] width 33 height 21
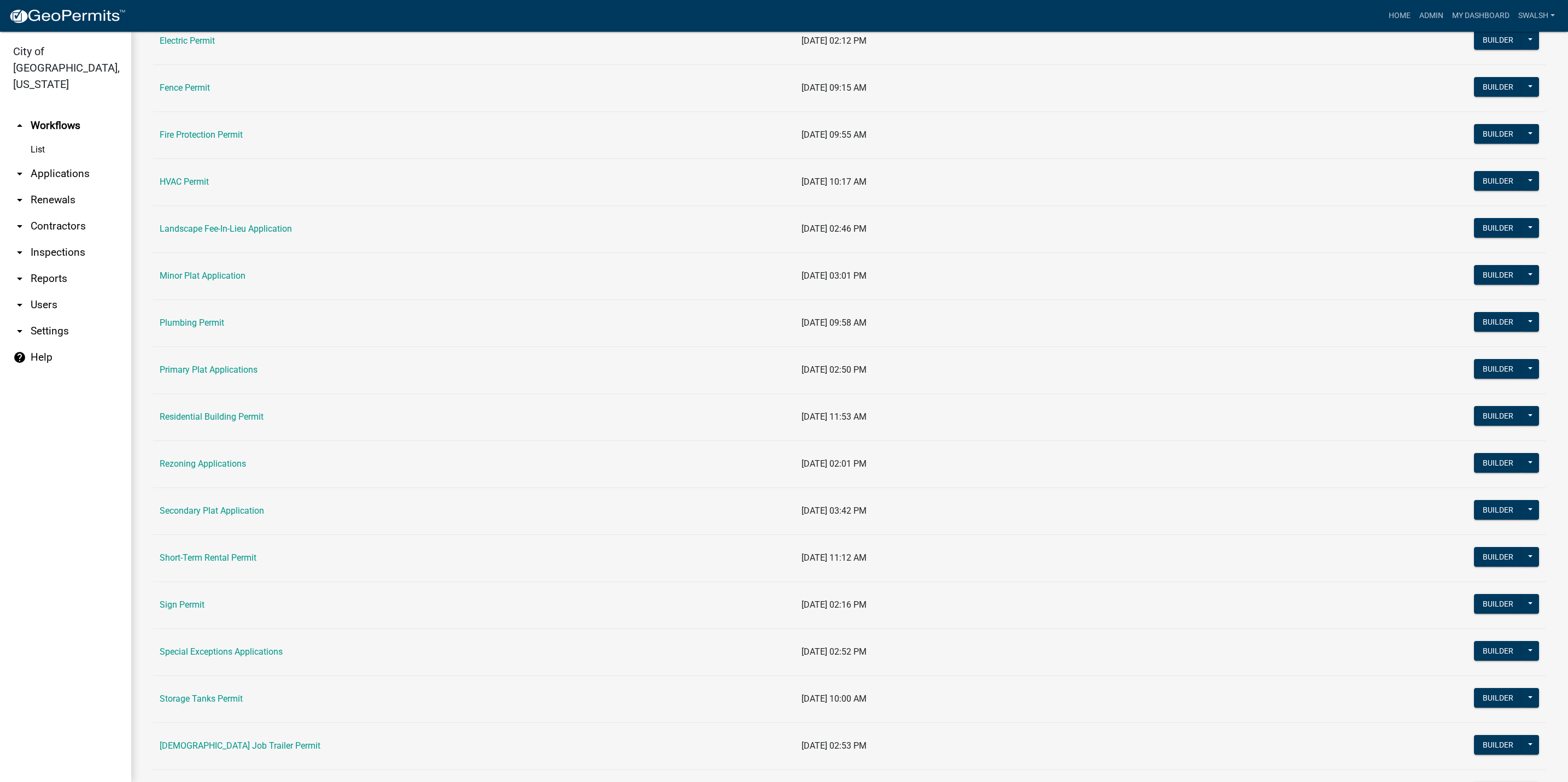
scroll to position [410, 0]
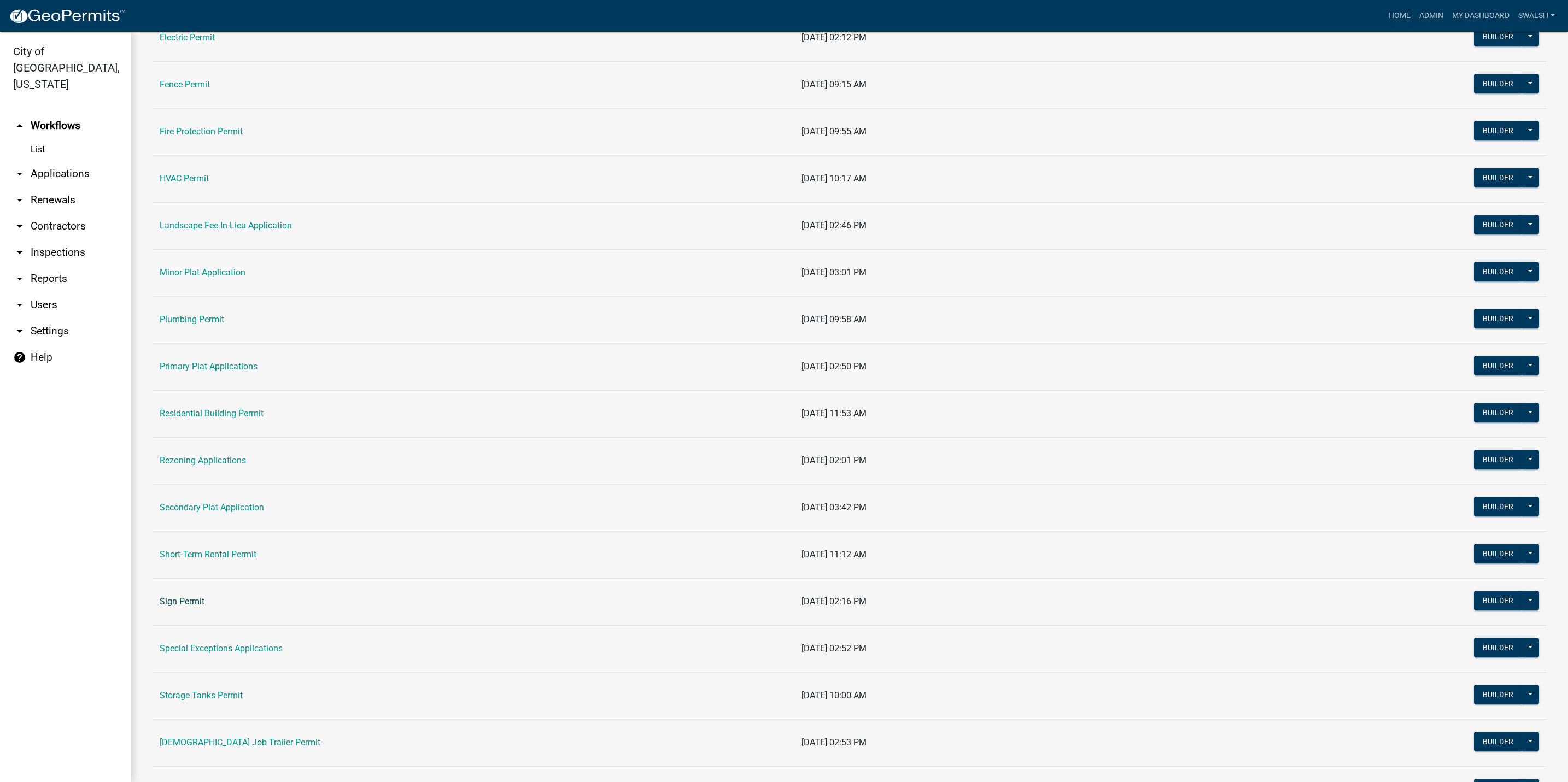
click at [197, 607] on link "Sign Permit" at bounding box center [182, 601] width 45 height 10
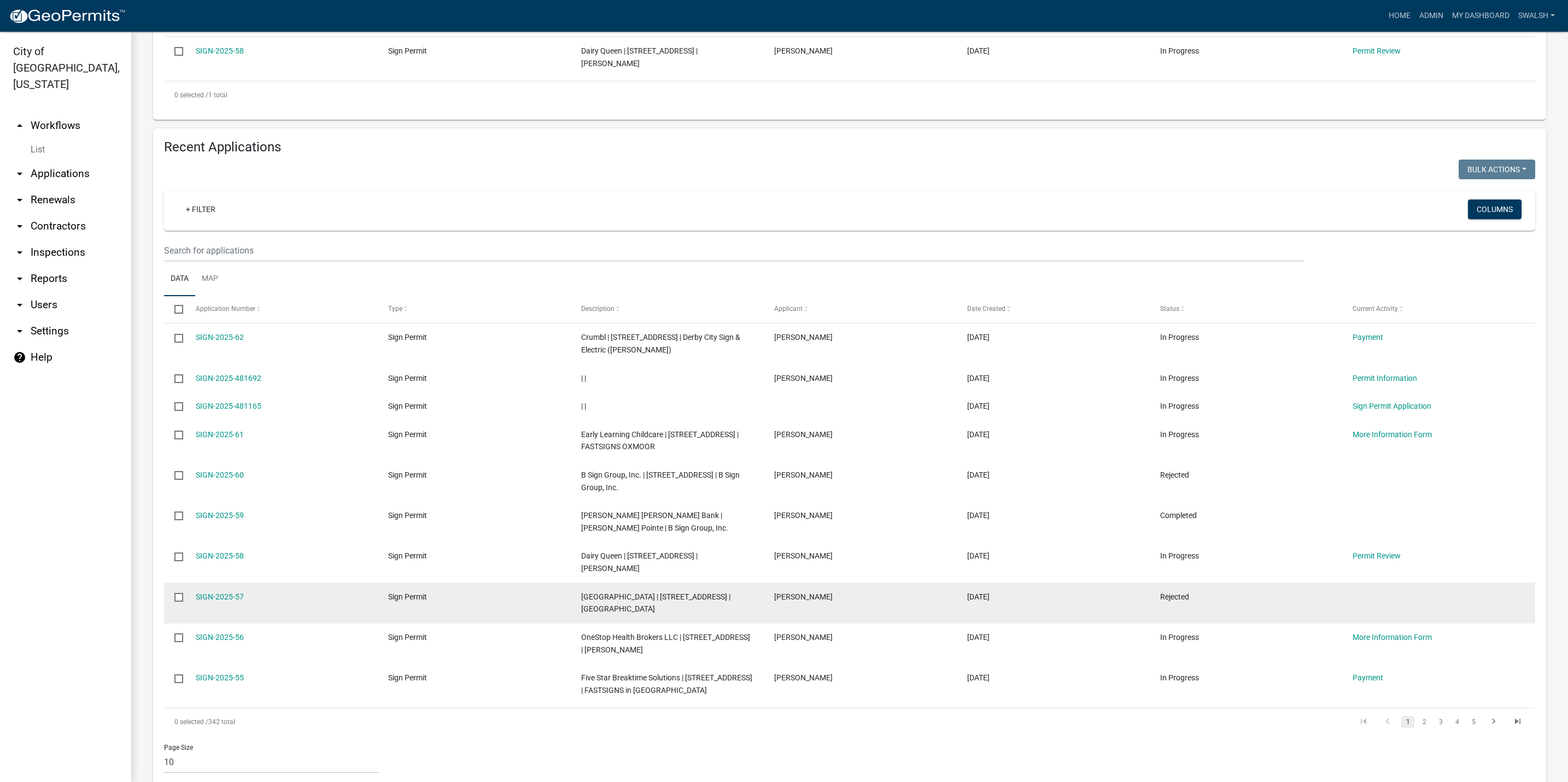
scroll to position [328, 0]
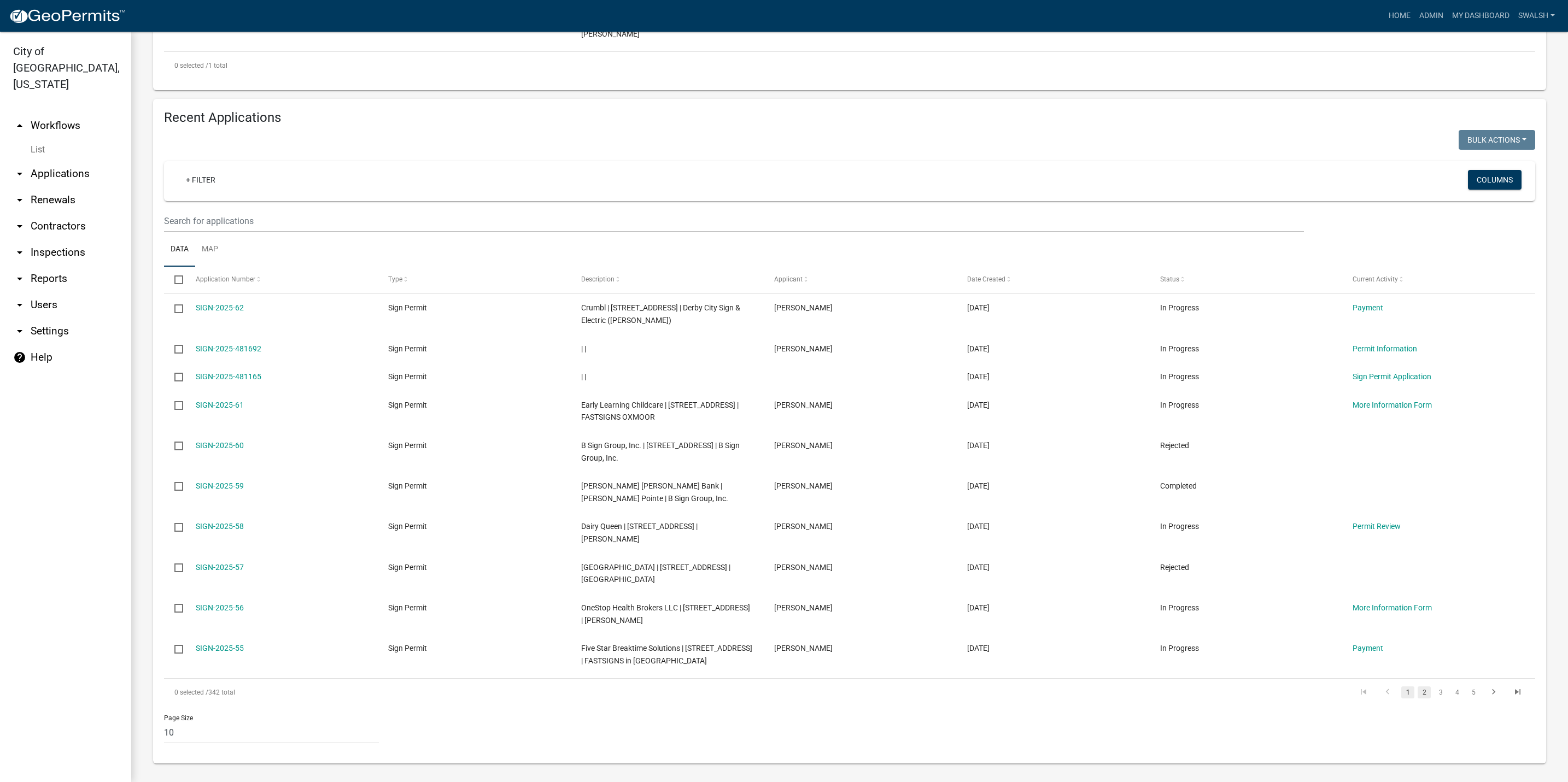
click at [1418, 699] on link "2" at bounding box center [1424, 693] width 13 height 12
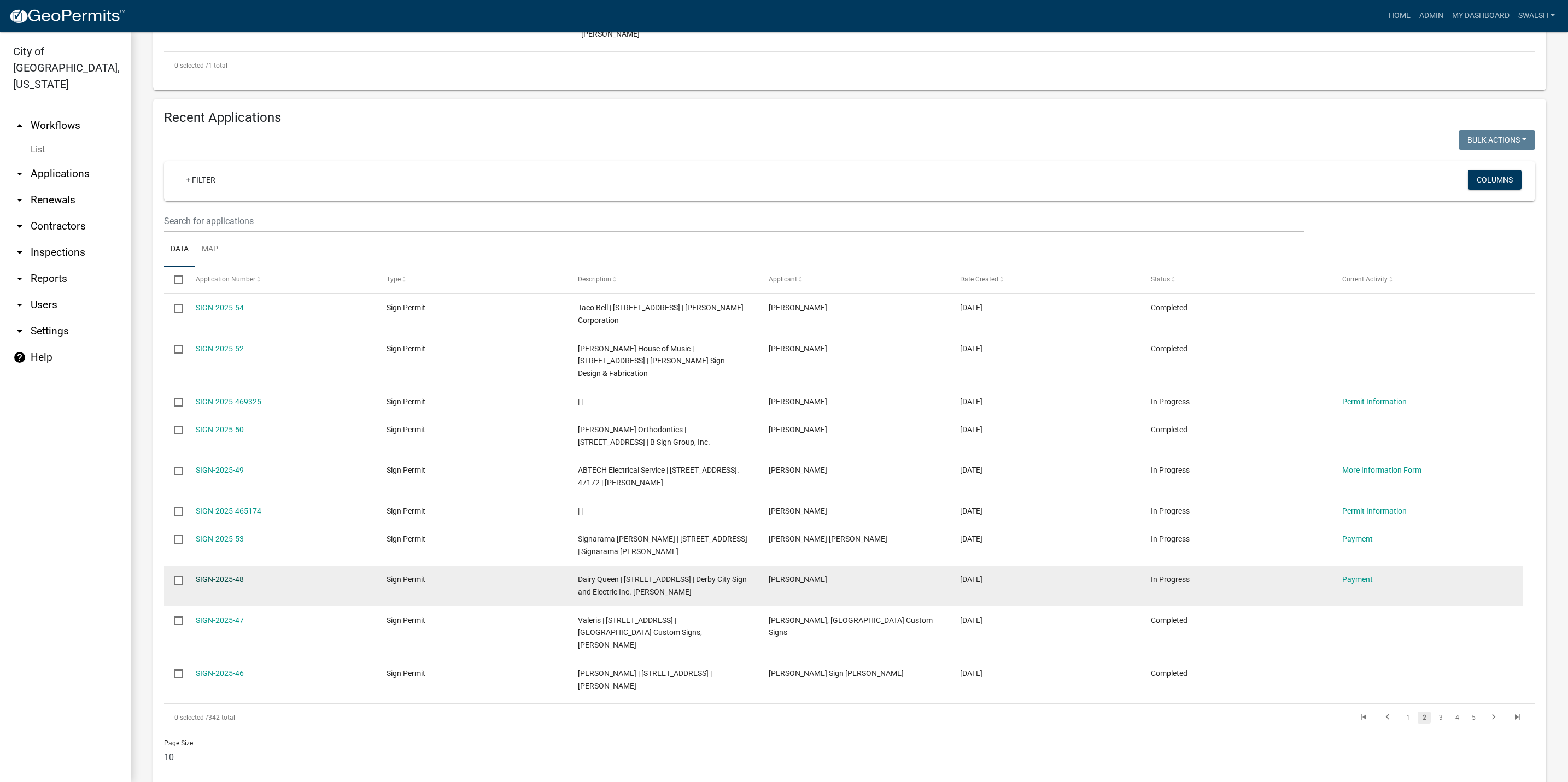
click at [227, 584] on link "SIGN-2025-48" at bounding box center [220, 579] width 48 height 9
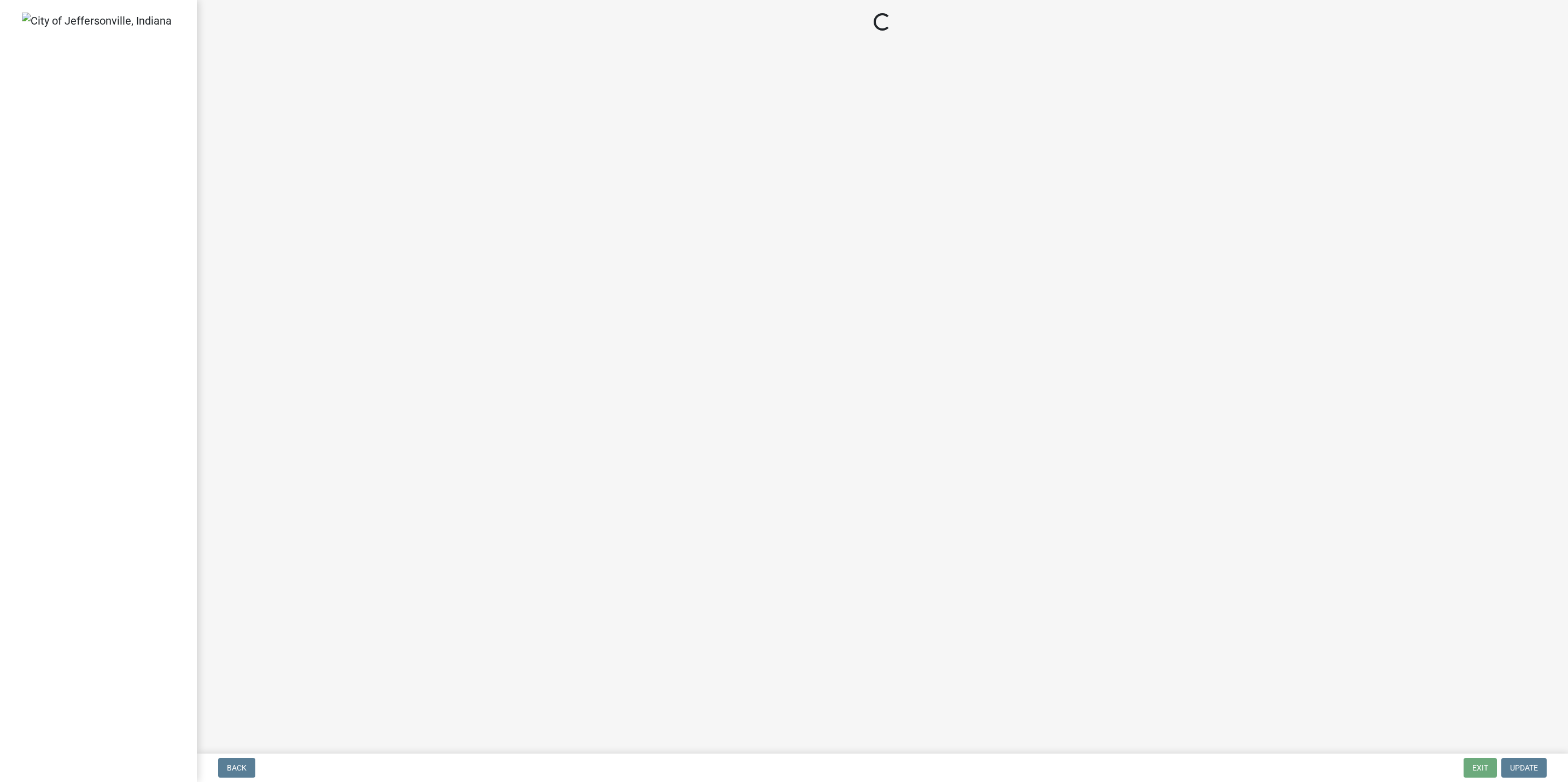
select select "3: 3"
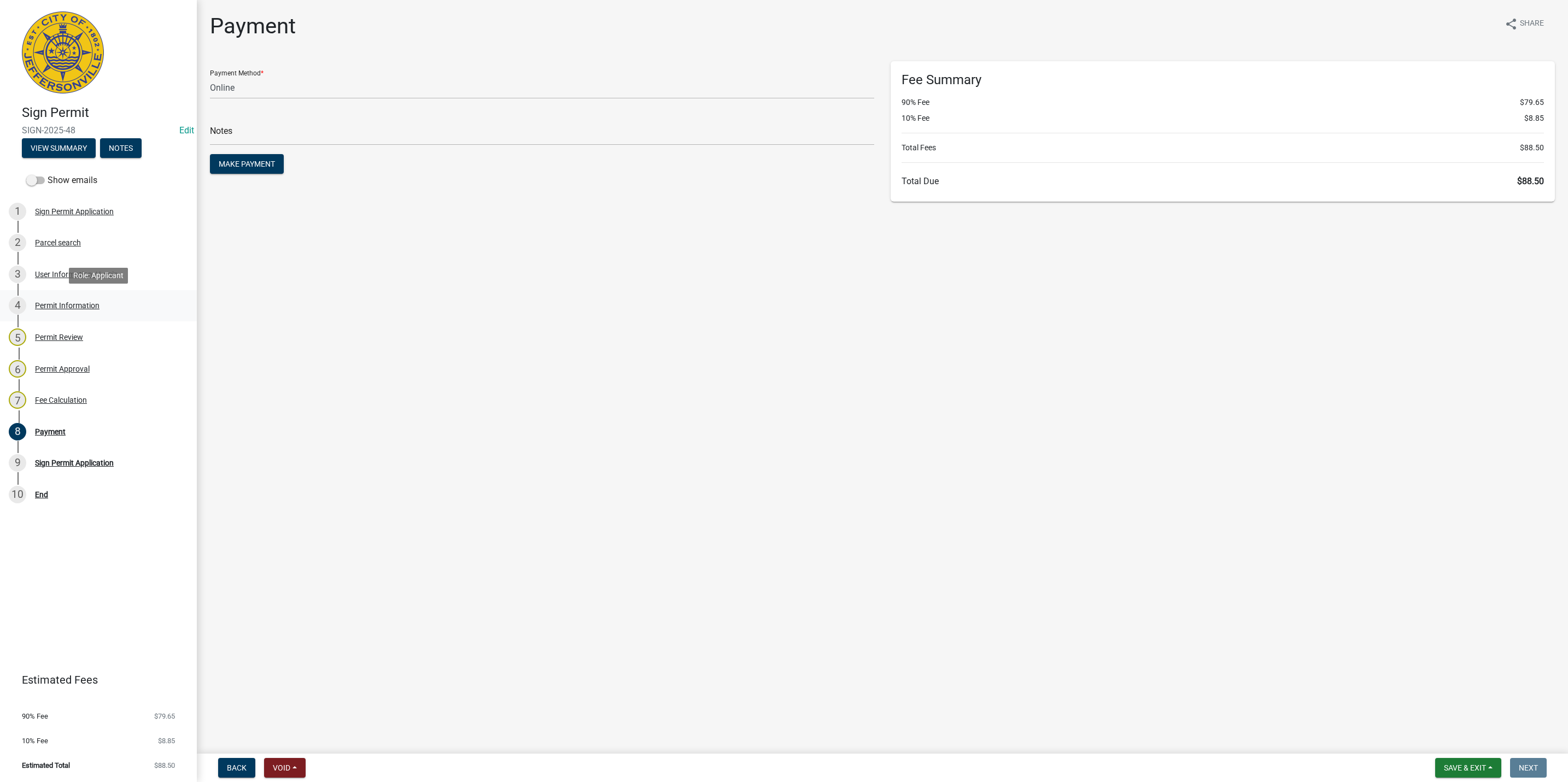
click at [78, 300] on div "4 Permit Information" at bounding box center [94, 305] width 170 height 18
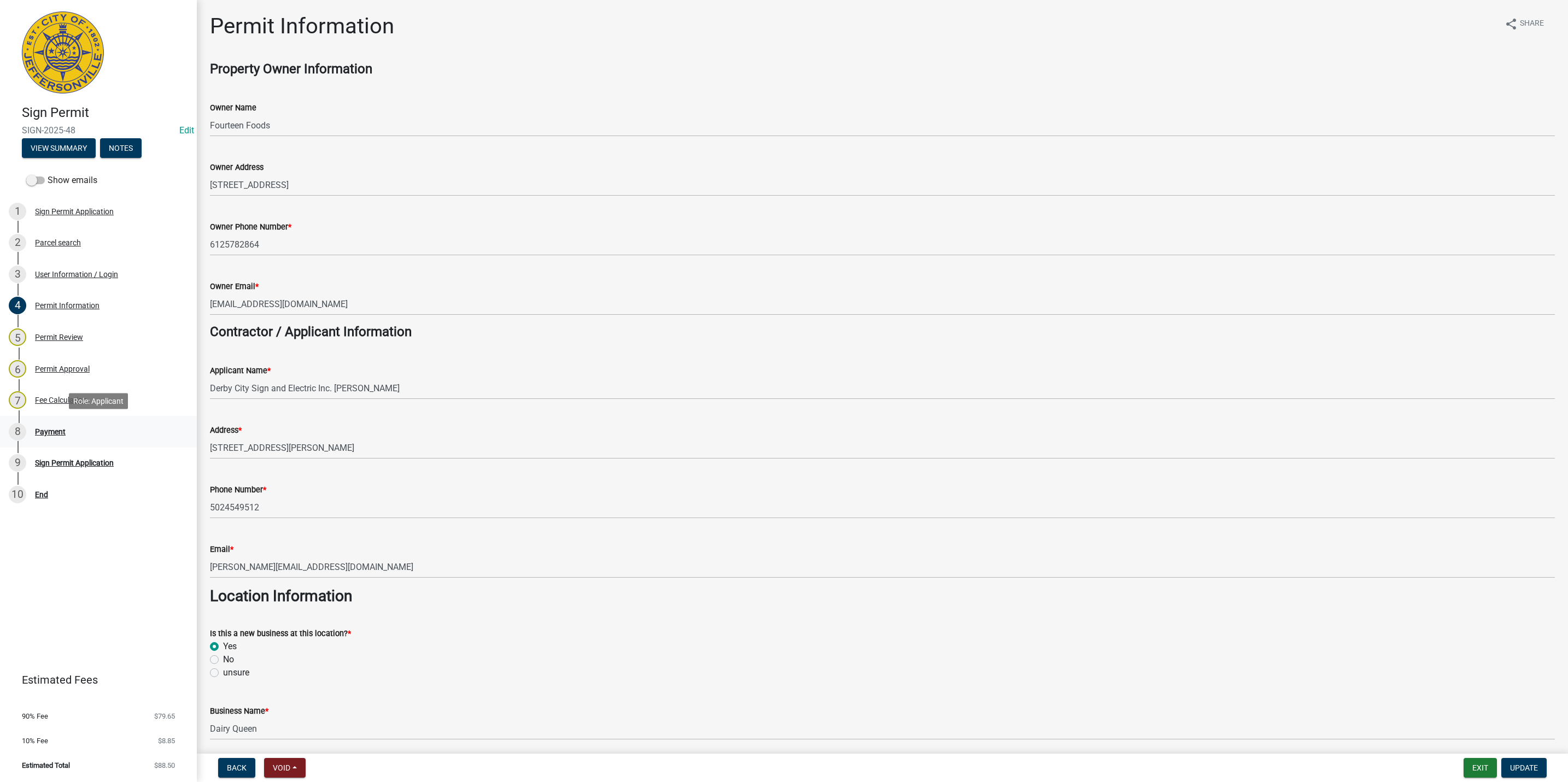
click at [96, 436] on div "8 Payment" at bounding box center [94, 431] width 170 height 18
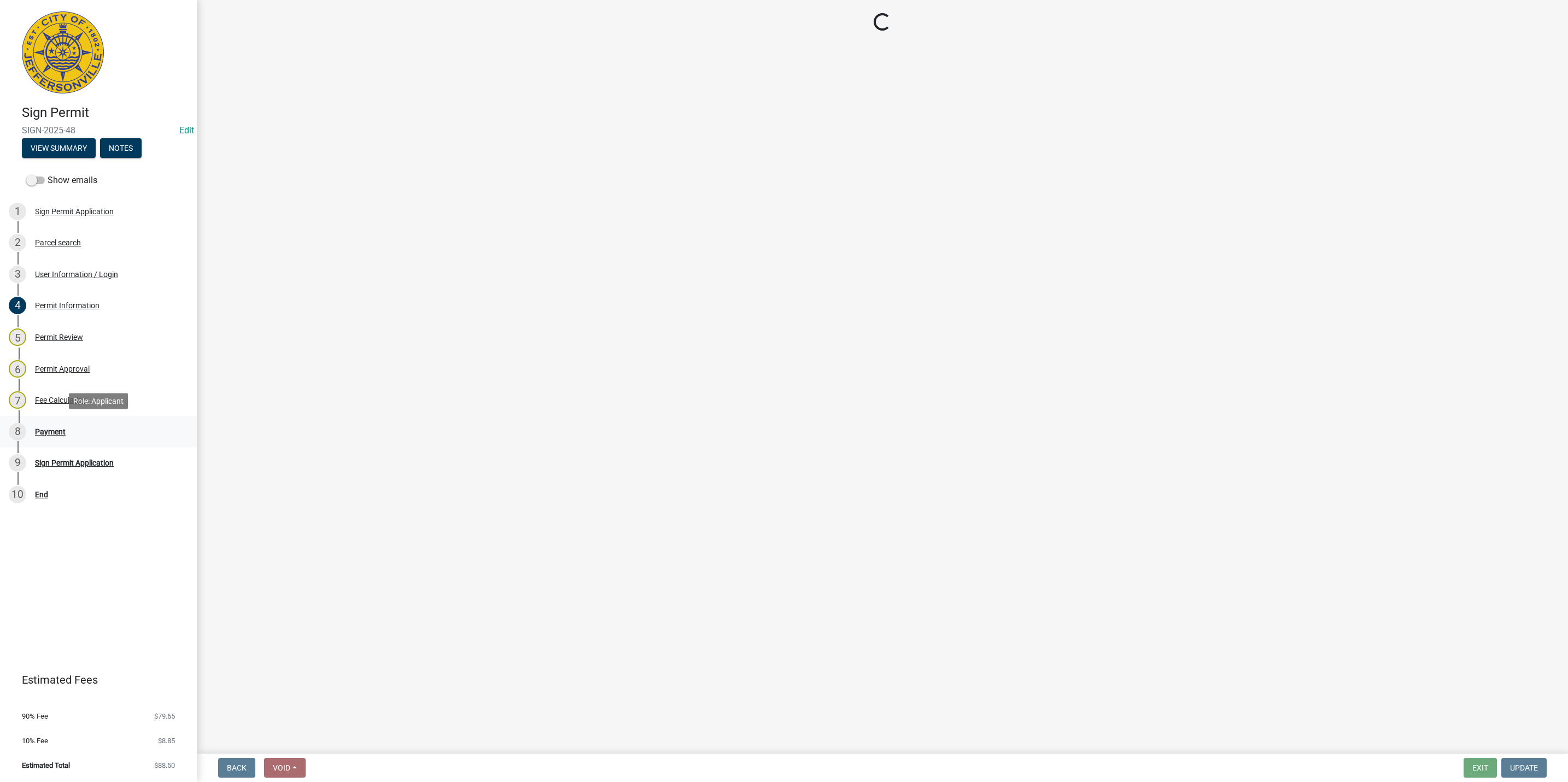
select select "3: 3"
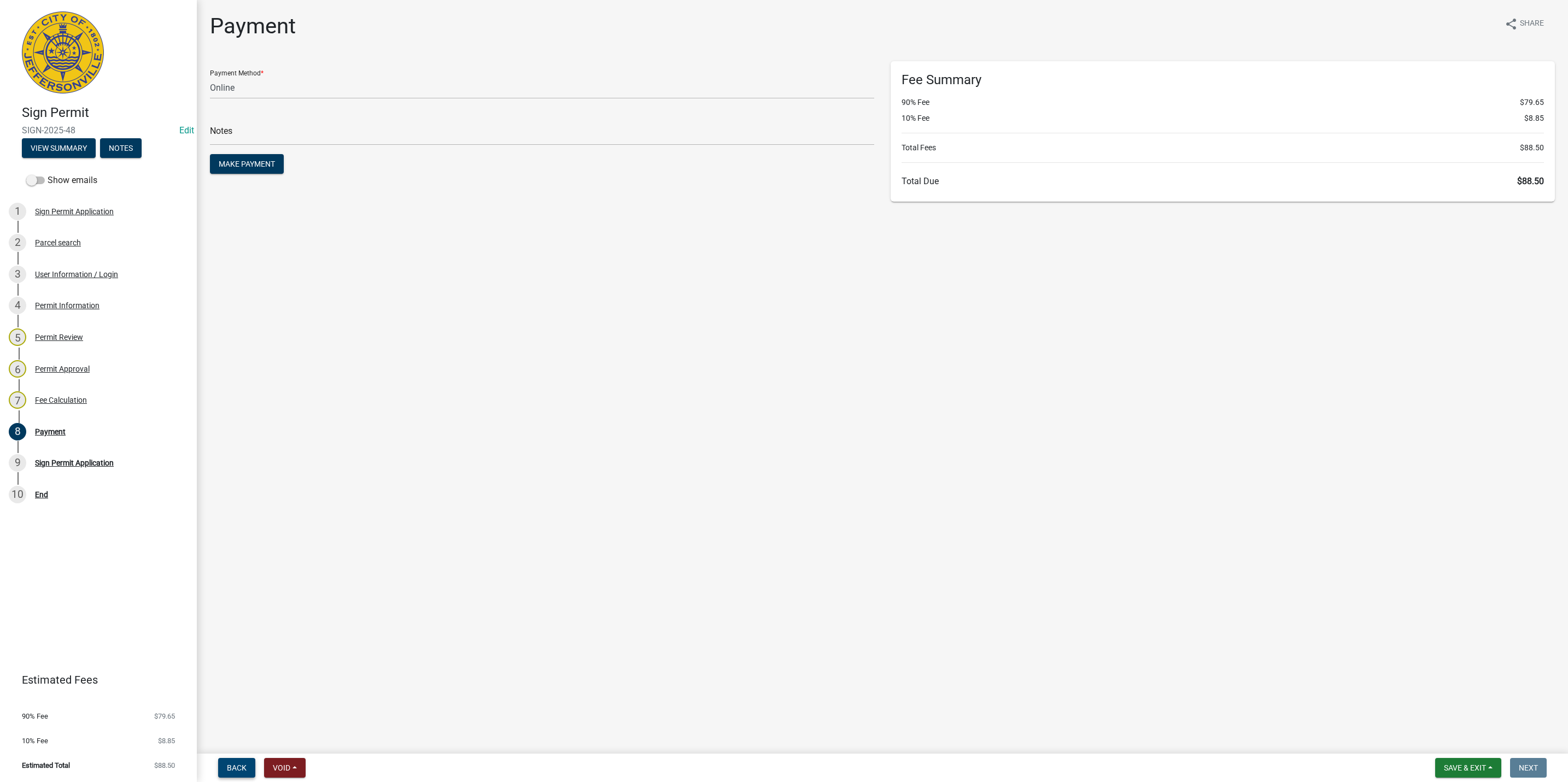
click at [232, 761] on button "Back" at bounding box center [236, 768] width 37 height 19
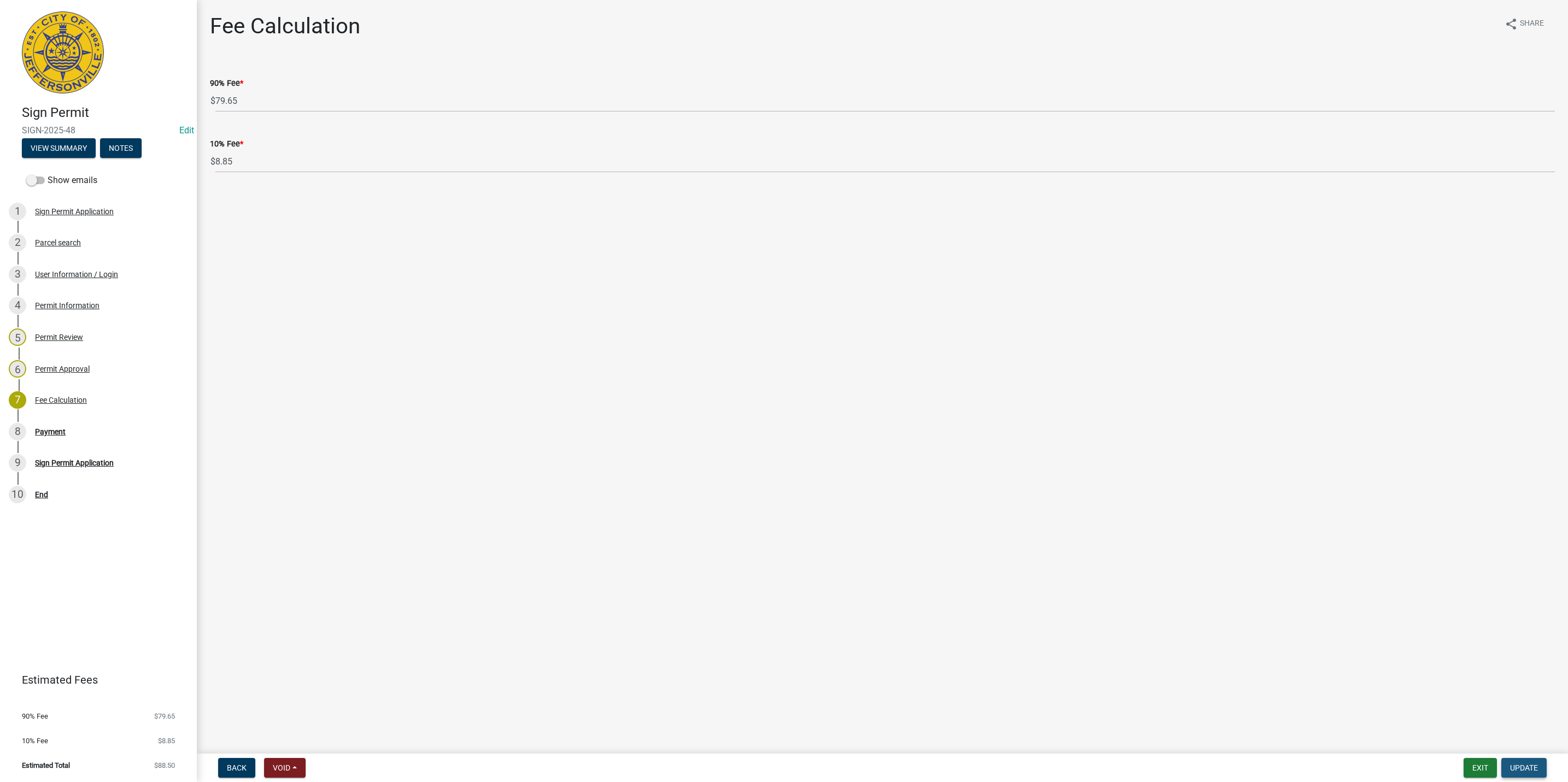
click at [1502, 764] on button "Update" at bounding box center [1524, 768] width 46 height 19
select select "3: 3"
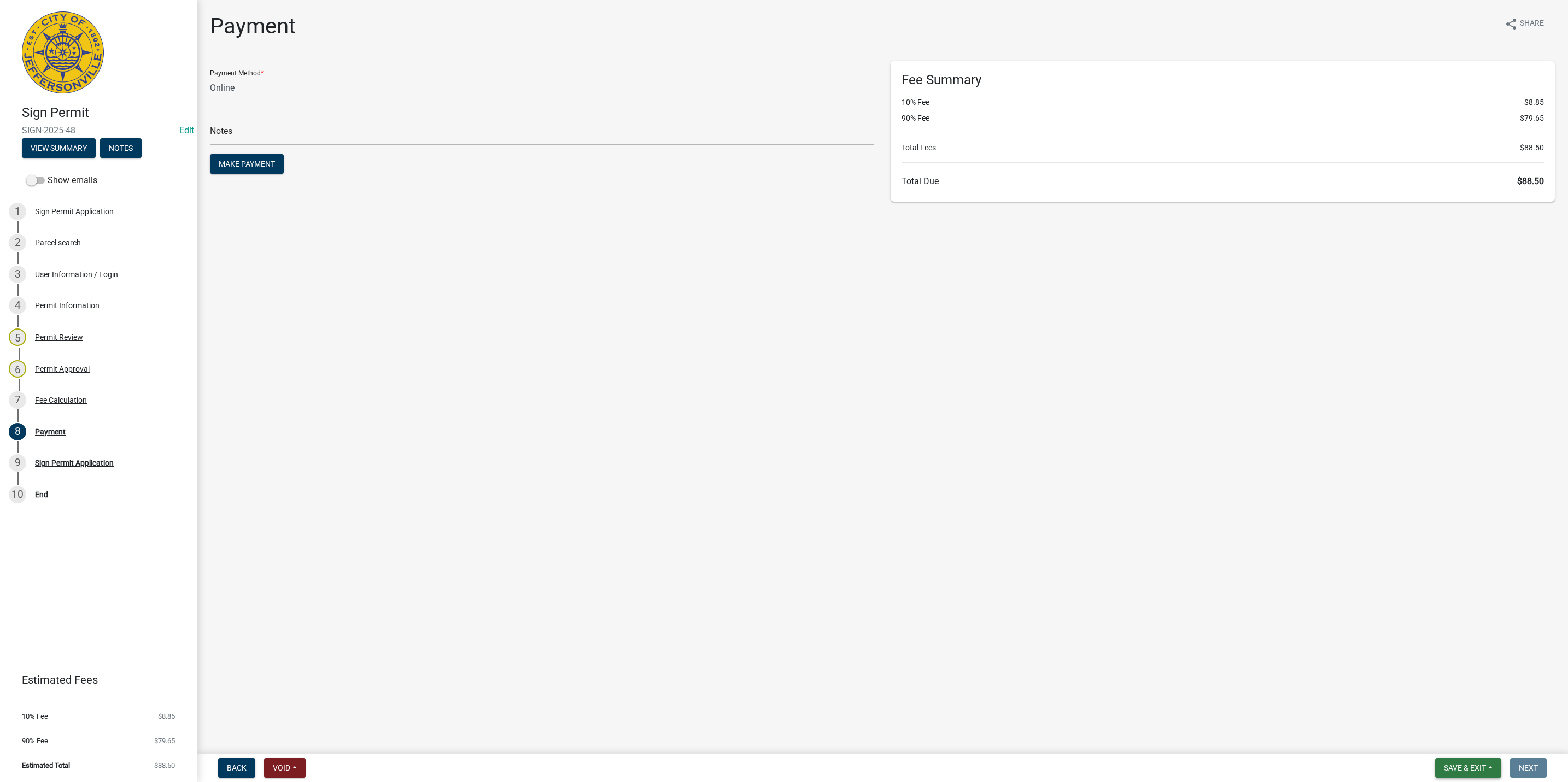
click at [1483, 769] on span "Save & Exit" at bounding box center [1465, 768] width 42 height 9
click at [243, 770] on span "Back" at bounding box center [237, 768] width 19 height 9
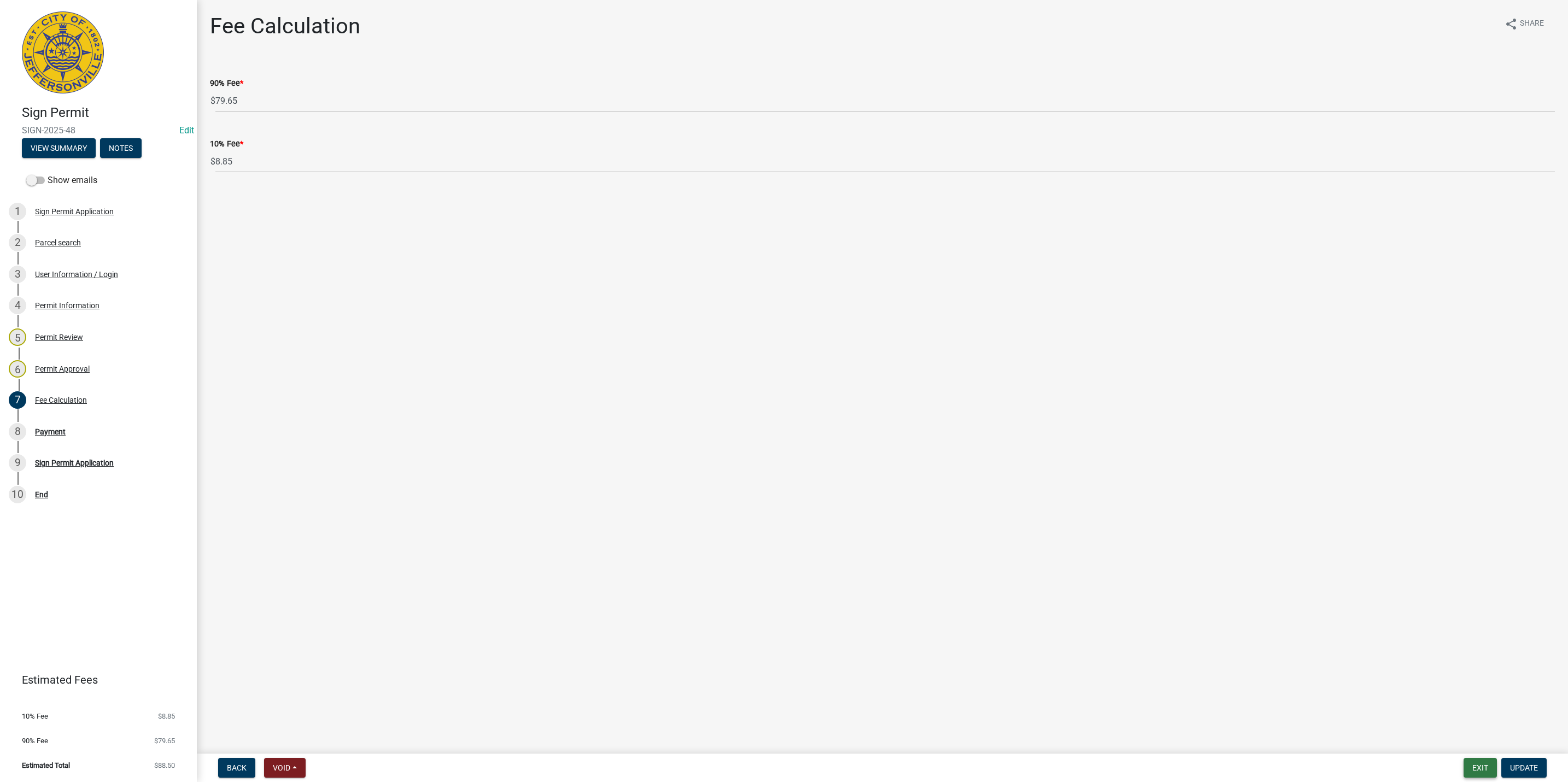
click at [1470, 773] on button "Exit" at bounding box center [1480, 768] width 33 height 19
